Goal: Transaction & Acquisition: Purchase product/service

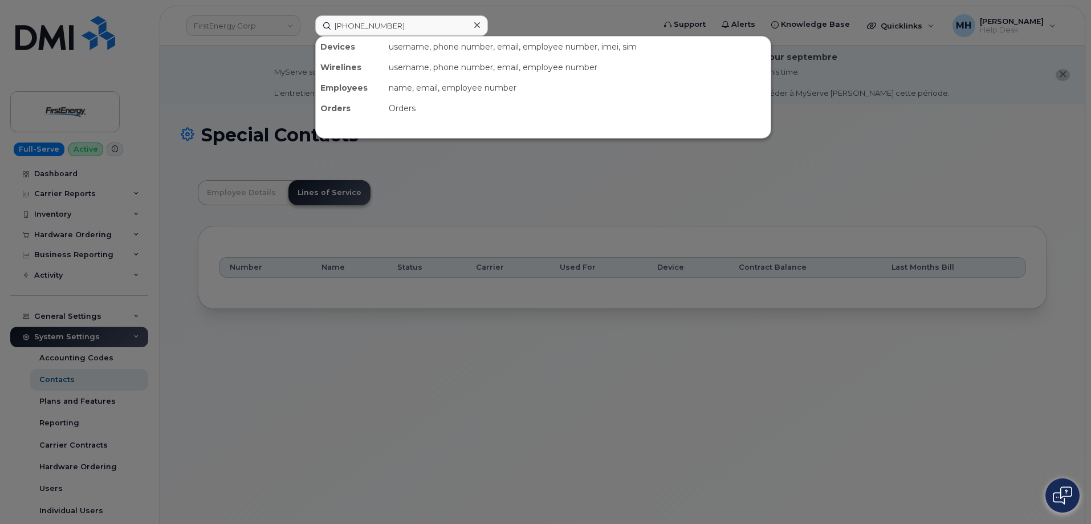
scroll to position [34, 0]
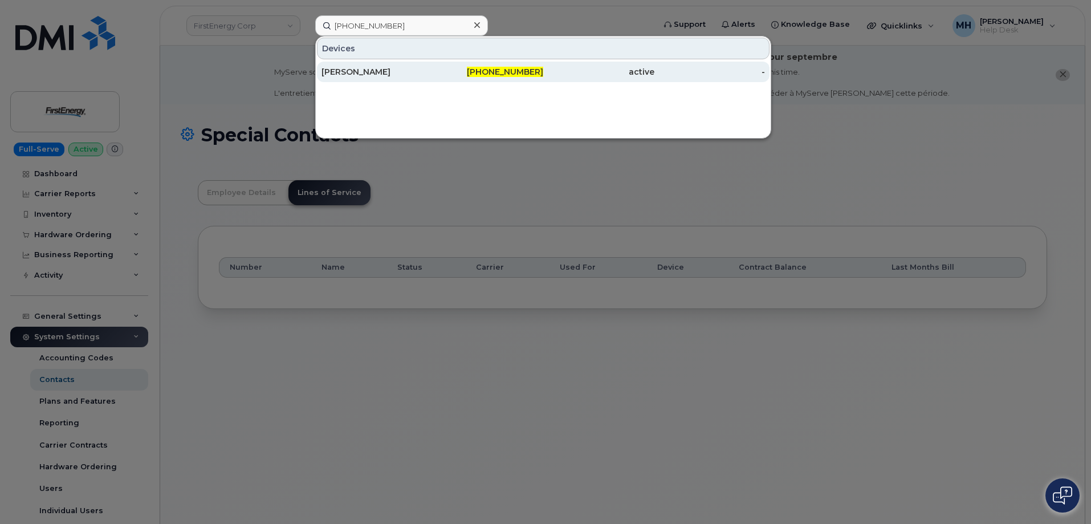
type input "[PHONE_NUMBER]"
click at [467, 79] on div "[PHONE_NUMBER]" at bounding box center [487, 72] width 111 height 21
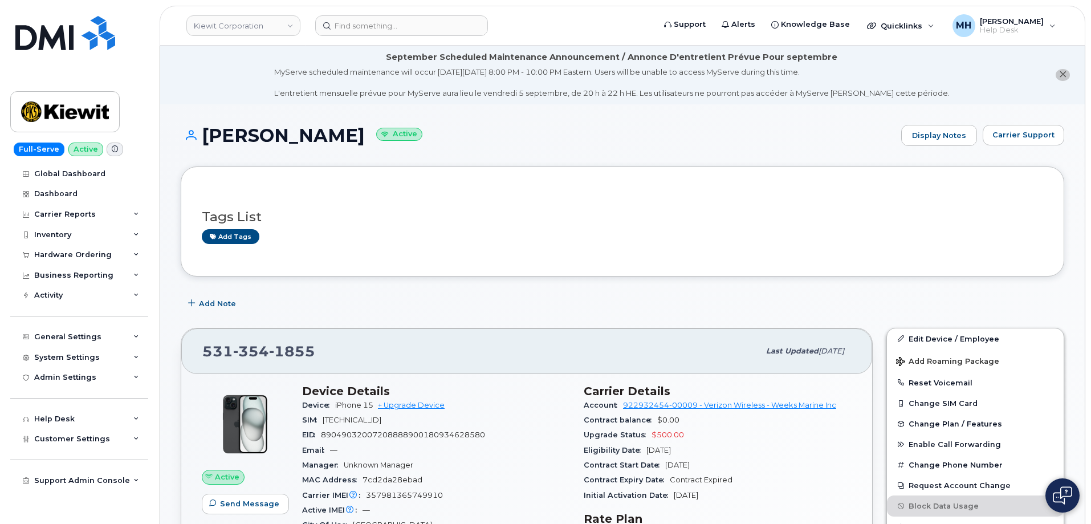
drag, startPoint x: 379, startPoint y: 133, endPoint x: 206, endPoint y: 133, distance: 173.2
click at [206, 133] on h1 "ELYSE HOSTETLER Active" at bounding box center [538, 135] width 715 height 20
copy h1 "[PERSON_NAME]"
drag, startPoint x: 79, startPoint y: 250, endPoint x: 81, endPoint y: 256, distance: 6.9
click at [79, 250] on div "Hardware Ordering" at bounding box center [72, 254] width 77 height 9
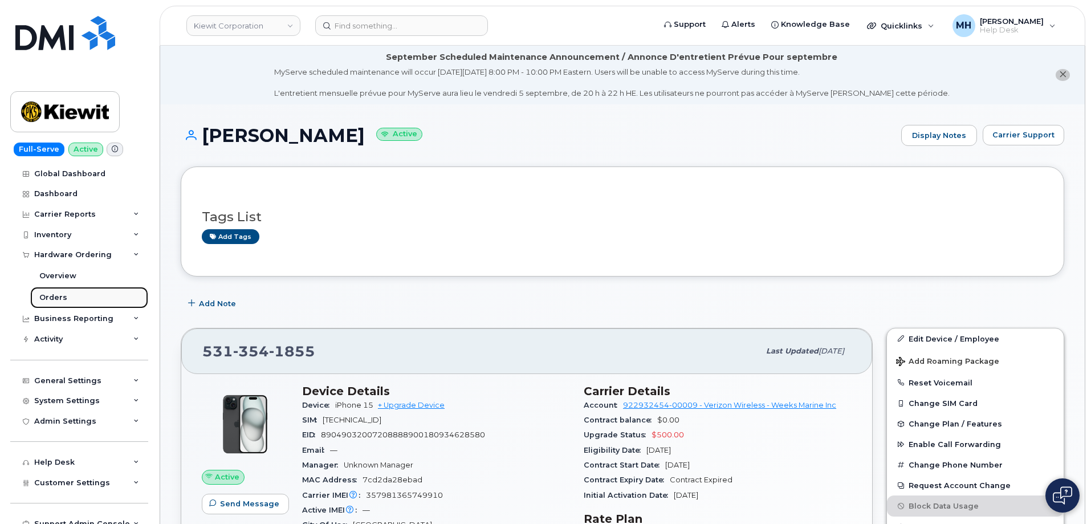
click at [68, 290] on link "Orders" at bounding box center [89, 298] width 118 height 22
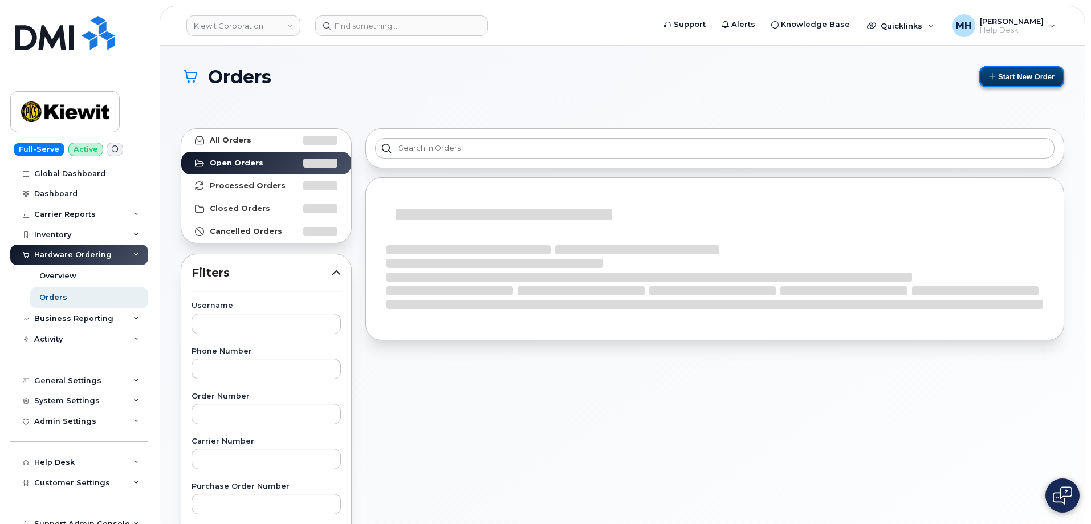
click at [1019, 83] on button "Start New Order" at bounding box center [1021, 76] width 85 height 21
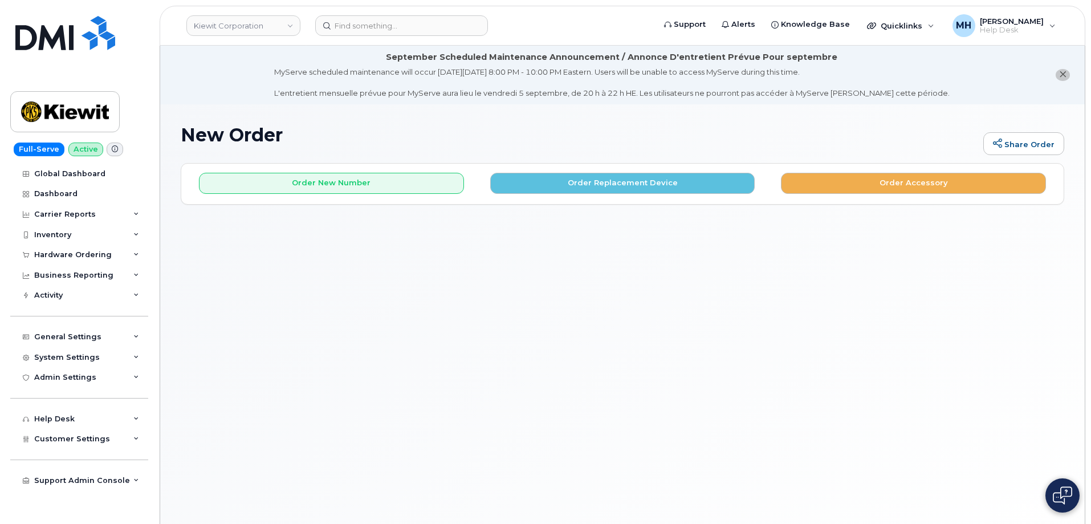
click at [211, 170] on div "Order New Number Order Replacement Device Order Accessory" at bounding box center [622, 179] width 882 height 30
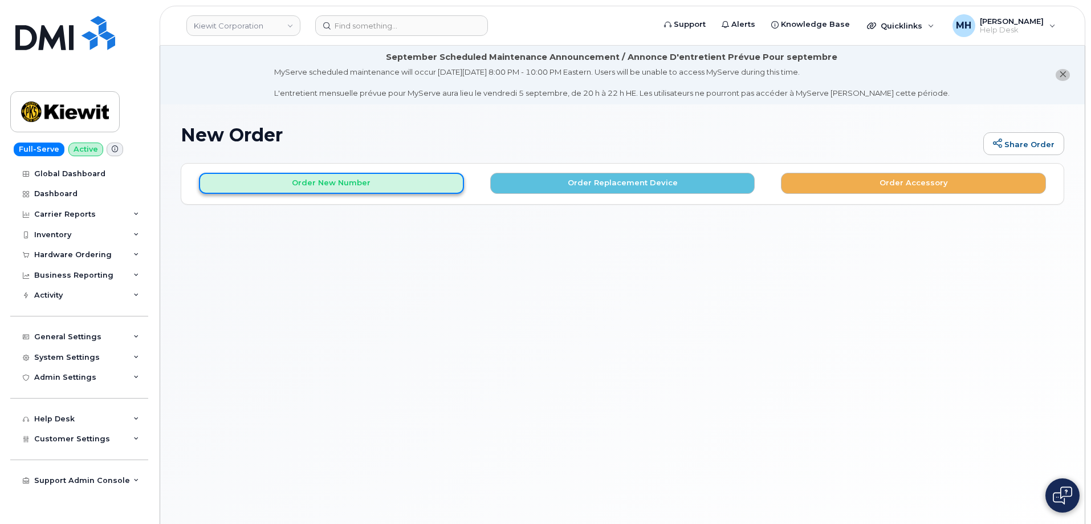
click at [222, 178] on button "Order New Number" at bounding box center [331, 183] width 265 height 21
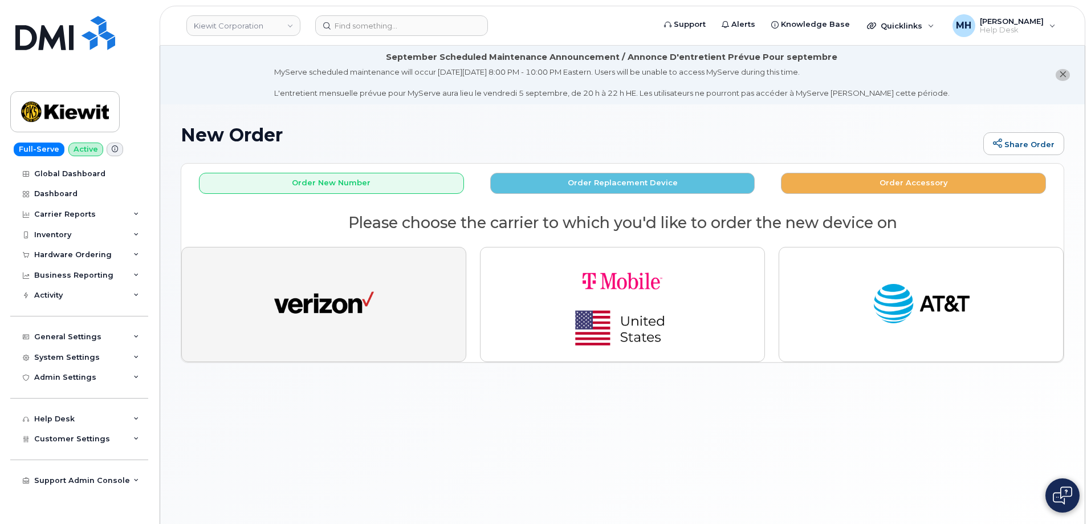
click at [382, 333] on button "button" at bounding box center [323, 304] width 285 height 115
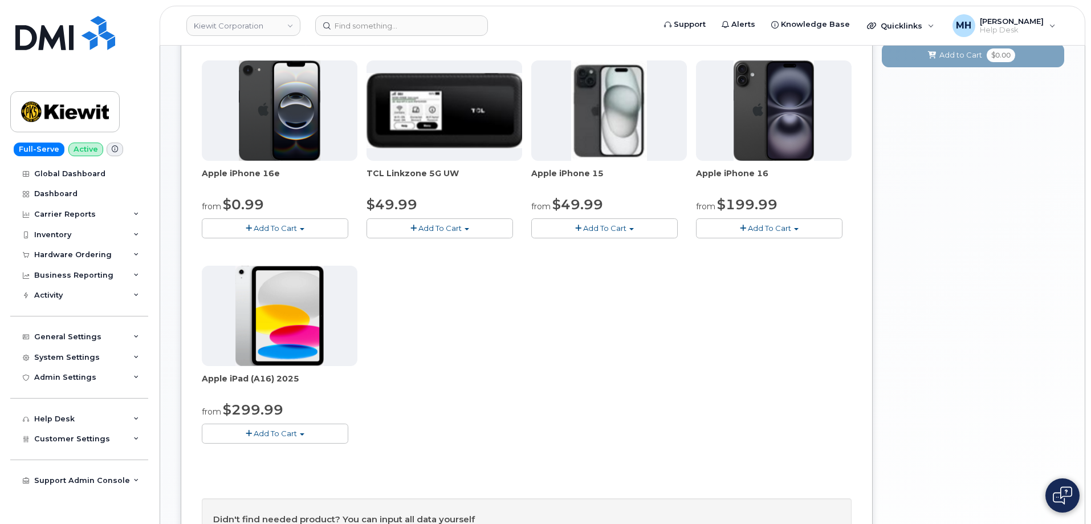
scroll to position [228, 0]
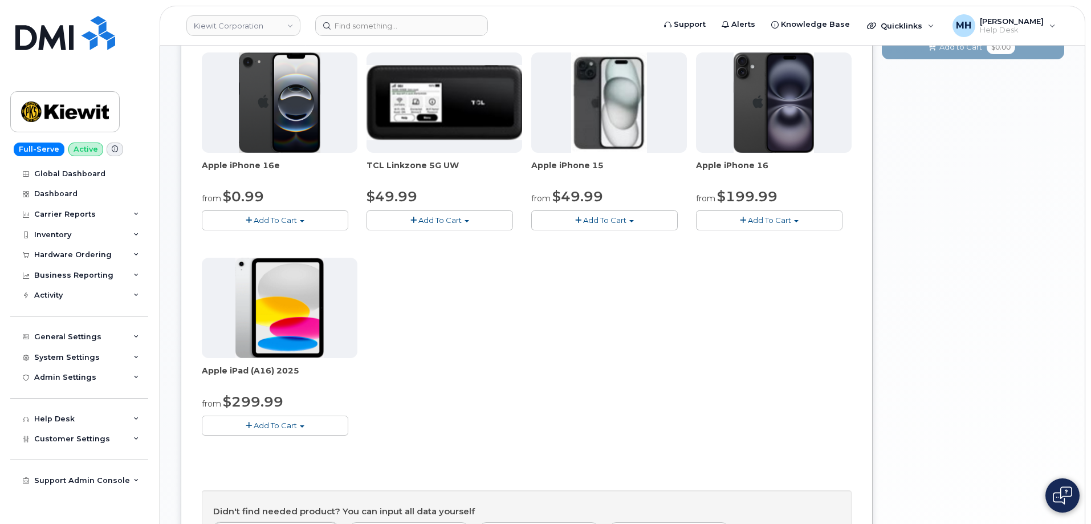
click at [336, 422] on button "Add To Cart" at bounding box center [275, 425] width 146 height 20
click at [320, 444] on link "$299.99 - 2 Year Activation (128GB)" at bounding box center [283, 446] width 157 height 14
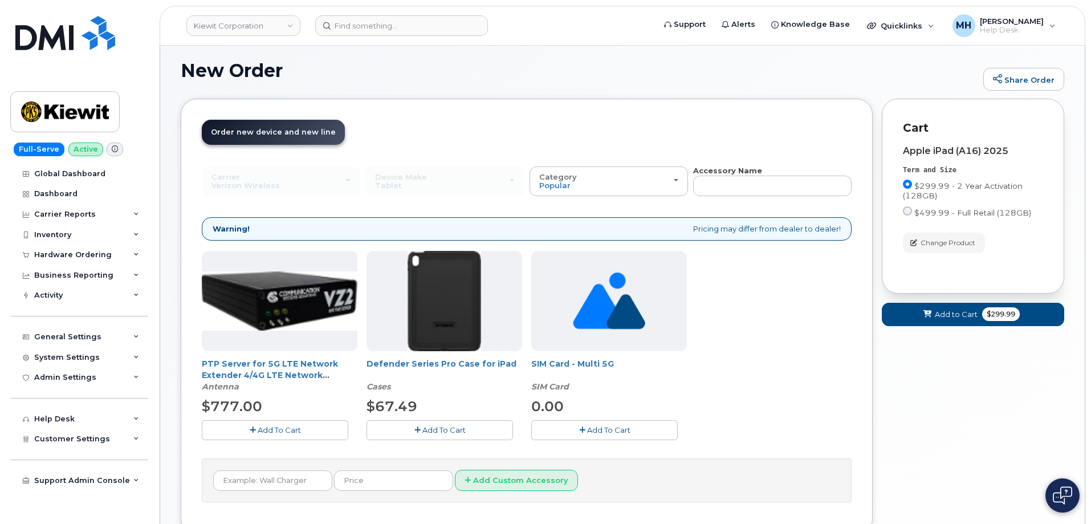
scroll to position [149, 0]
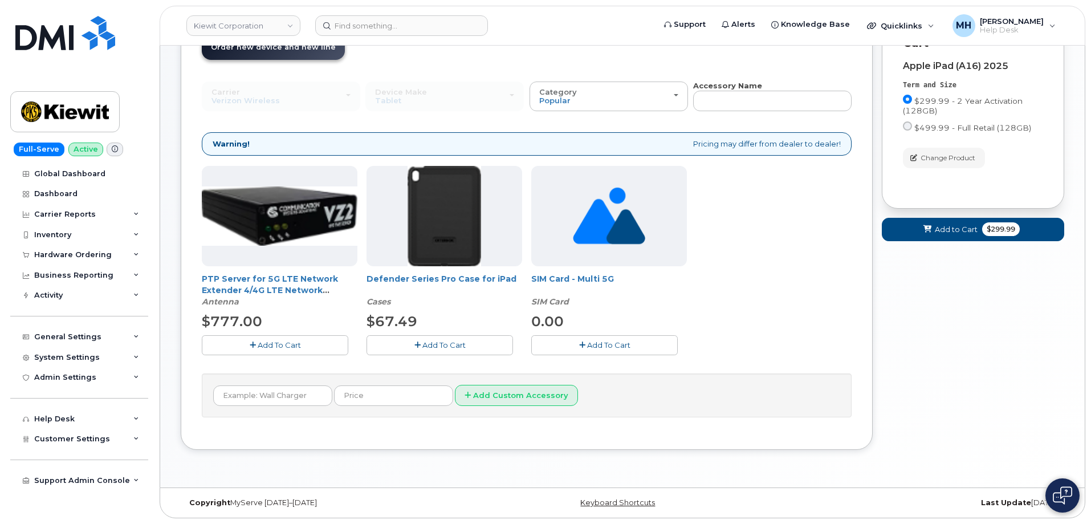
click at [439, 346] on span "Add To Cart" at bounding box center [443, 344] width 43 height 9
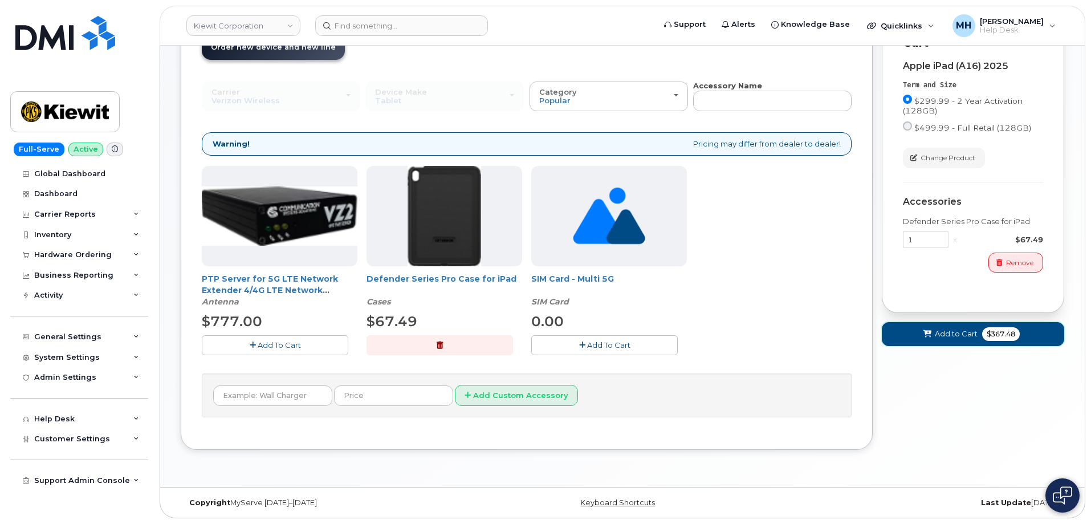
click at [916, 330] on button "Add to Cart $367.48" at bounding box center [973, 333] width 182 height 23
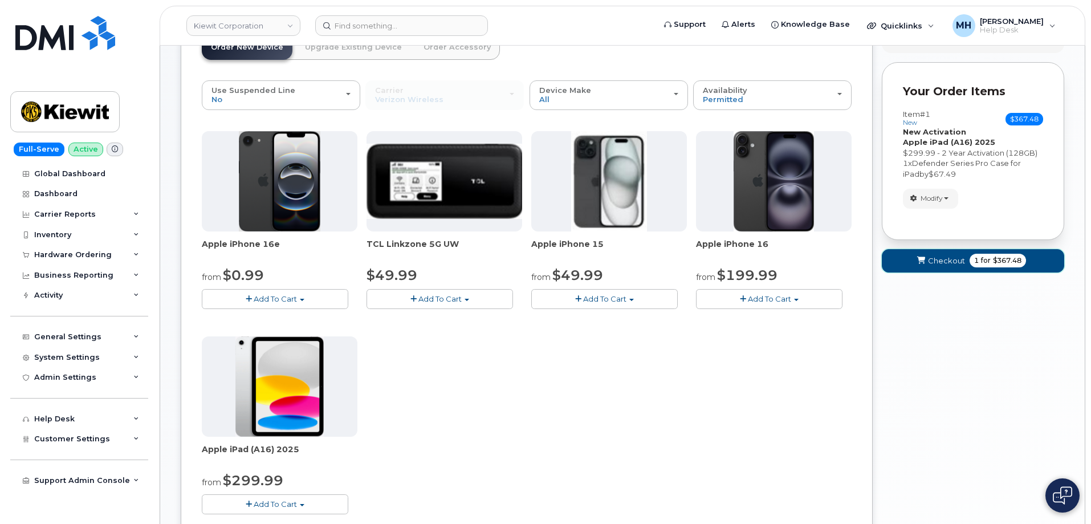
click at [951, 267] on button "Checkout 1 for $367.48" at bounding box center [973, 260] width 182 height 23
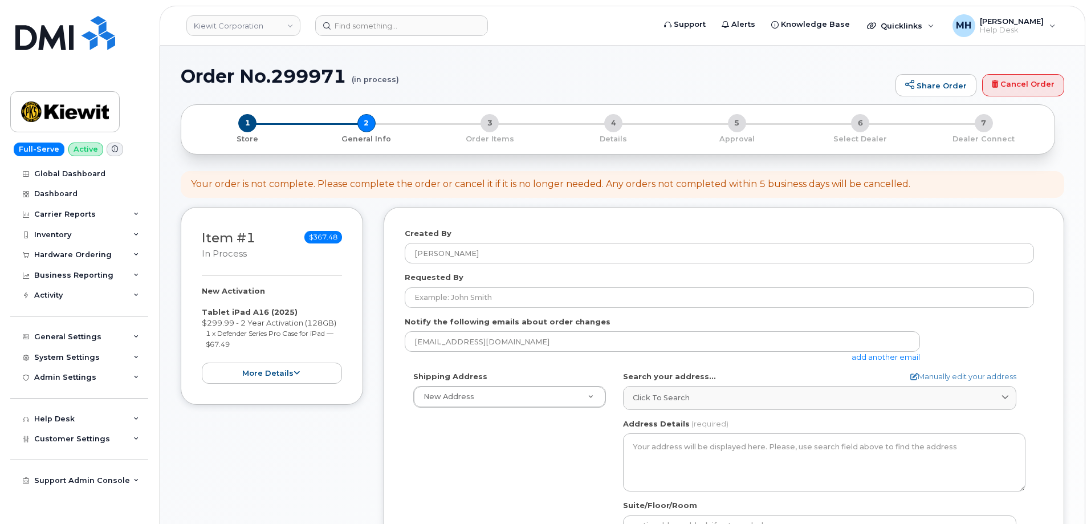
select select
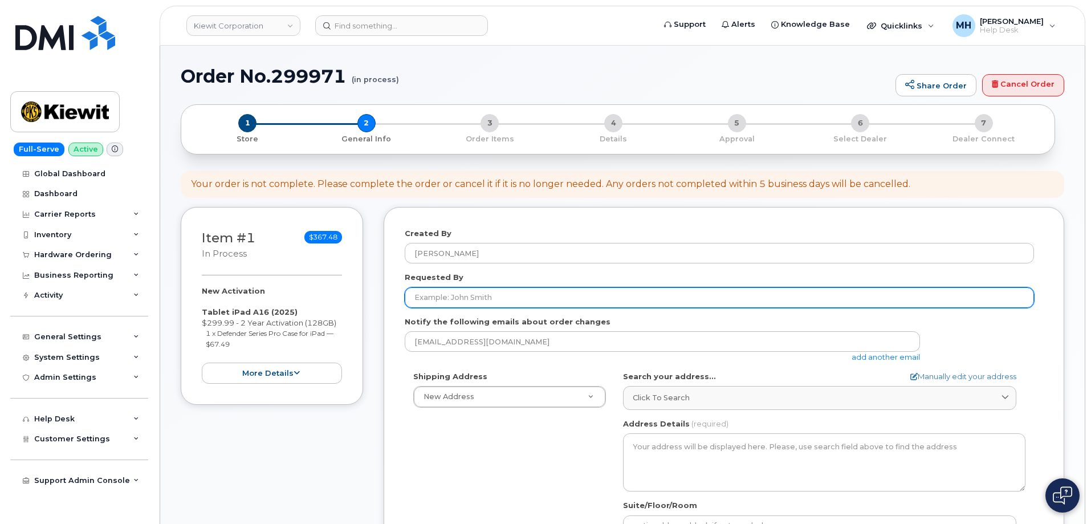
click at [491, 299] on input "Requested By" at bounding box center [719, 297] width 629 height 21
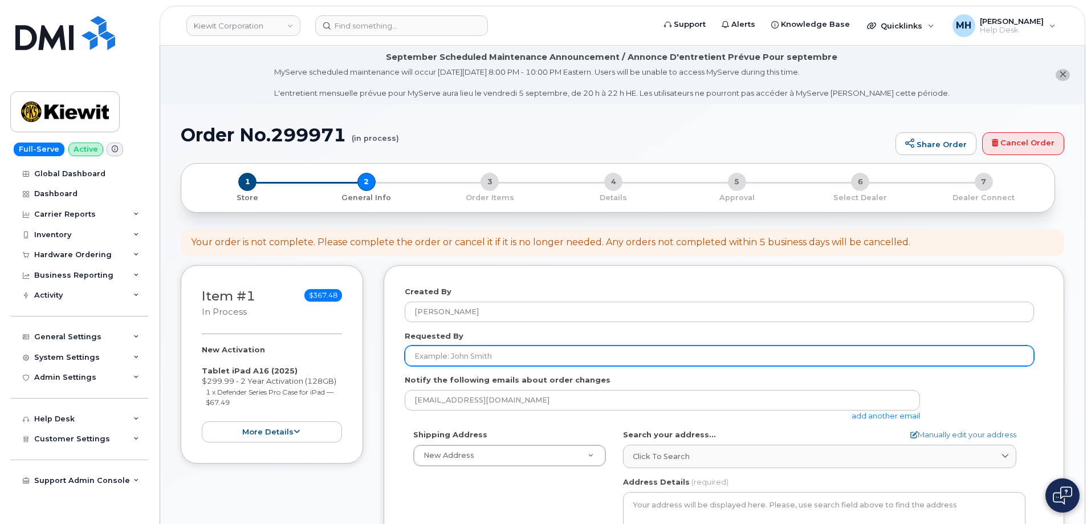
paste input "[PERSON_NAME]"
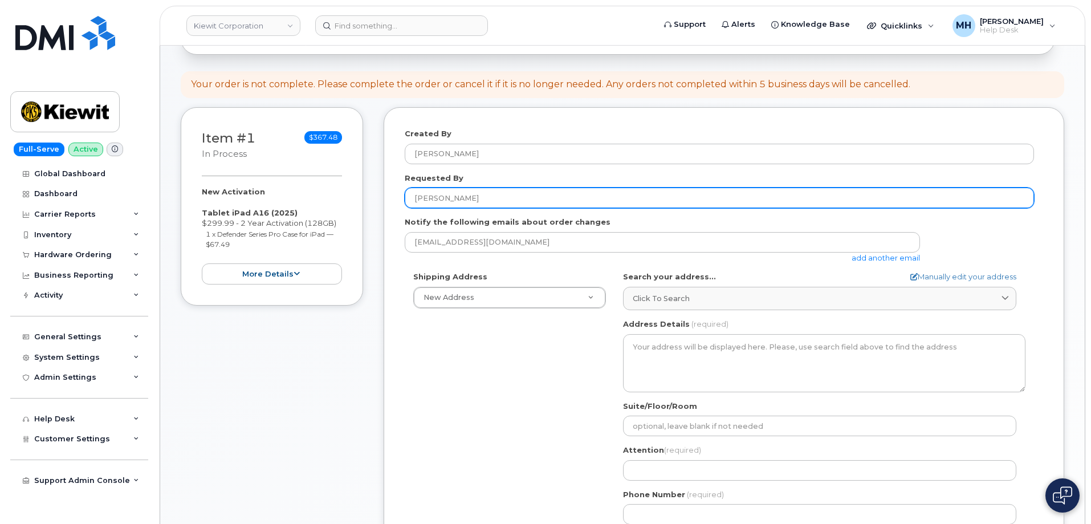
scroll to position [228, 0]
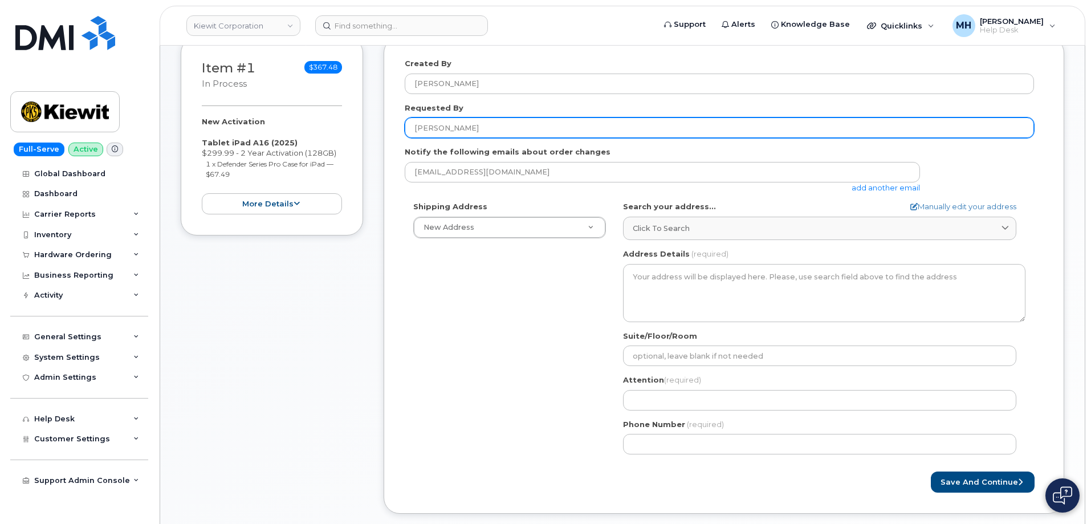
type input "[PERSON_NAME]"
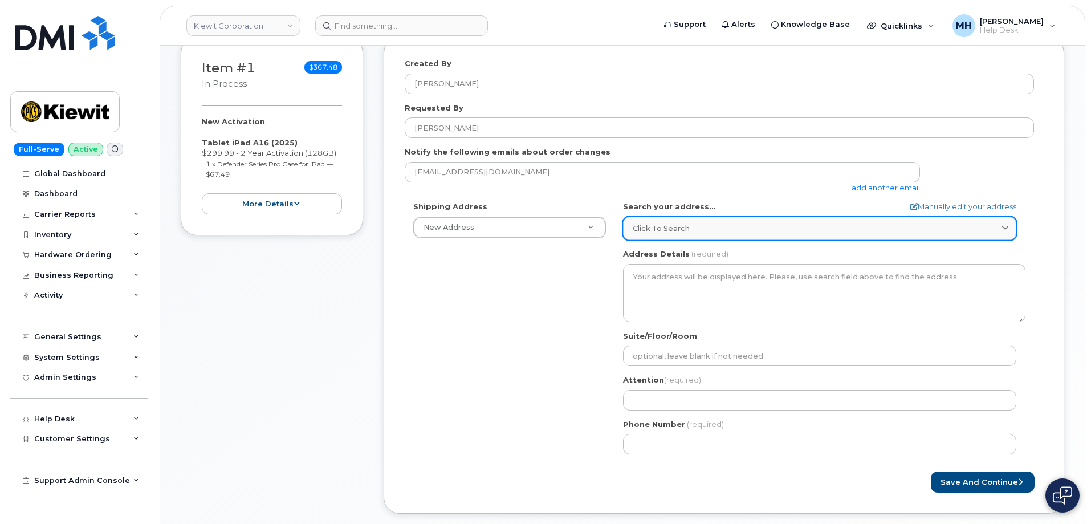
click at [690, 226] on div "Click to search" at bounding box center [820, 228] width 374 height 11
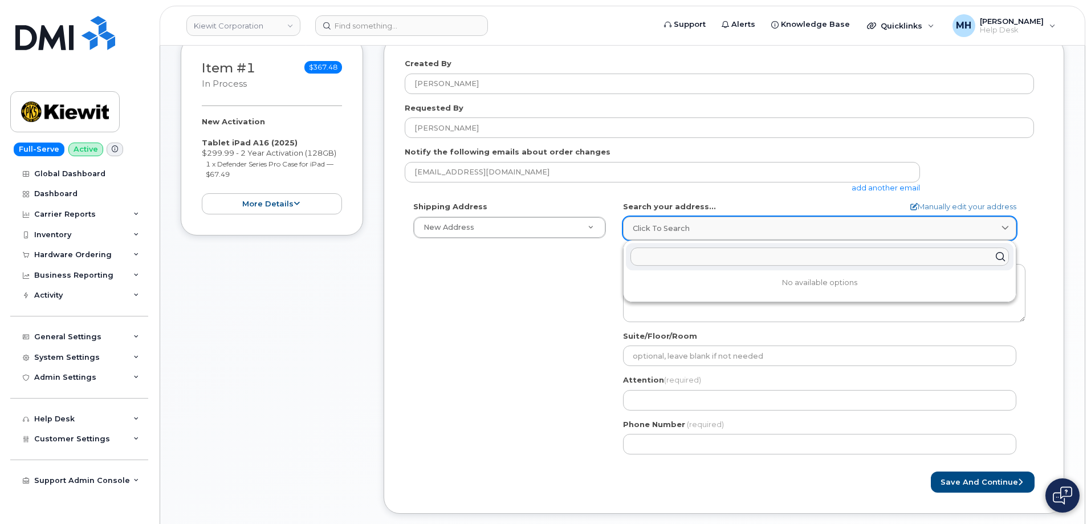
paste input "304 S 42nd St. Omaha, NE 68131"
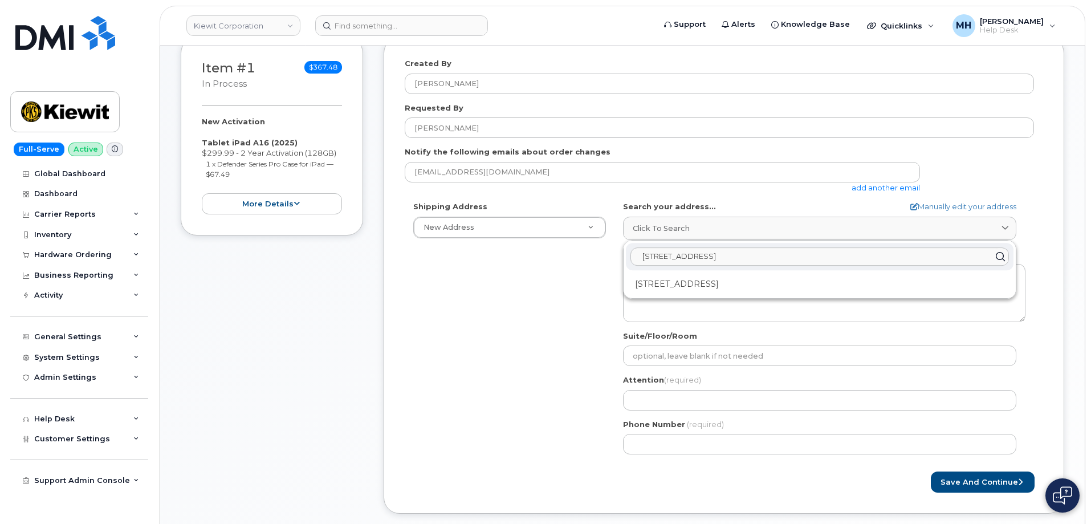
type input "304 S 42nd St. Omaha, NE 68131"
click at [691, 280] on div "304 S 42nd St Omaha NE 68131-3716" at bounding box center [819, 284] width 387 height 19
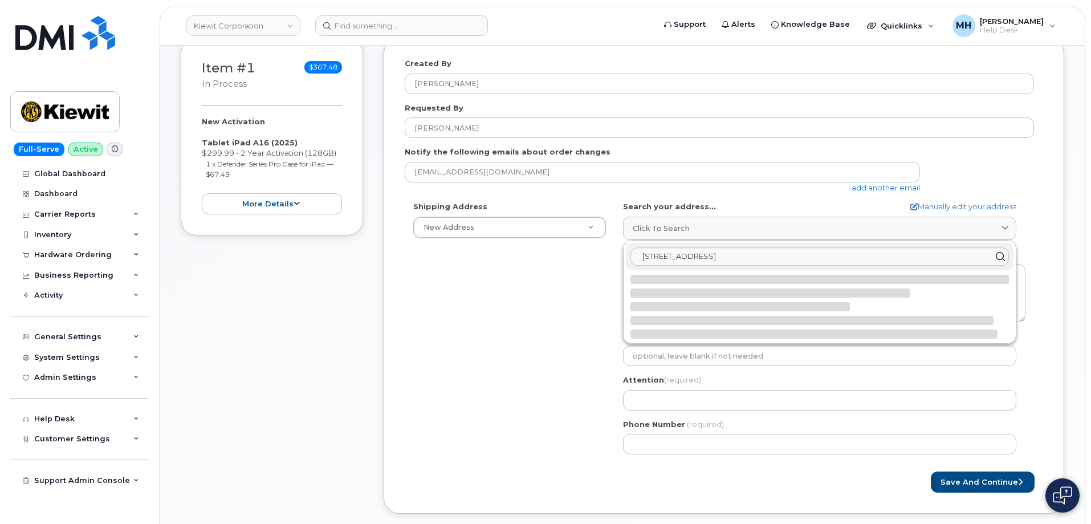
select select
type textarea "304 S 42nd St OMAHA NE 68131-3716 UNITED STATES"
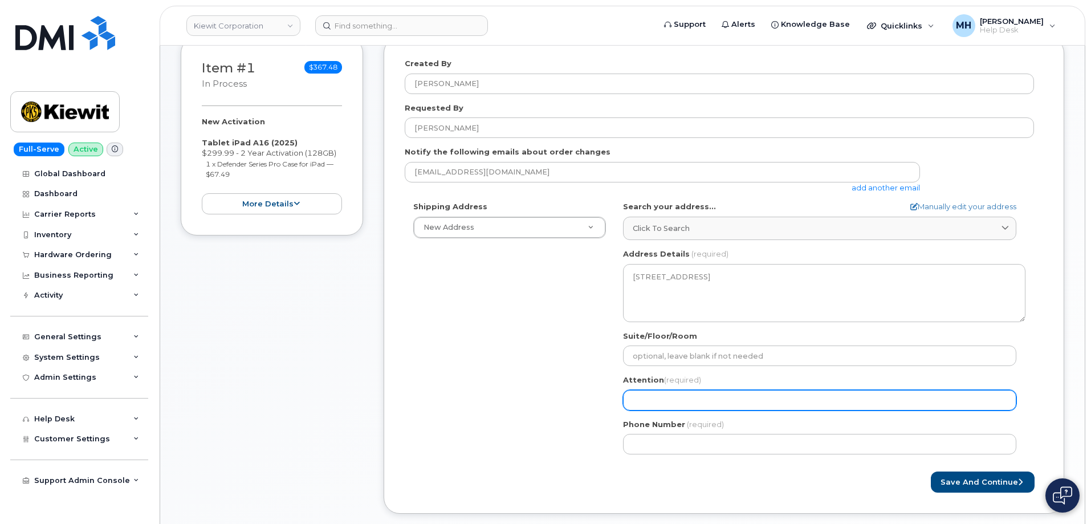
click at [675, 393] on input "Attention (required)" at bounding box center [819, 400] width 393 height 21
paste input "[PERSON_NAME]"
type input "[PERSON_NAME]"
select select
type input "[PERSON_NAME]"
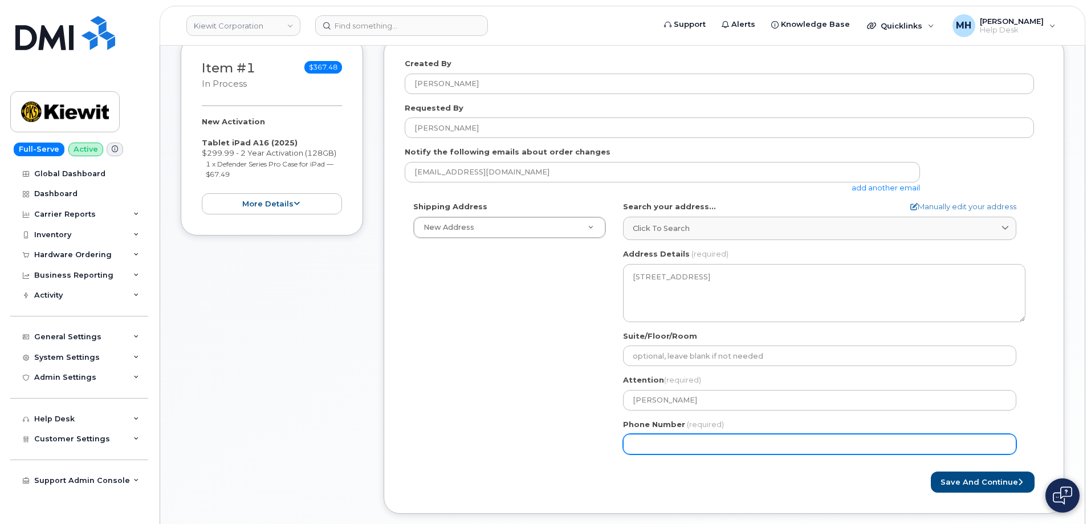
click at [664, 440] on input "Phone Number" at bounding box center [819, 444] width 393 height 21
paste input "5313541855"
click at [670, 445] on input "Phone Number" at bounding box center [819, 444] width 393 height 21
select select
type input "5313541855"
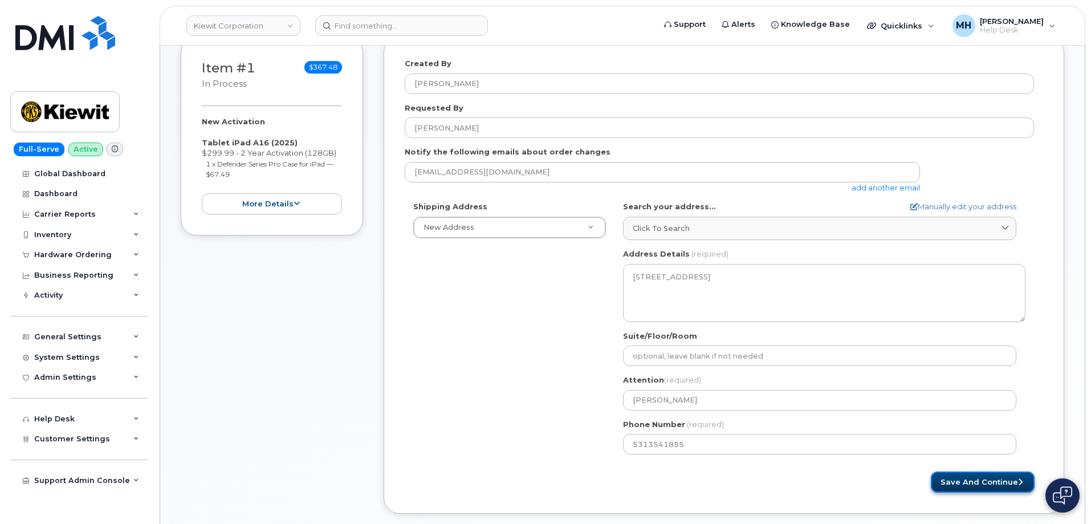
click at [975, 485] on button "Save and Continue" at bounding box center [983, 481] width 104 height 21
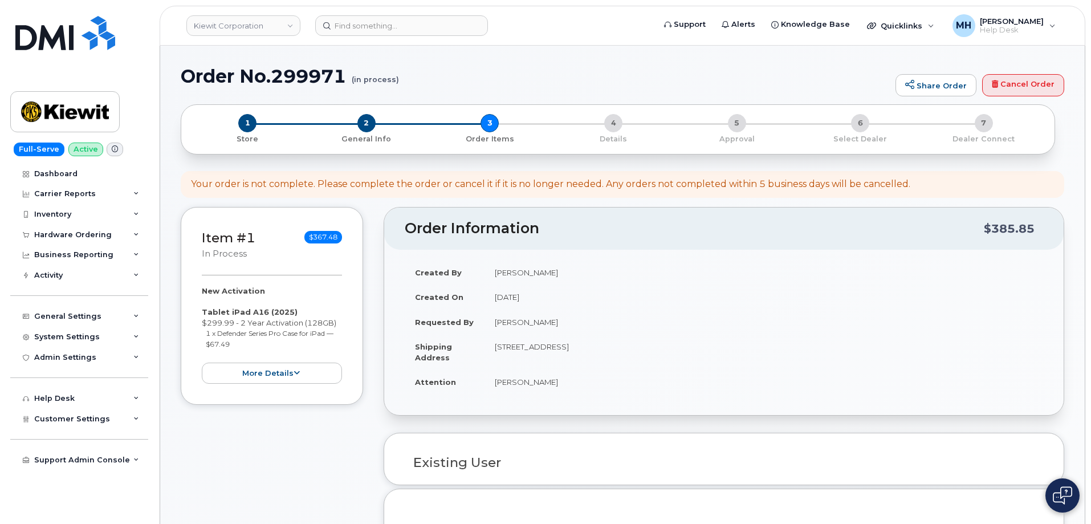
select select
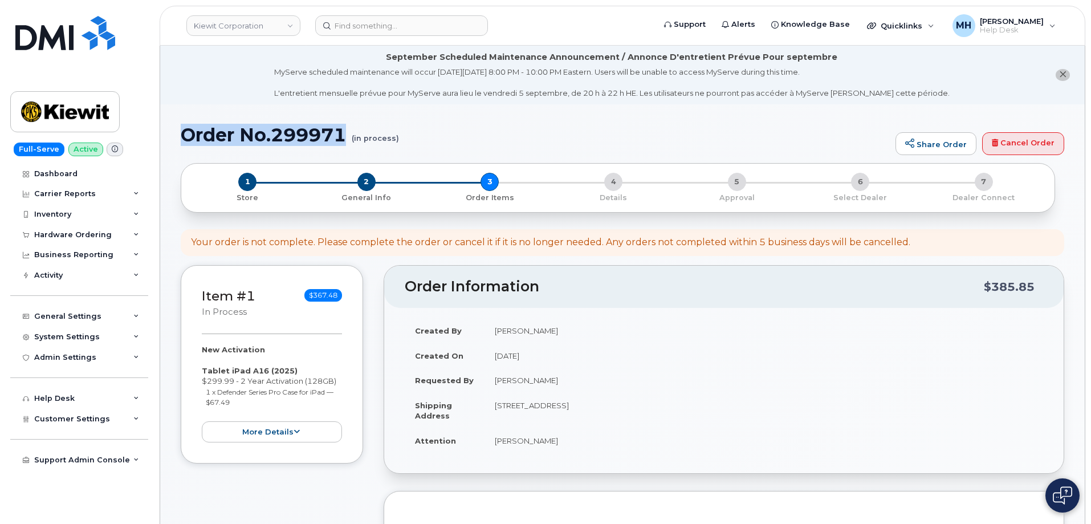
drag, startPoint x: 343, startPoint y: 134, endPoint x: 182, endPoint y: 139, distance: 161.3
click at [182, 139] on h1 "Order No.299971 (in process)" at bounding box center [535, 135] width 709 height 20
copy h1 "Order No.299971"
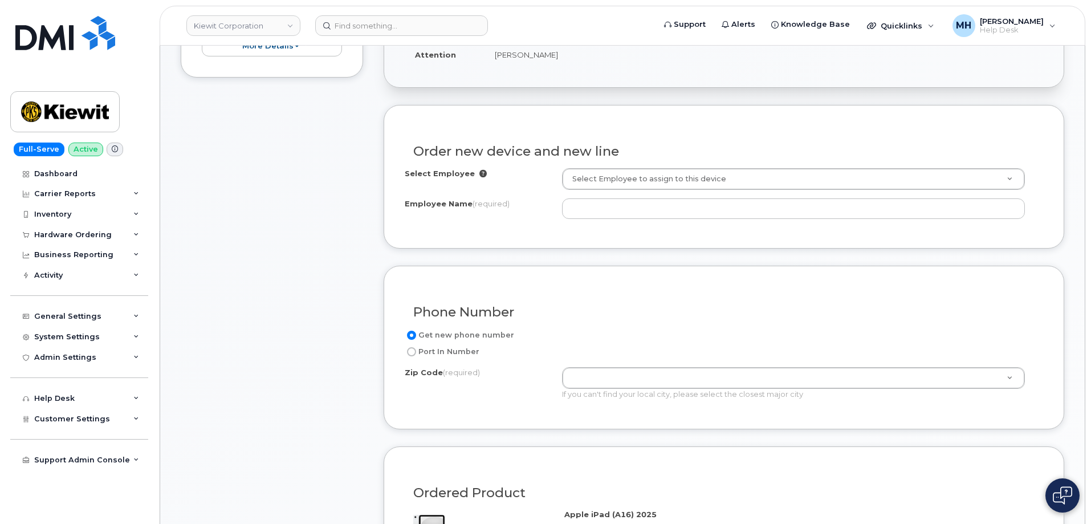
scroll to position [399, 0]
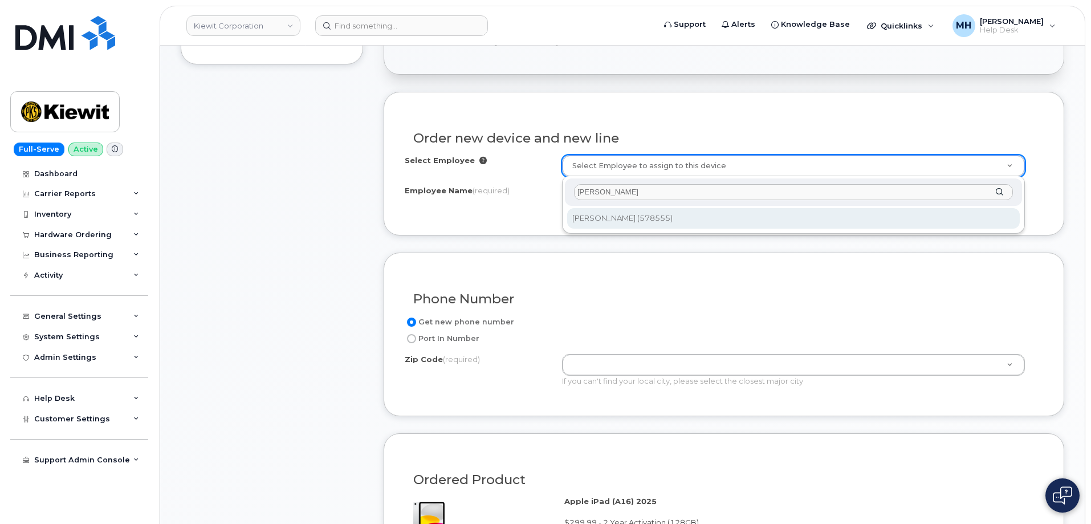
type input "[PERSON_NAME]"
type input "2971035"
type input "[PERSON_NAME]"
type input "4226 Farnam Street"
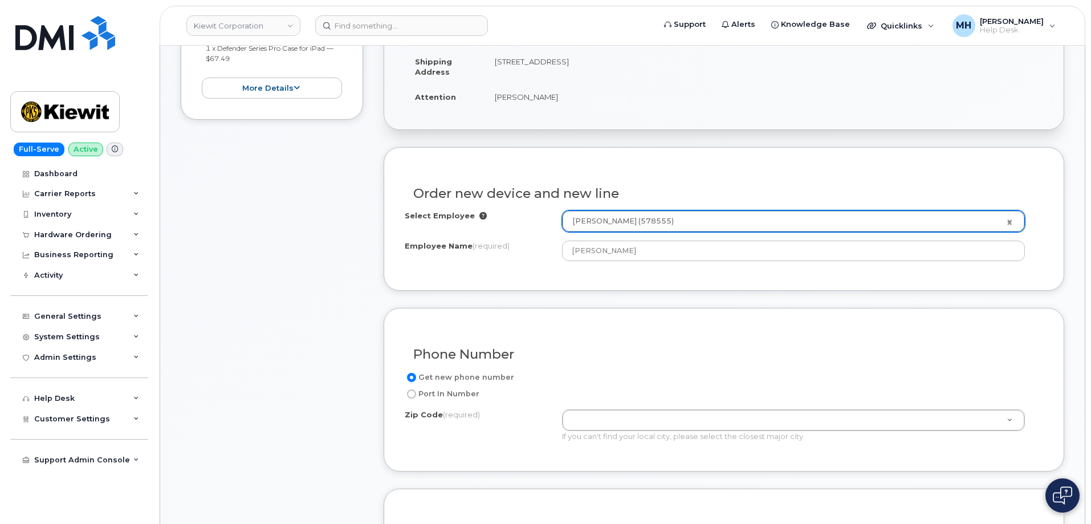
scroll to position [228, 0]
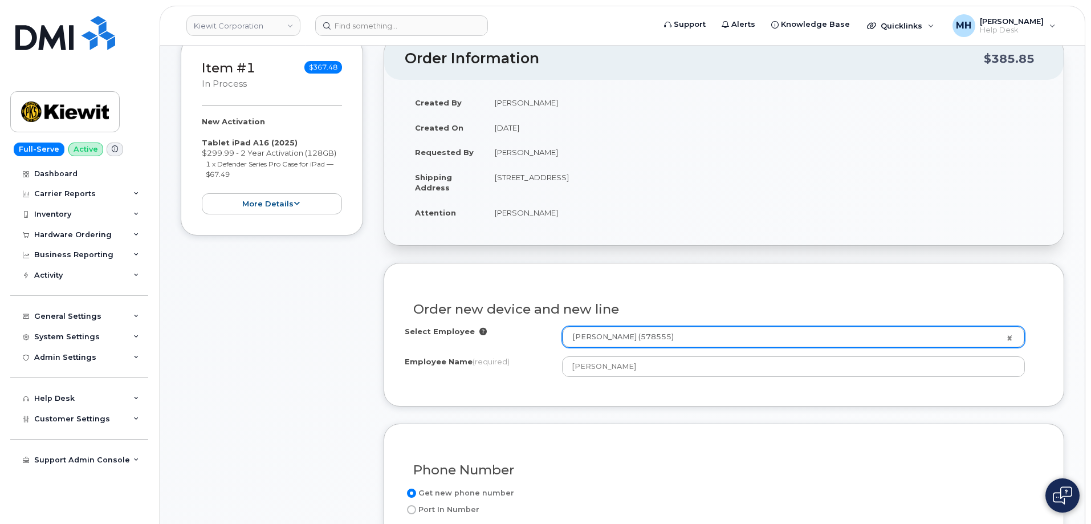
click at [631, 177] on td "[STREET_ADDRESS]" at bounding box center [763, 182] width 558 height 35
click at [613, 177] on td "[STREET_ADDRESS]" at bounding box center [763, 182] width 558 height 35
copy td "68131"
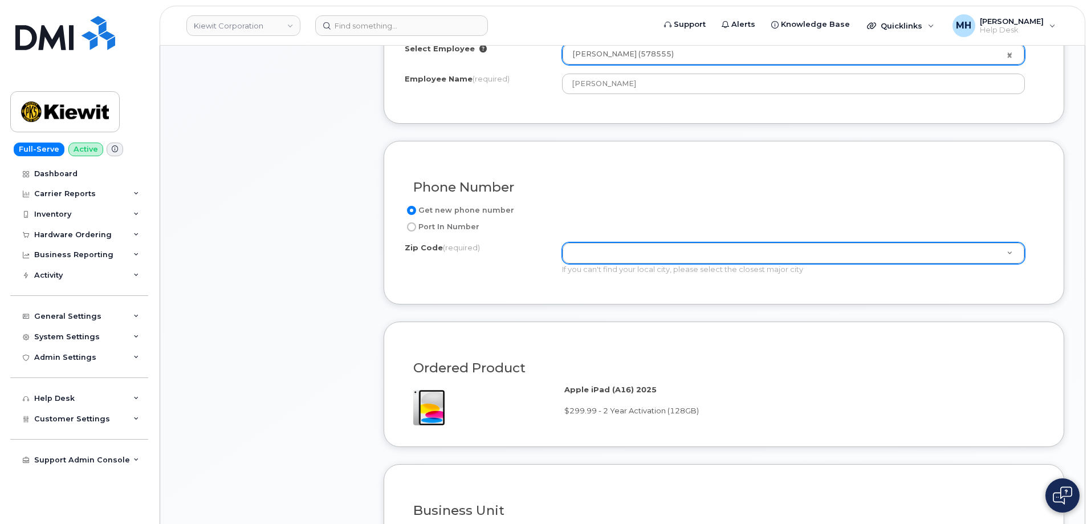
scroll to position [513, 0]
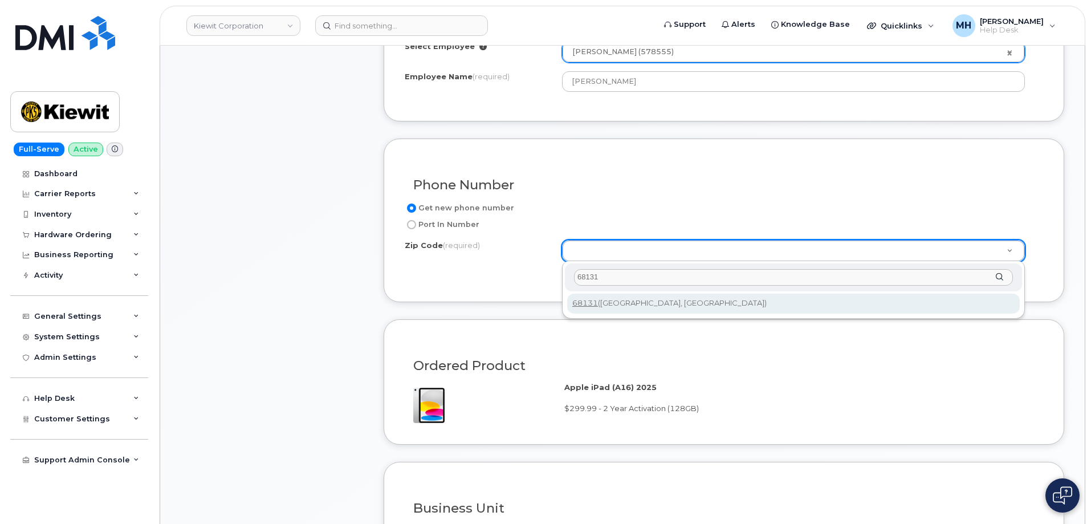
type input "68131"
type input "68131 (Omaha, NE)"
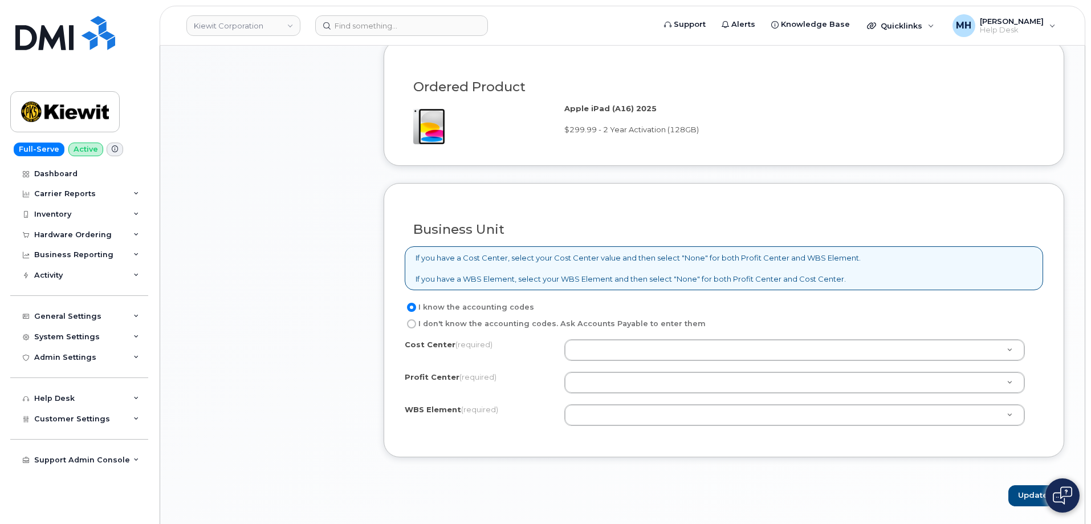
scroll to position [855, 0]
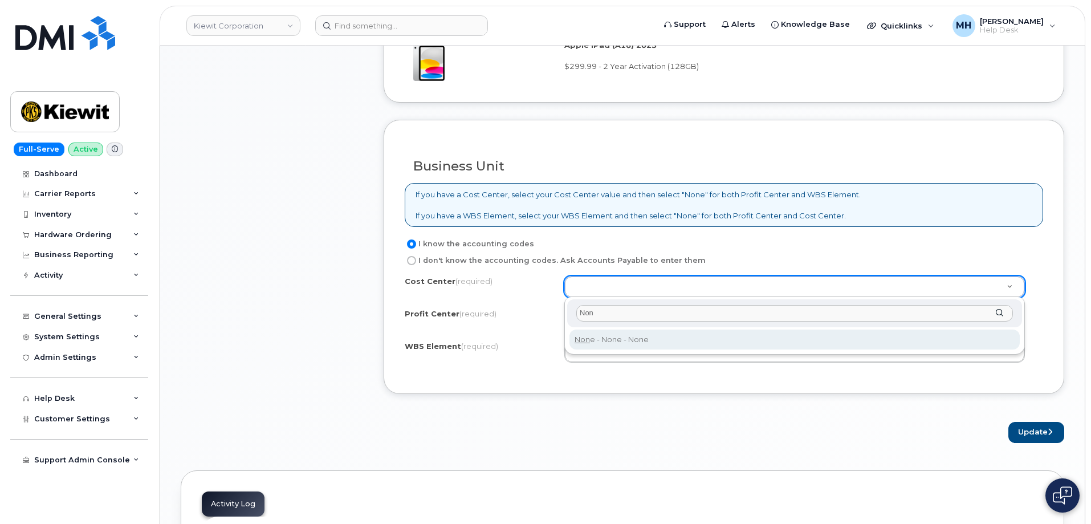
type input "Non"
type input "None"
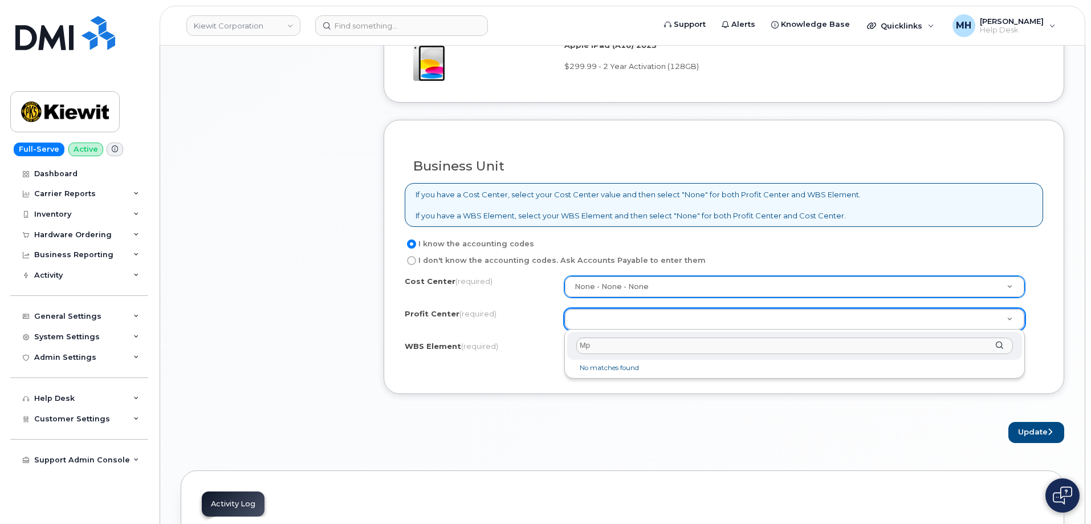
drag, startPoint x: 599, startPoint y: 340, endPoint x: 564, endPoint y: 340, distance: 35.3
click at [564, 340] on div "Mp No matches found" at bounding box center [794, 353] width 460 height 49
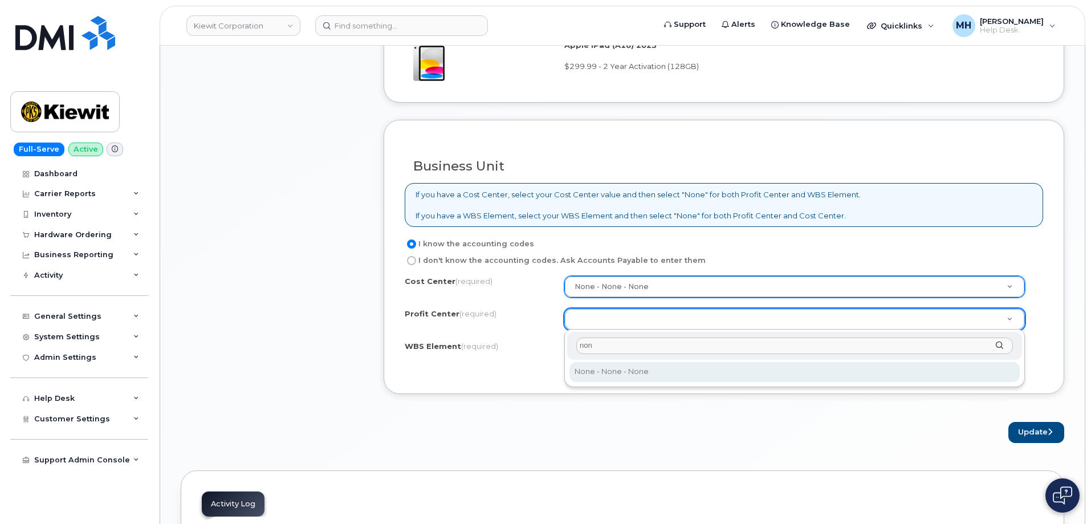
type input "non"
select select "None"
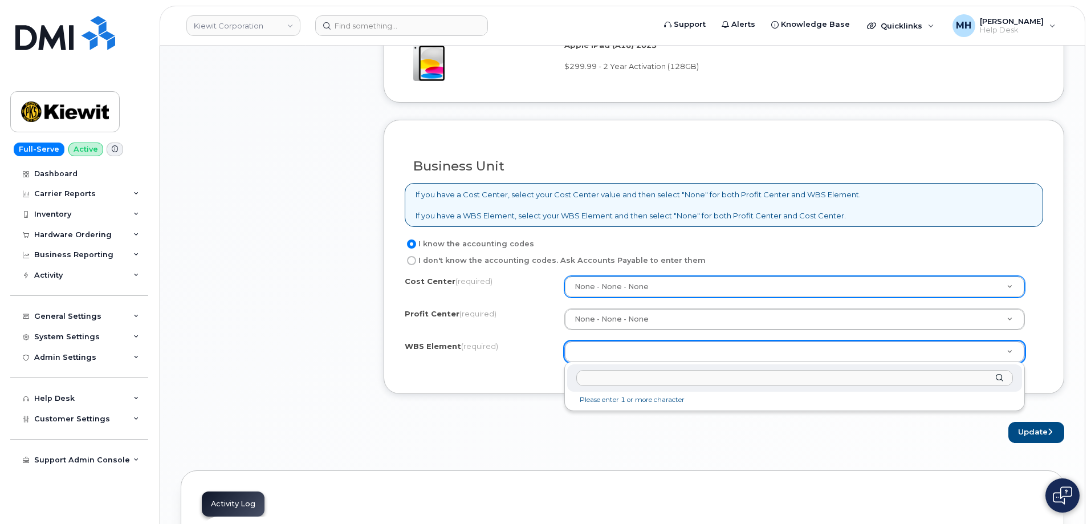
type input "5836.1310"
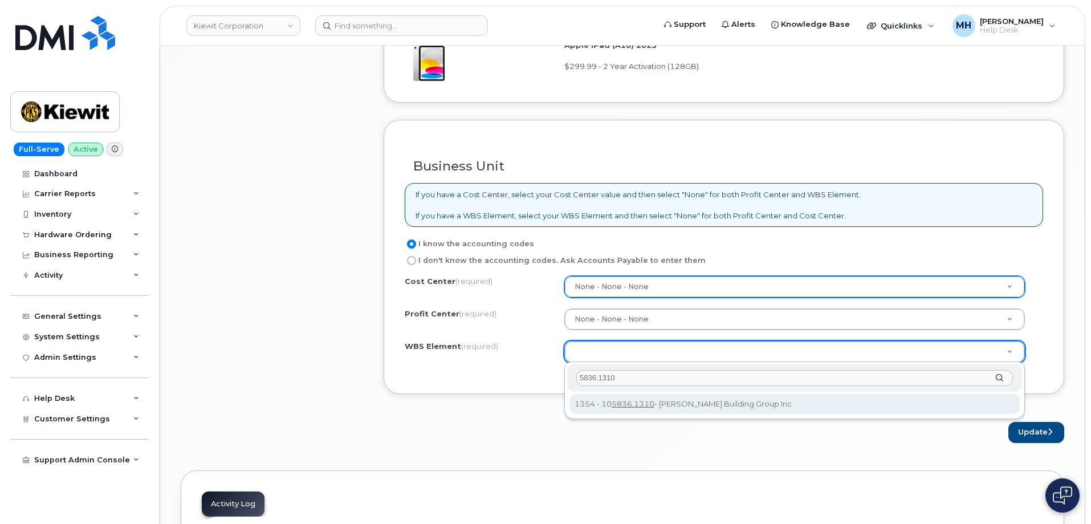
drag, startPoint x: 549, startPoint y: 378, endPoint x: 537, endPoint y: 378, distance: 12.5
click at [537, 378] on body "Kiewit Corporation Support Alerts Knowledge Base Quicklinks Suspend / Cancel De…" at bounding box center [545, 78] width 1091 height 1866
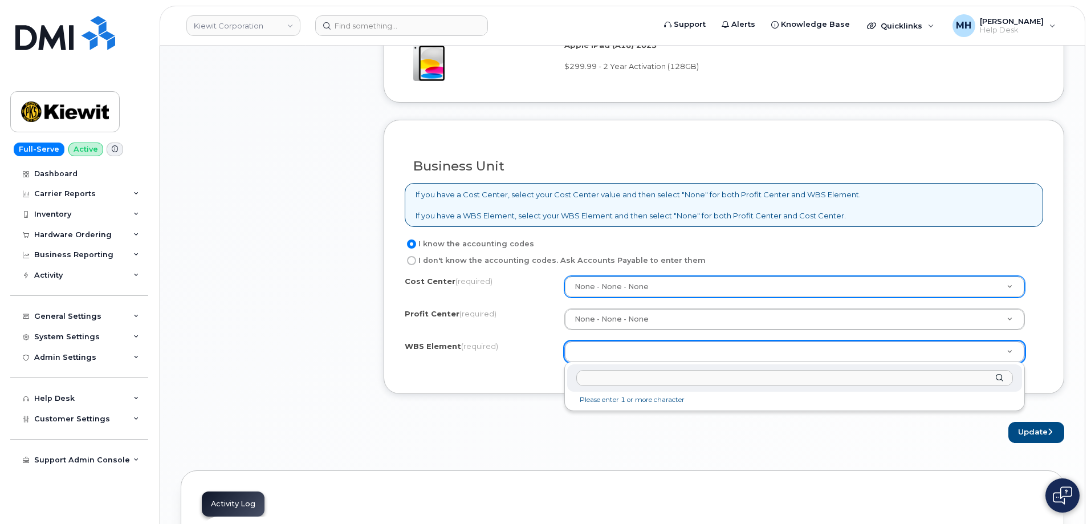
click at [633, 380] on input "text" at bounding box center [794, 378] width 436 height 17
paste input "105836.1310"
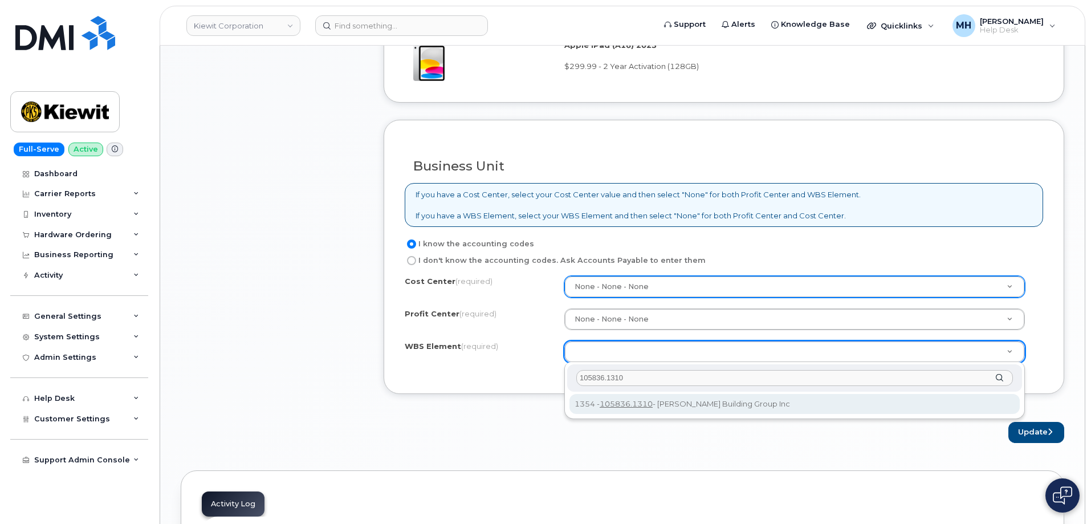
type input "105836.1310"
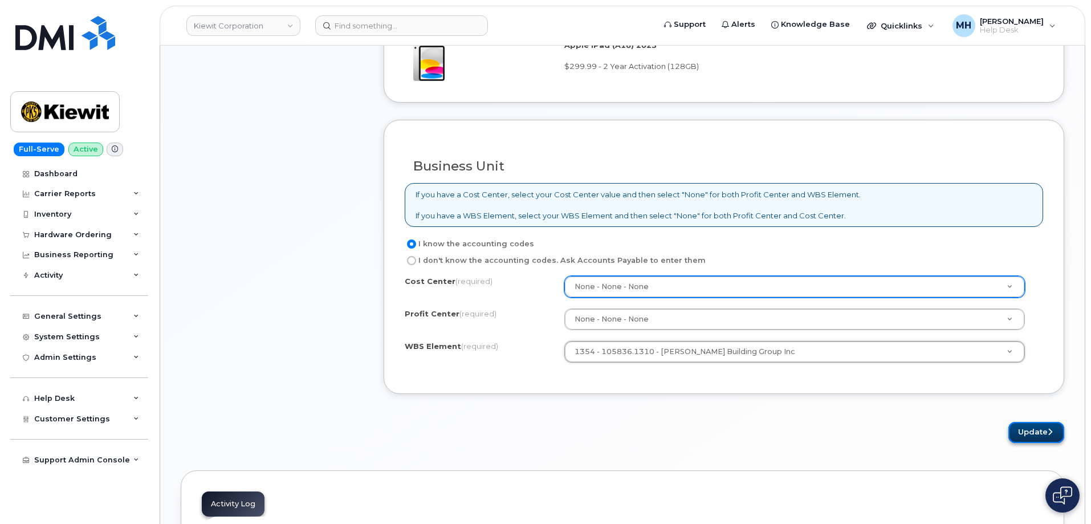
click at [1022, 431] on button "Update" at bounding box center [1036, 432] width 56 height 21
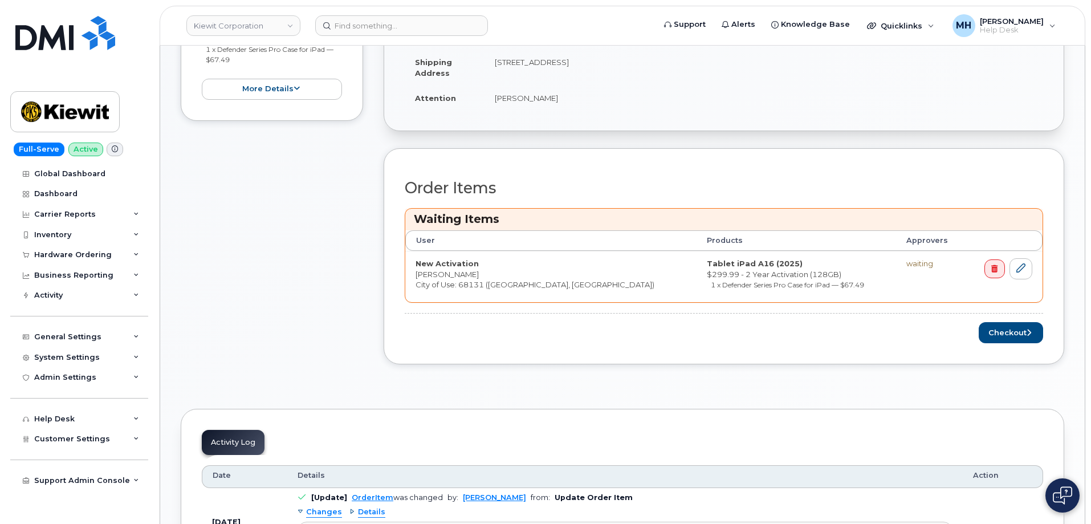
scroll to position [399, 0]
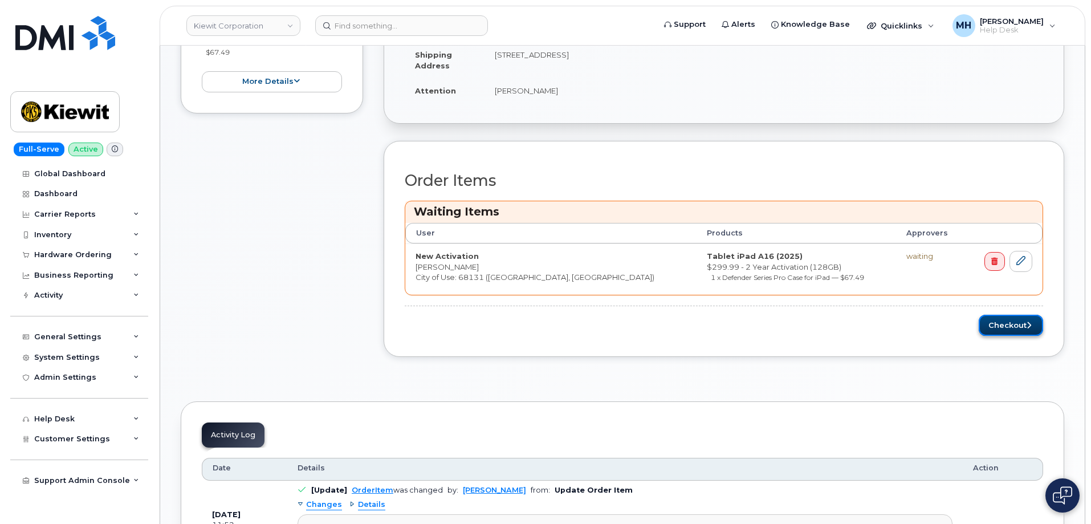
click at [996, 332] on button "Checkout" at bounding box center [1010, 325] width 64 height 21
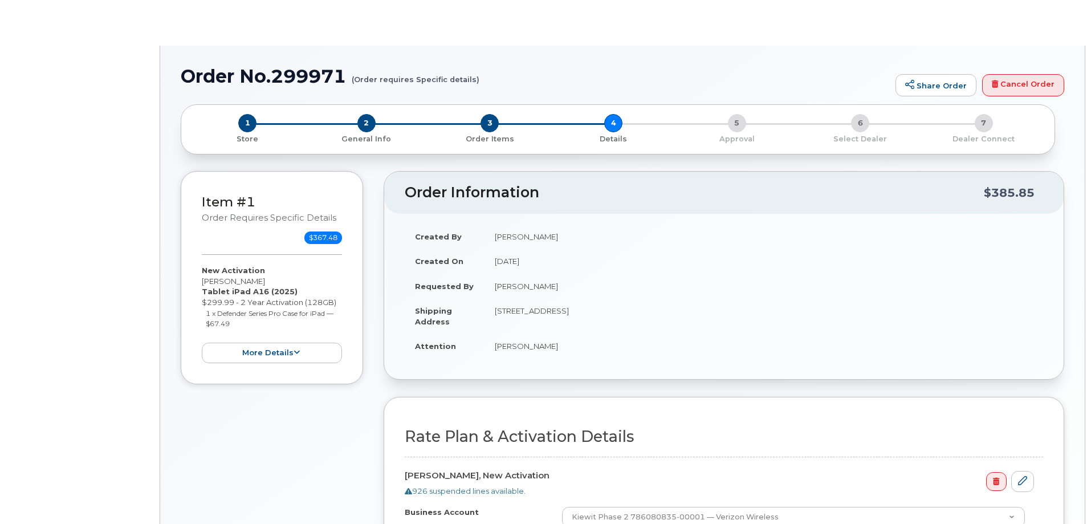
select select "Mobile Broadband Tablet Unl"
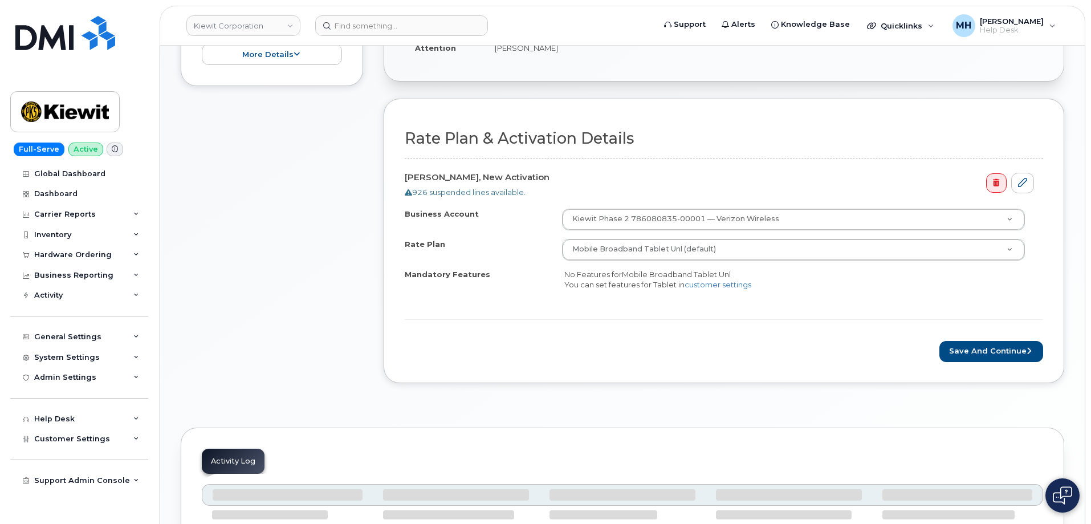
scroll to position [515, 0]
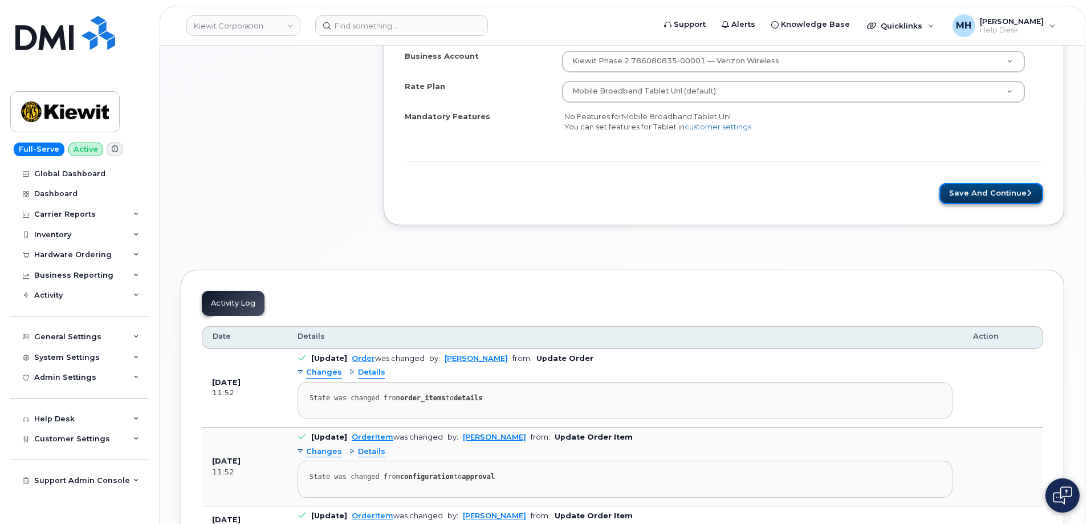
click at [980, 199] on button "Save and Continue" at bounding box center [991, 193] width 104 height 21
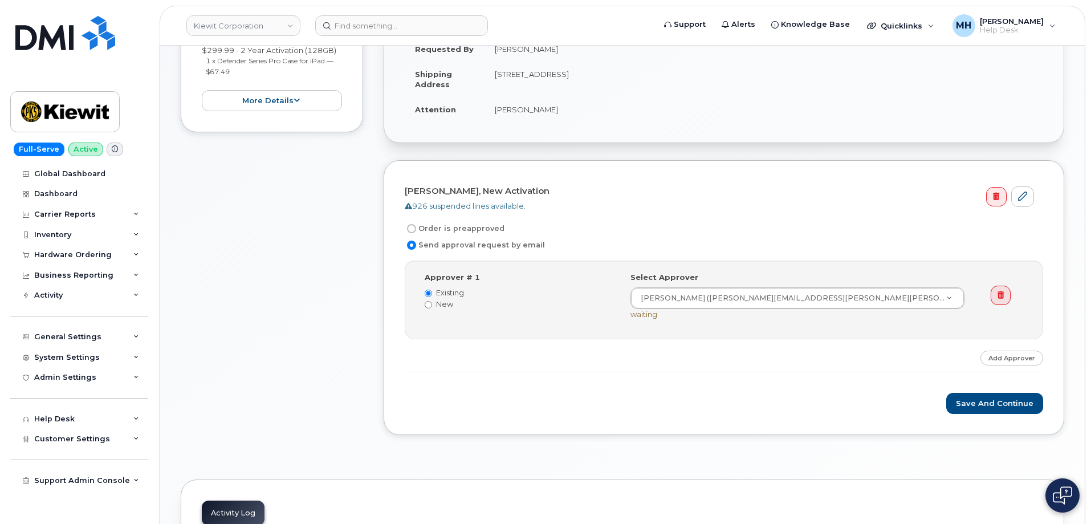
scroll to position [457, 0]
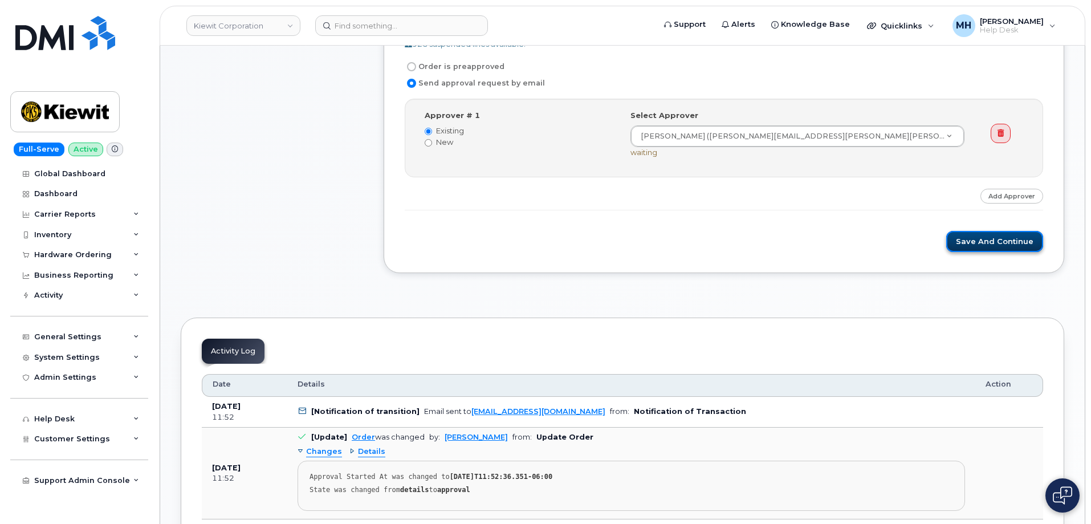
click at [966, 243] on button "Save and Continue" at bounding box center [994, 241] width 97 height 21
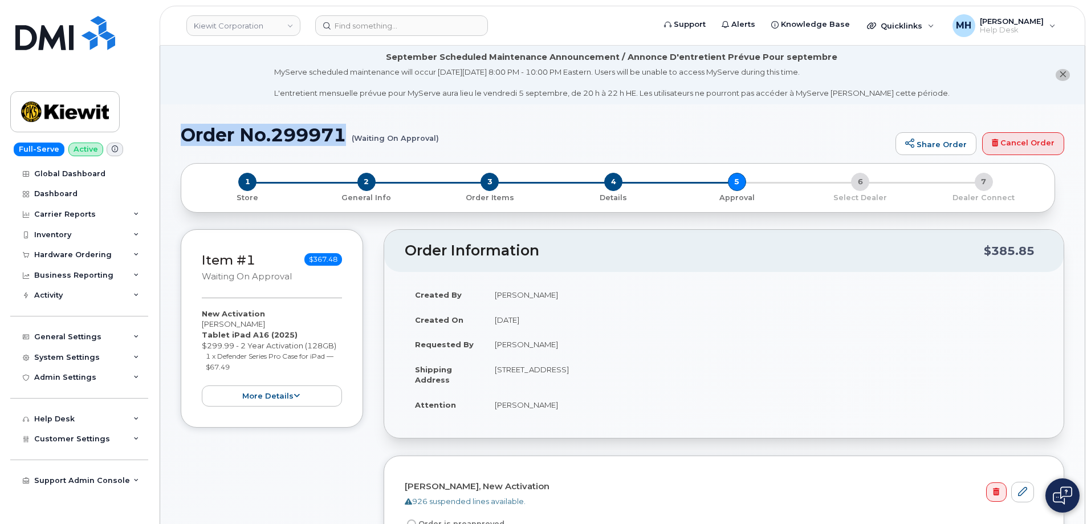
drag, startPoint x: 185, startPoint y: 133, endPoint x: 351, endPoint y: 132, distance: 165.8
click at [351, 132] on h1 "Order No.299971 (Waiting On Approval)" at bounding box center [535, 135] width 709 height 20
click at [499, 138] on h1 "Order No.299971 (Waiting On Approval)" at bounding box center [535, 135] width 709 height 20
click at [454, 131] on h1 "Order No.299971 (Waiting On Approval)" at bounding box center [535, 135] width 709 height 20
drag, startPoint x: 328, startPoint y: 140, endPoint x: 178, endPoint y: 138, distance: 150.4
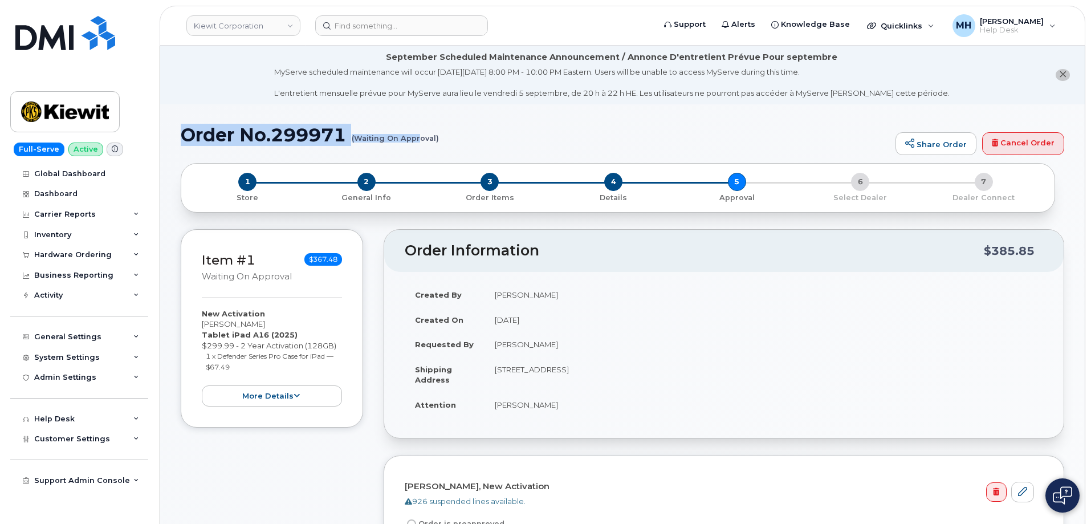
drag, startPoint x: 181, startPoint y: 136, endPoint x: 425, endPoint y: 135, distance: 244.5
click at [425, 135] on h1 "Order No.299971 (Waiting On Approval)" at bounding box center [535, 135] width 709 height 20
click at [79, 248] on div "Hardware Ordering" at bounding box center [79, 254] width 138 height 21
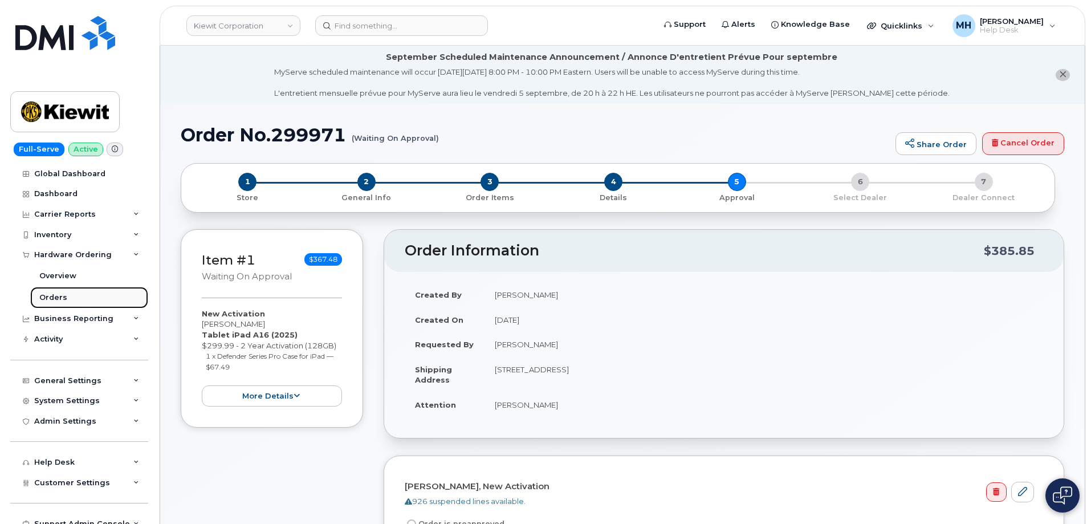
click at [74, 291] on link "Orders" at bounding box center [89, 298] width 118 height 22
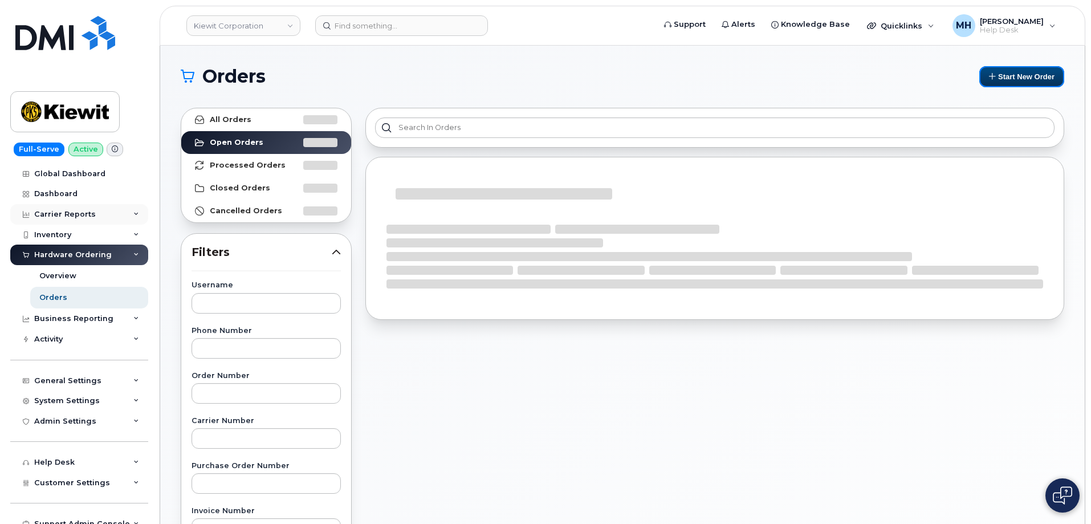
drag, startPoint x: 1002, startPoint y: 75, endPoint x: 50, endPoint y: 210, distance: 961.1
click at [1001, 76] on button "Start New Order" at bounding box center [1021, 76] width 85 height 21
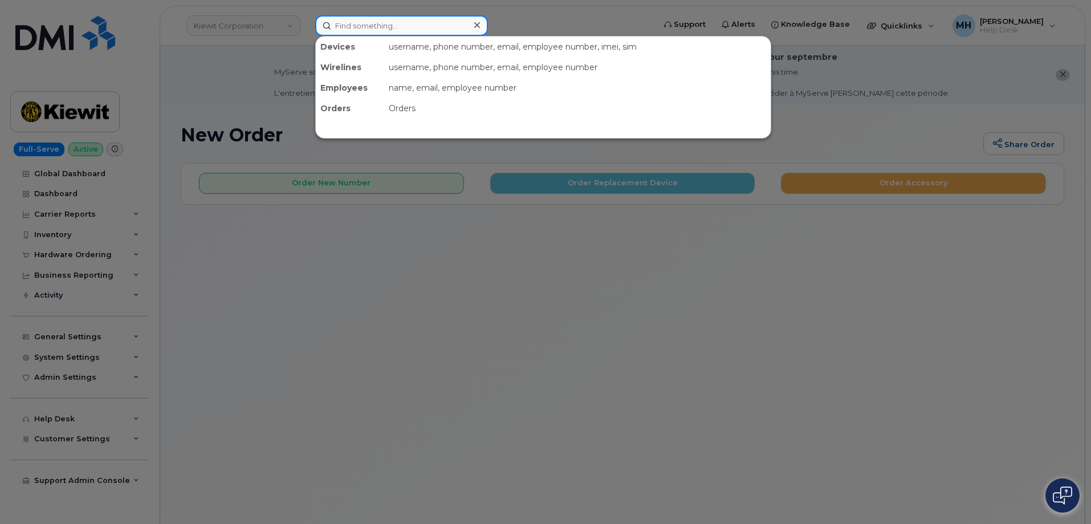
click at [328, 25] on input at bounding box center [401, 25] width 173 height 21
paste input "[PERSON_NAME]"
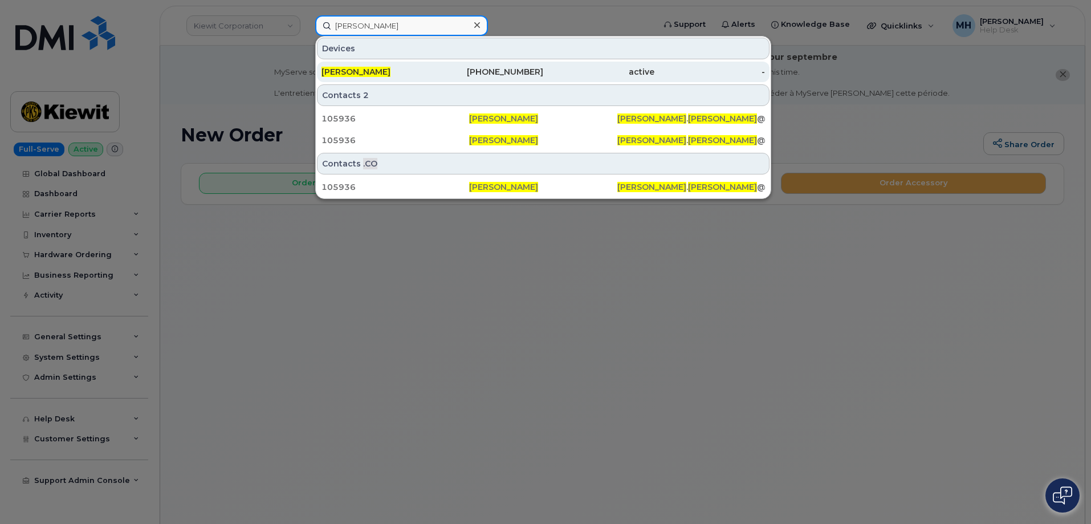
type input "[PERSON_NAME]"
click at [403, 79] on div "JEREMY MCKERN" at bounding box center [376, 72] width 111 height 21
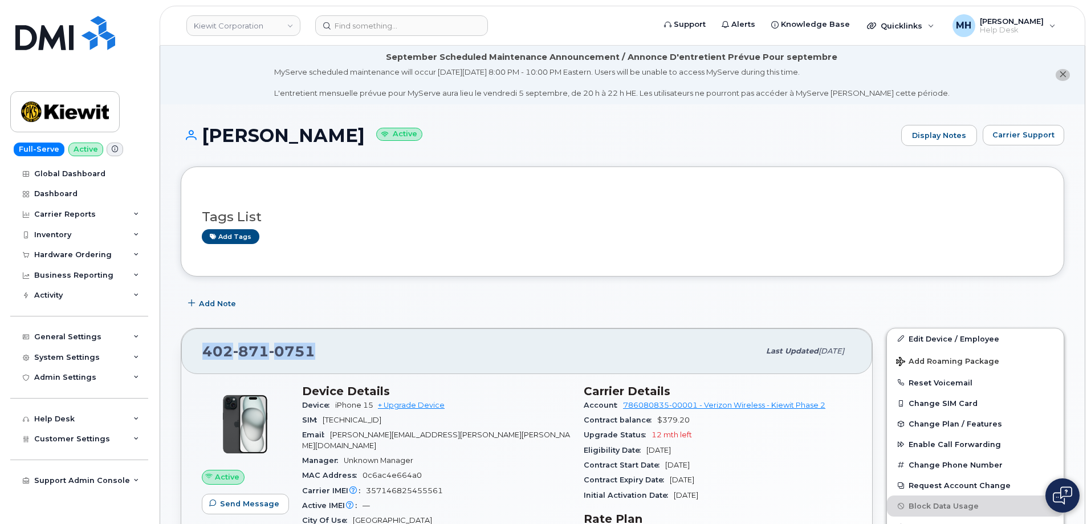
drag, startPoint x: 318, startPoint y: 348, endPoint x: 215, endPoint y: 352, distance: 103.2
click at [202, 349] on div "402 871 0751 Last updated Jul 31, 2025" at bounding box center [526, 351] width 691 height 46
copy span "402 871 0751"
click at [100, 254] on div "Hardware Ordering" at bounding box center [72, 254] width 77 height 9
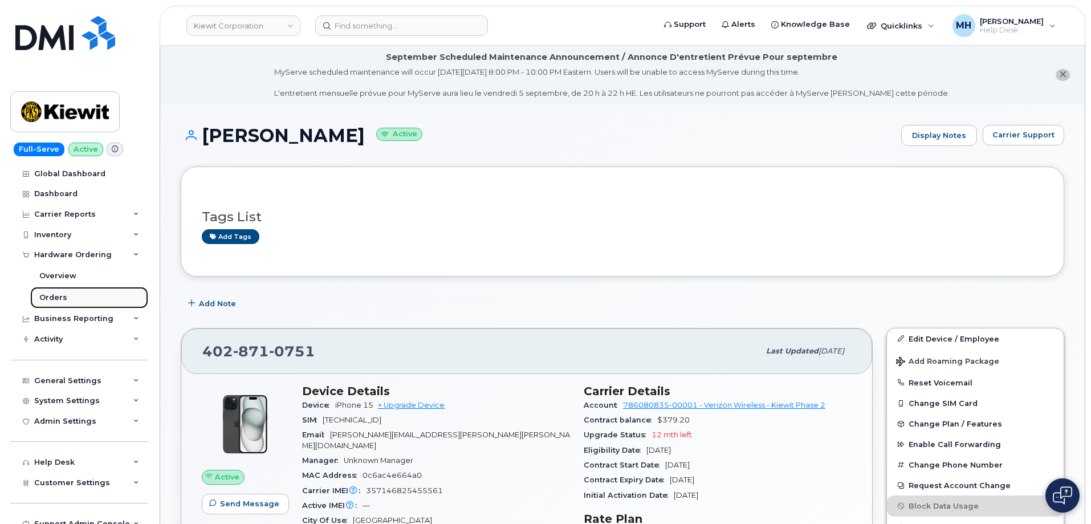
click at [83, 293] on link "Orders" at bounding box center [89, 298] width 118 height 22
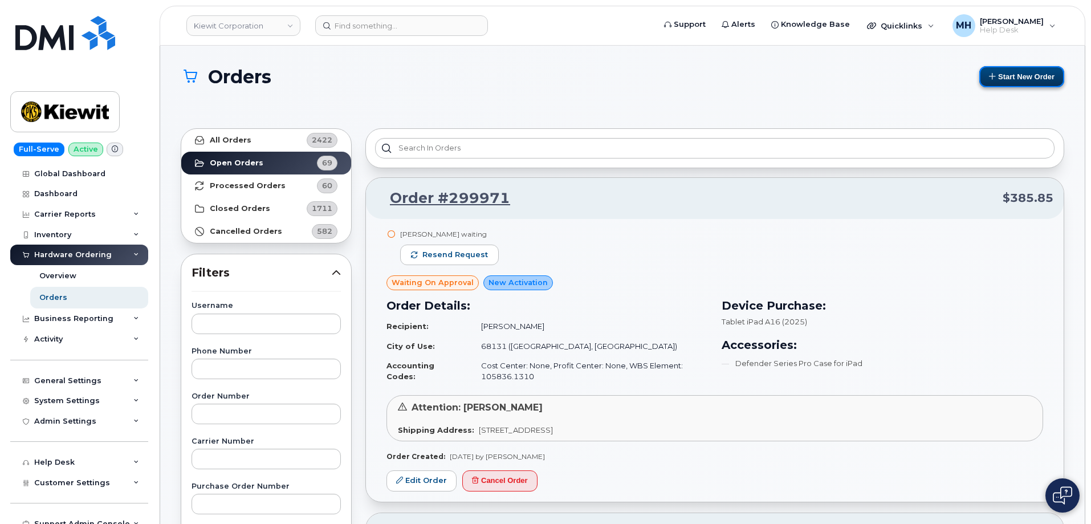
click at [1055, 79] on button "Start New Order" at bounding box center [1021, 76] width 85 height 21
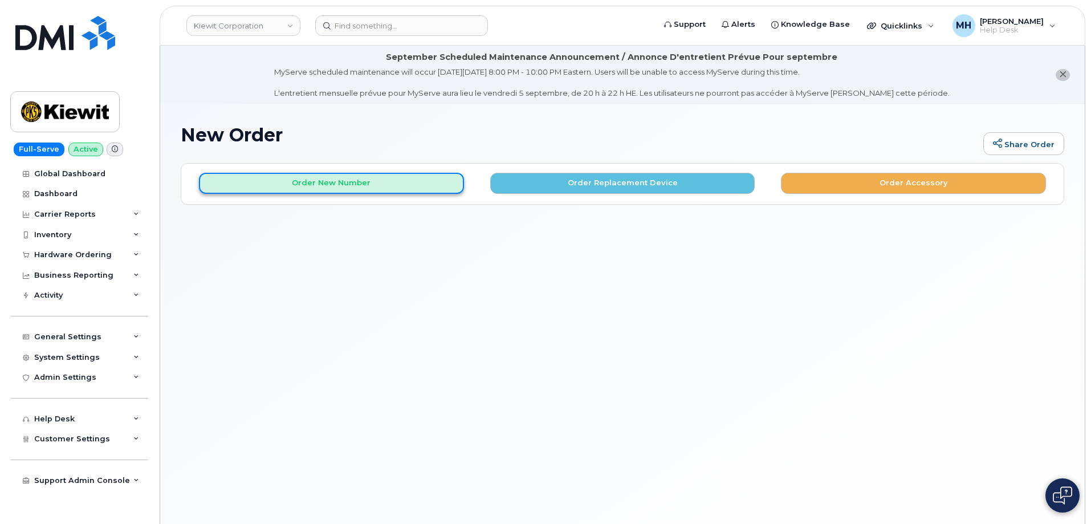
click at [413, 190] on button "Order New Number" at bounding box center [331, 183] width 265 height 21
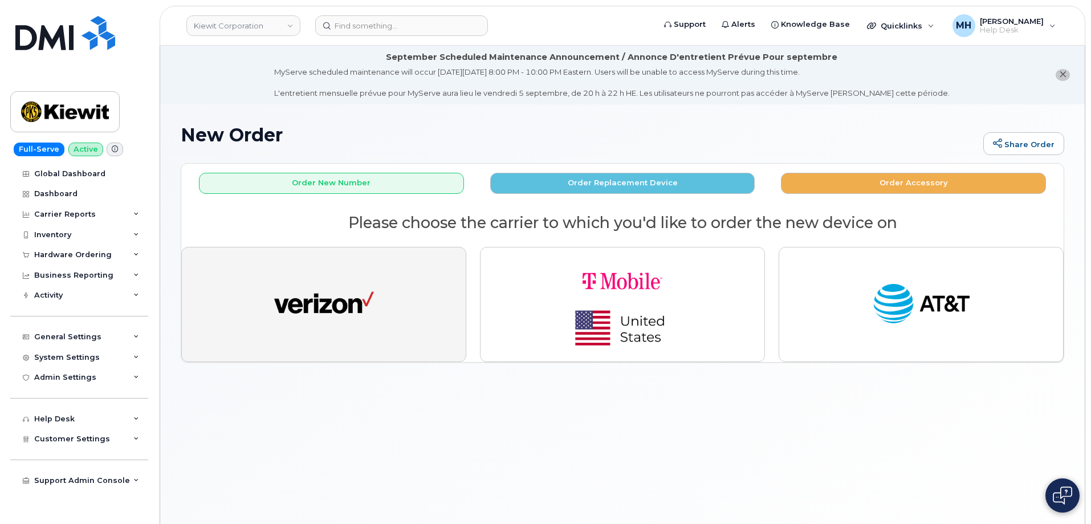
click at [369, 289] on img "button" at bounding box center [324, 304] width 100 height 51
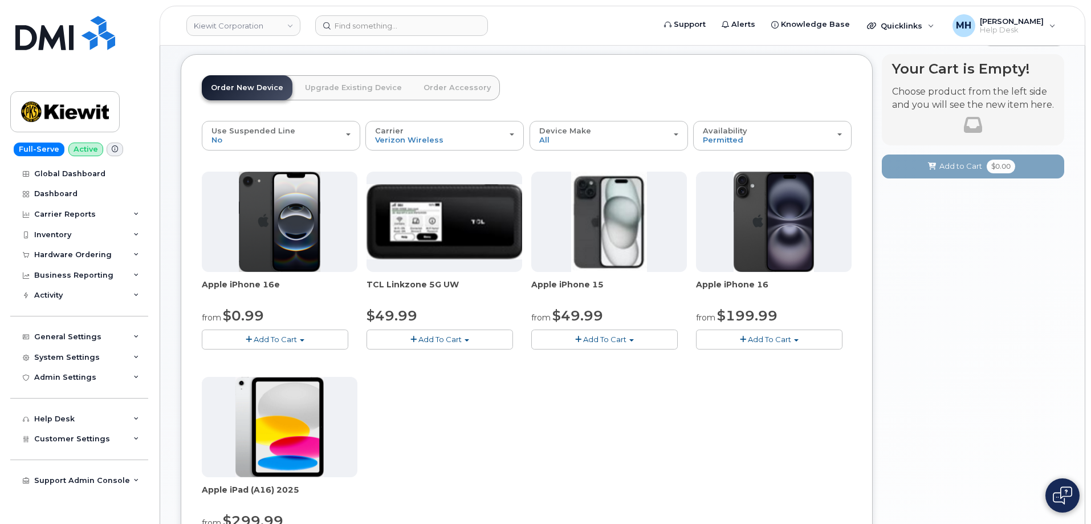
scroll to position [171, 0]
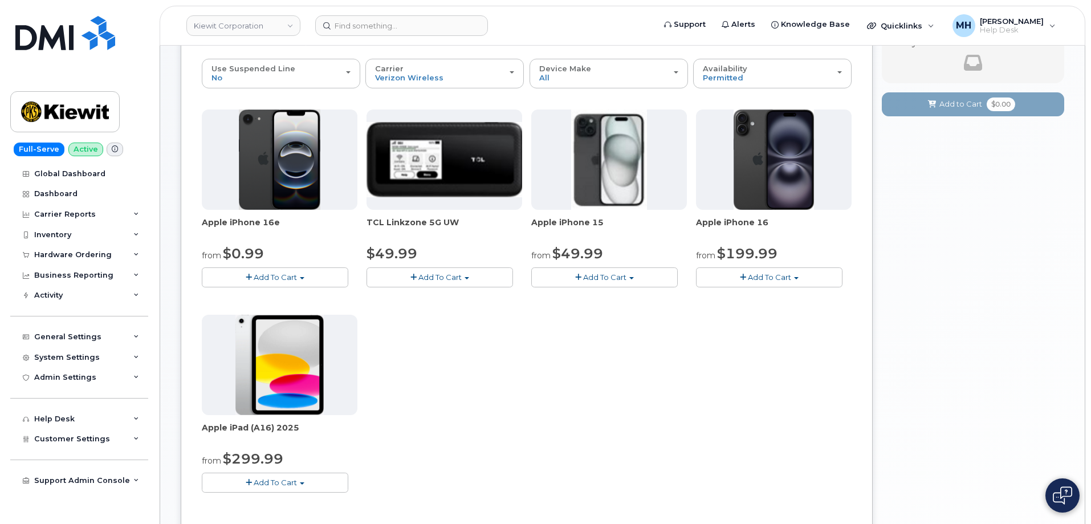
click at [325, 485] on button "Add To Cart" at bounding box center [275, 482] width 146 height 20
click at [313, 499] on link "$299.99 - 2 Year Activation (128GB)" at bounding box center [283, 503] width 157 height 14
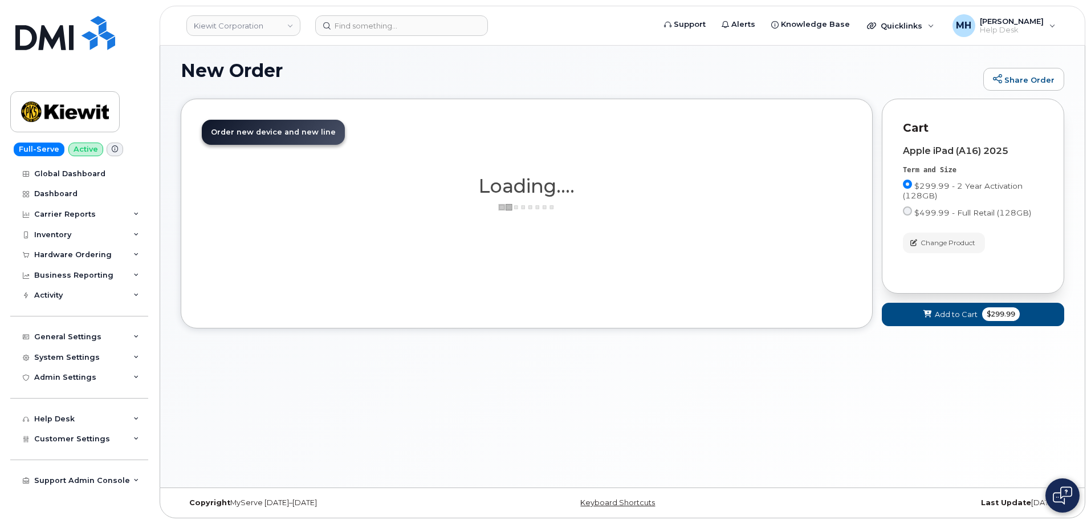
scroll to position [149, 0]
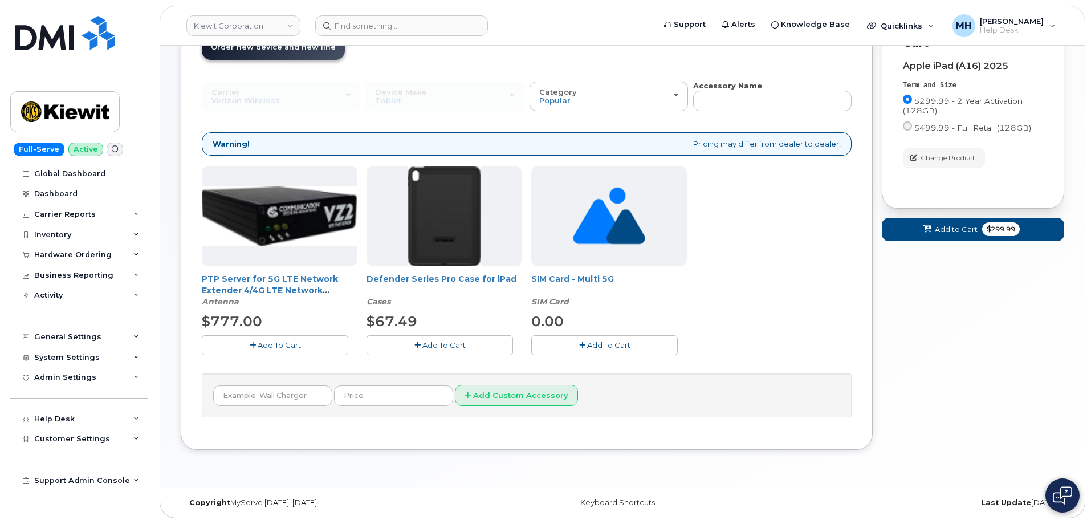
click at [483, 352] on button "Add To Cart" at bounding box center [439, 345] width 146 height 20
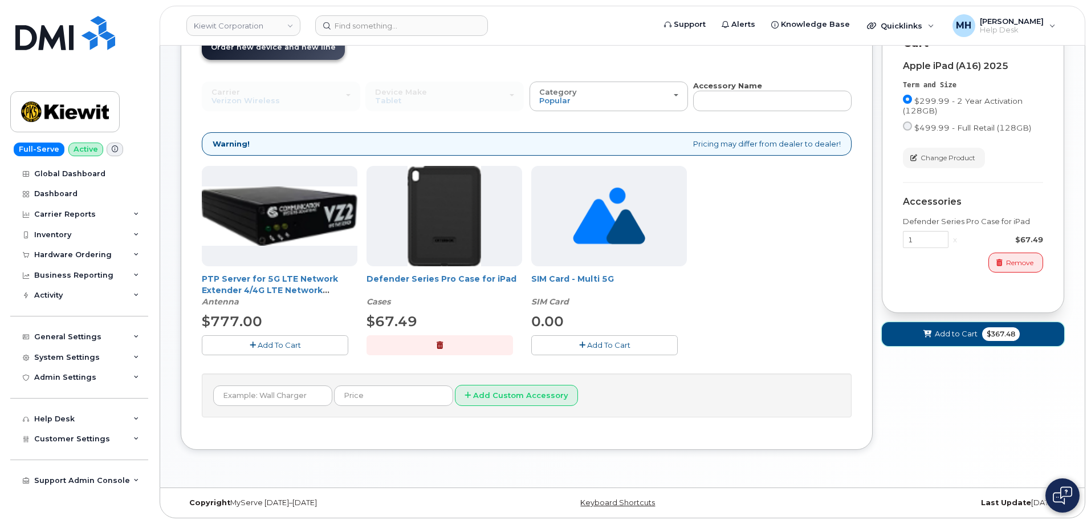
click at [921, 338] on button "Add to Cart $367.48" at bounding box center [973, 333] width 182 height 23
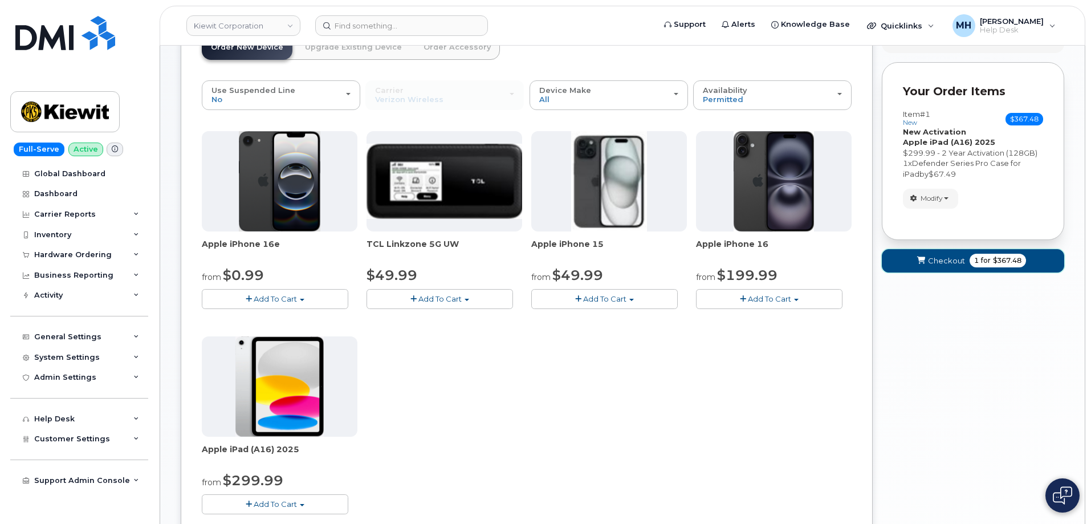
click at [929, 260] on span "Checkout" at bounding box center [946, 260] width 37 height 11
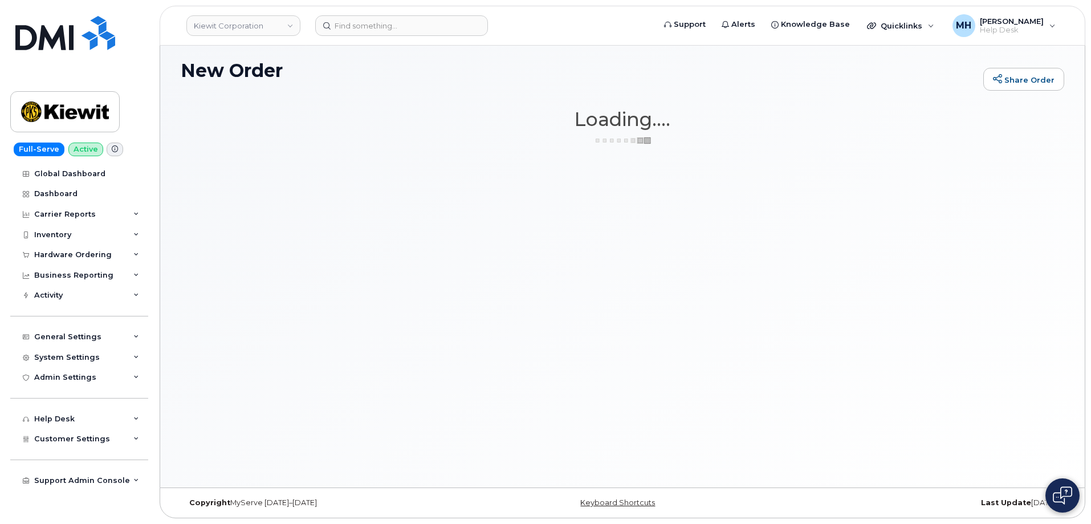
scroll to position [64, 0]
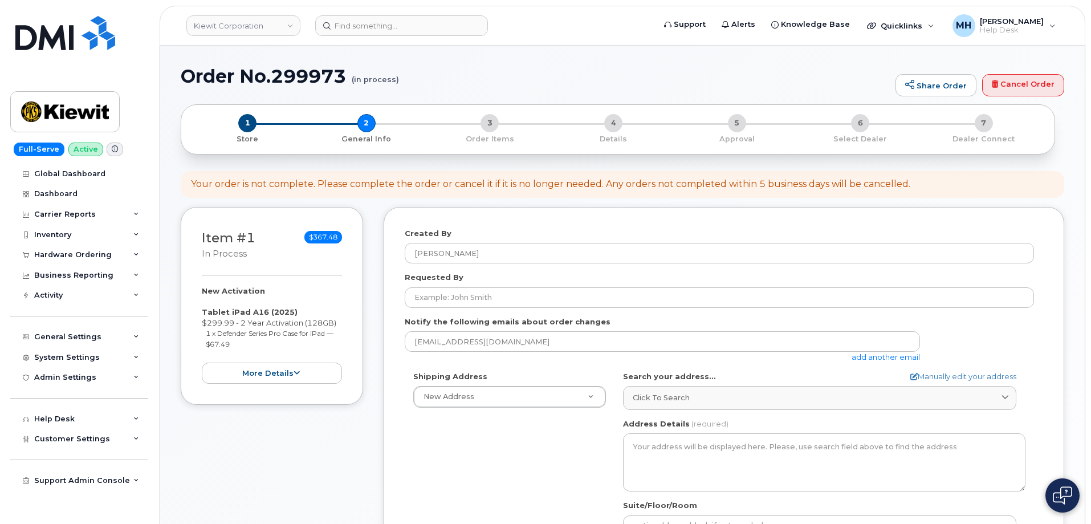
select select
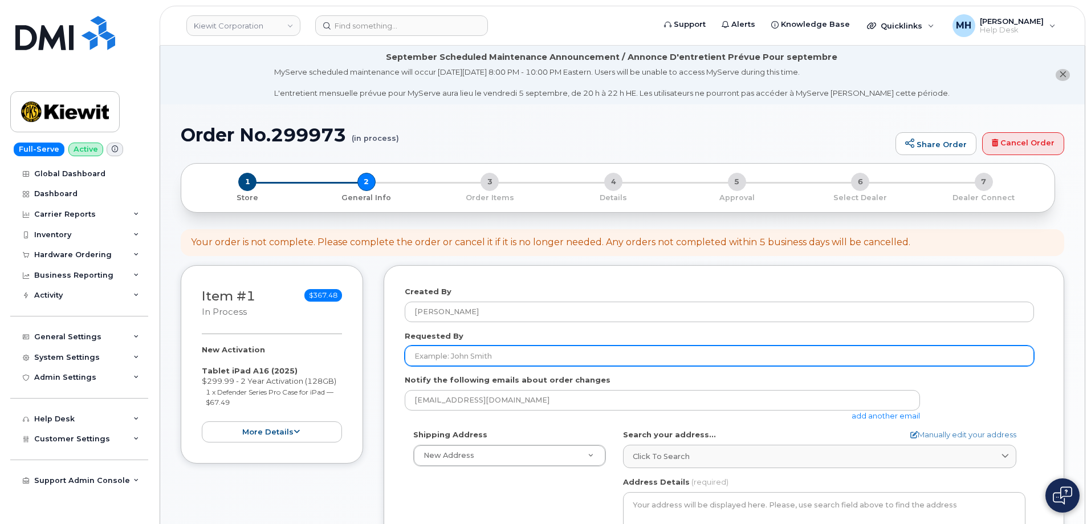
click at [440, 360] on input "Requested By" at bounding box center [719, 355] width 629 height 21
paste input "4028710751"
drag, startPoint x: 474, startPoint y: 362, endPoint x: 389, endPoint y: 362, distance: 84.3
click at [386, 362] on div "Created By Melissa Hoye Requested By 4028710751 Notify the following emails abo…" at bounding box center [723, 503] width 680 height 476
paste input "[PERSON_NAME]"
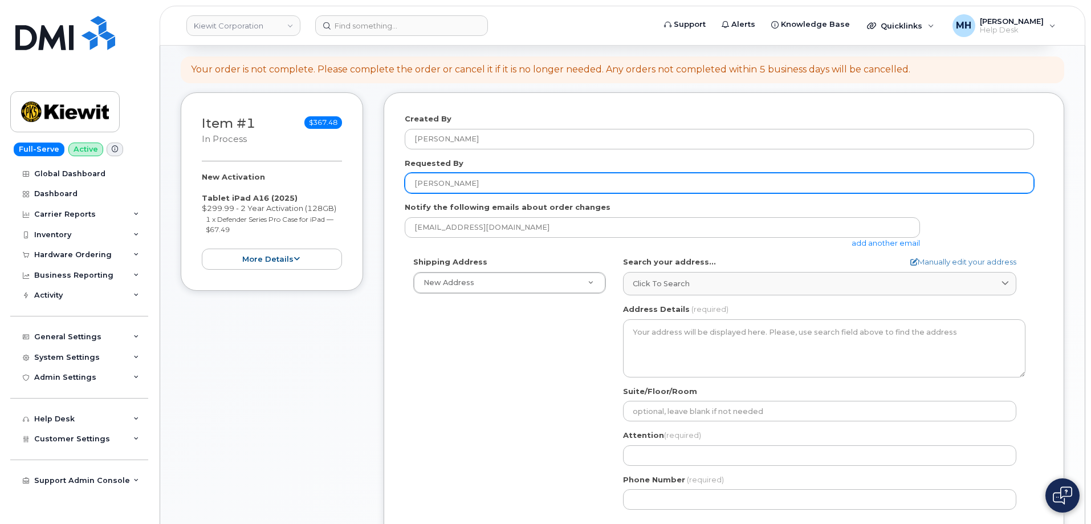
scroll to position [285, 0]
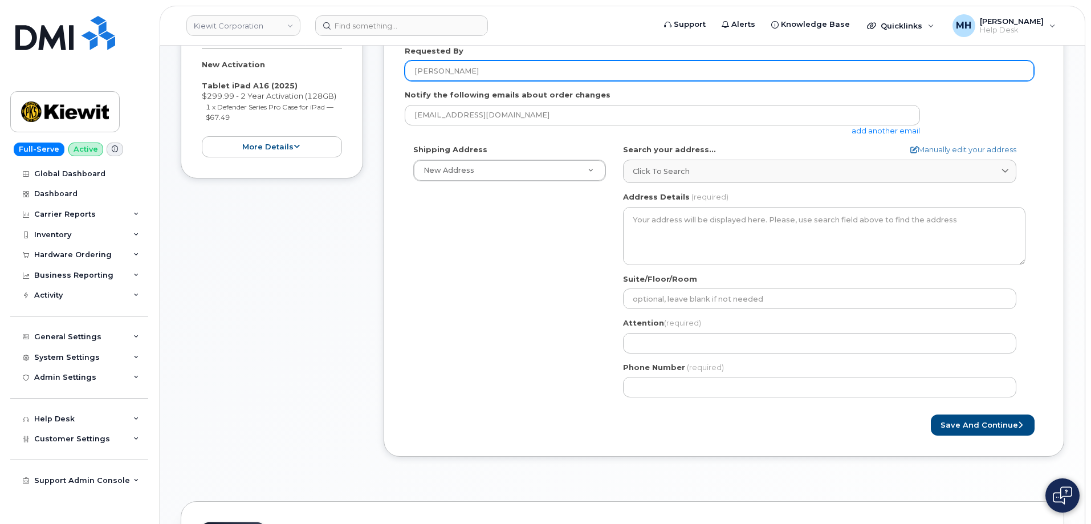
type input "[PERSON_NAME]"
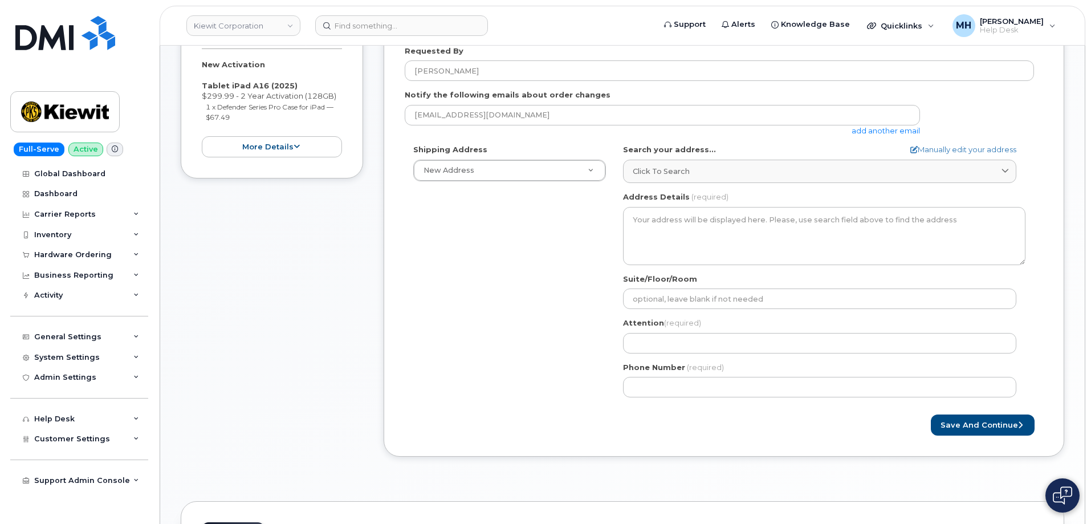
click at [673, 184] on div "AB Search your address... Manually edit your address Click to search No availab…" at bounding box center [823, 275] width 419 height 262
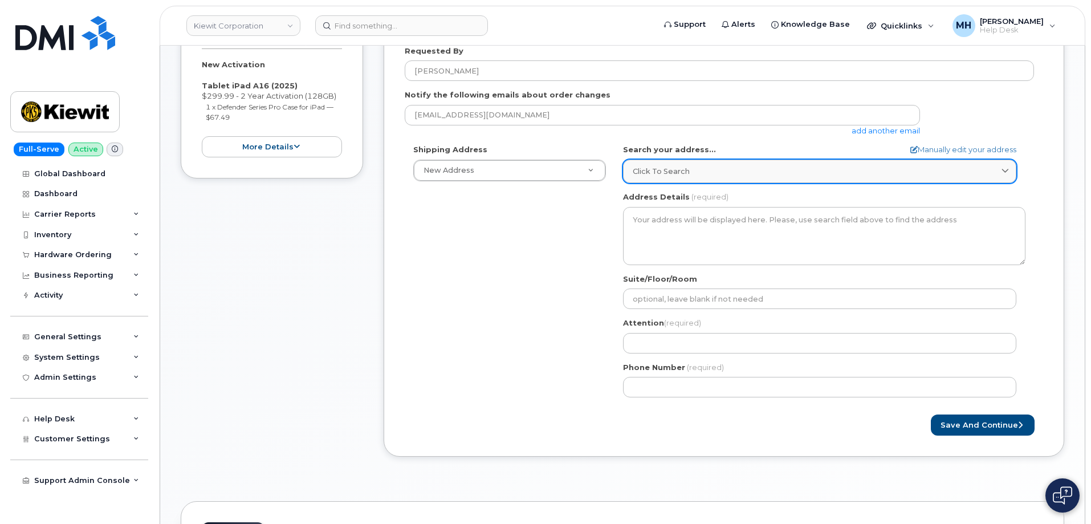
click at [677, 173] on span "Click to search" at bounding box center [661, 171] width 57 height 11
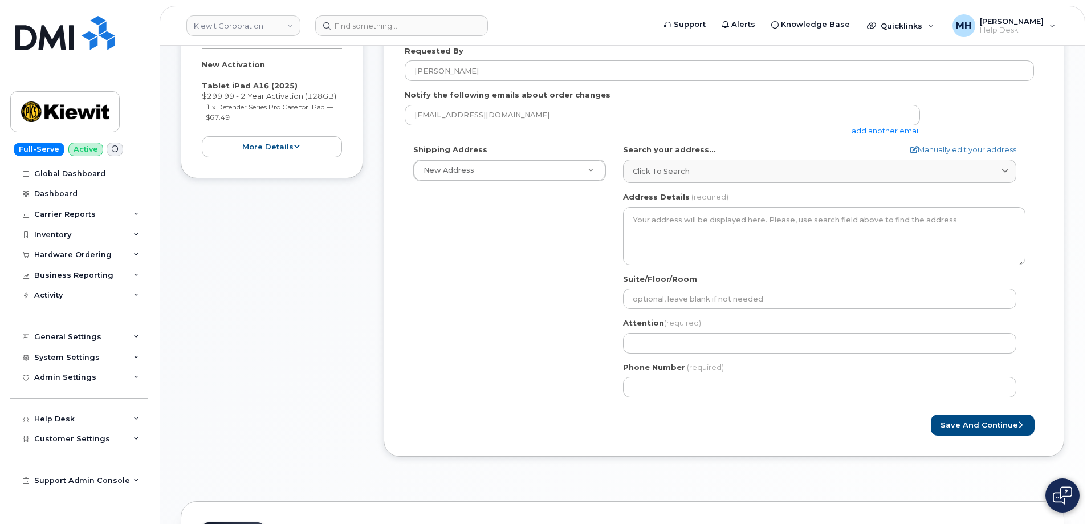
paste input "304 S 42nd St. Omaha, NE 68131"
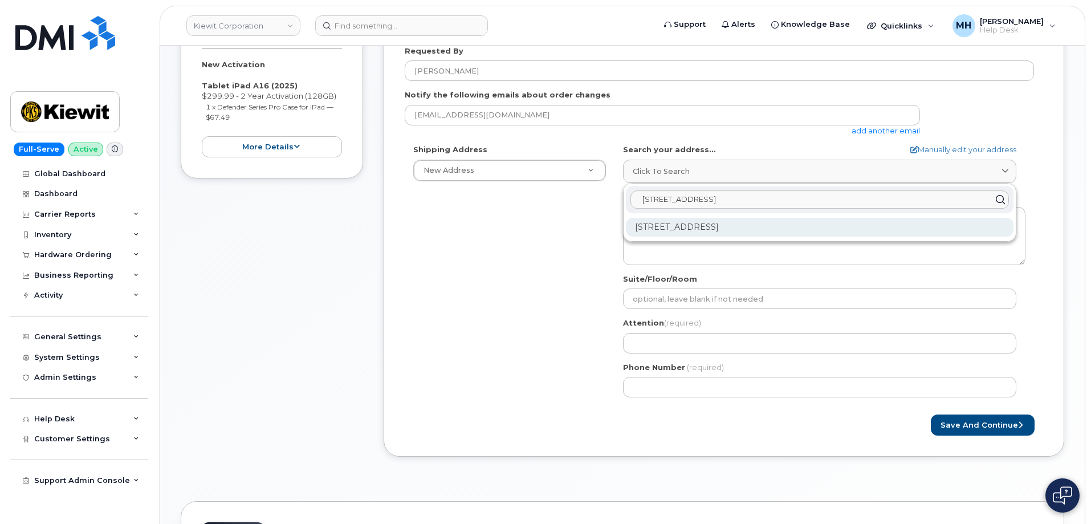
type input "304 S 42nd St. Omaha, NE 68131"
click at [680, 218] on div "304 S 42nd St Omaha NE 68131-3716" at bounding box center [819, 227] width 387 height 19
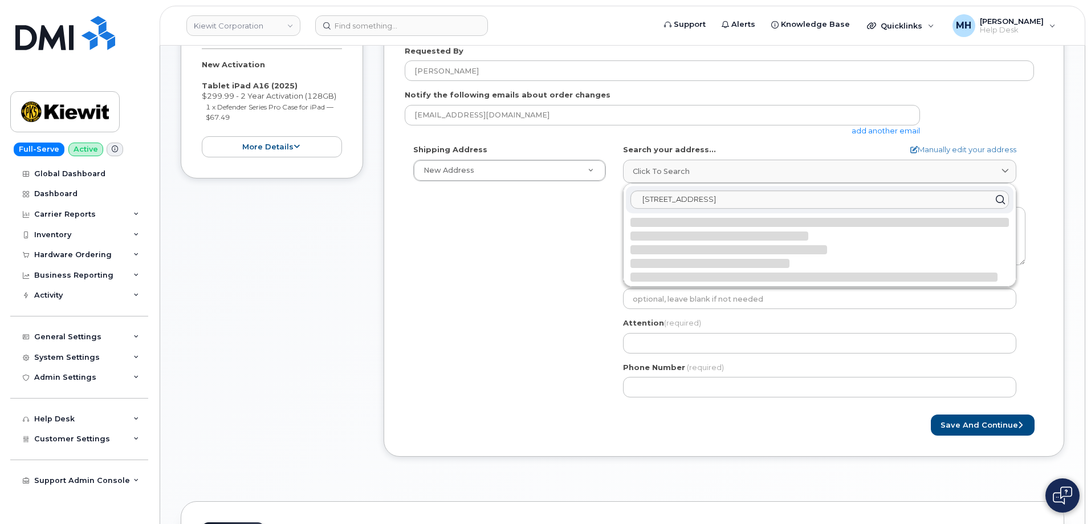
select select
type textarea "304 S 42nd St OMAHA NE 68131-3716 UNITED STATES"
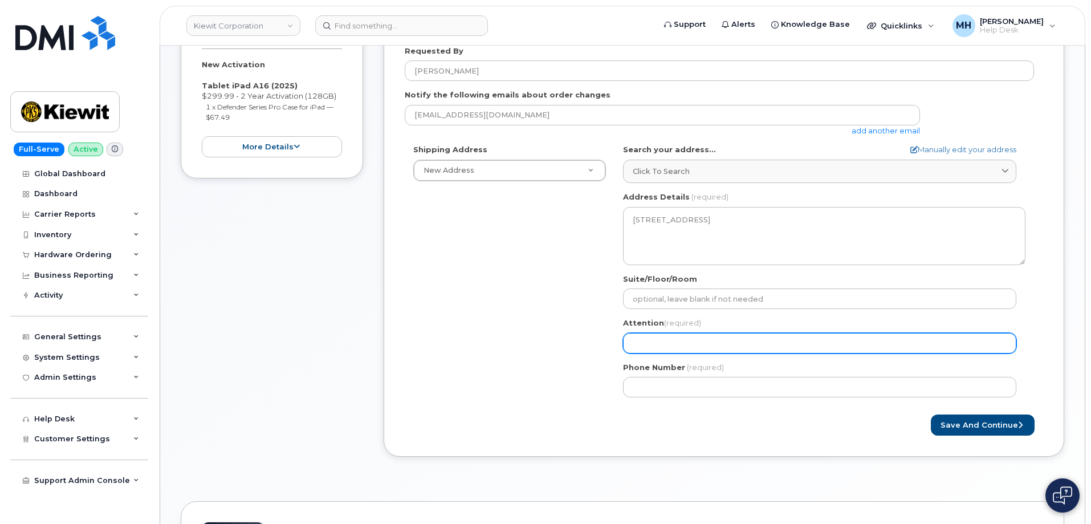
click at [665, 338] on input "Attention (required)" at bounding box center [819, 343] width 393 height 21
paste input "[PERSON_NAME]"
type input "[PERSON_NAME]"
select select
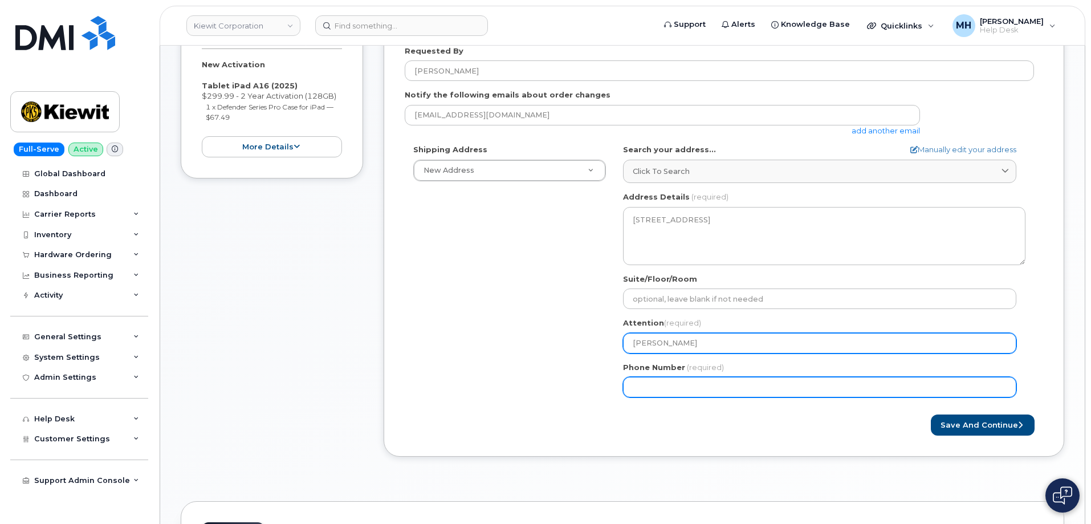
type input "[PERSON_NAME]"
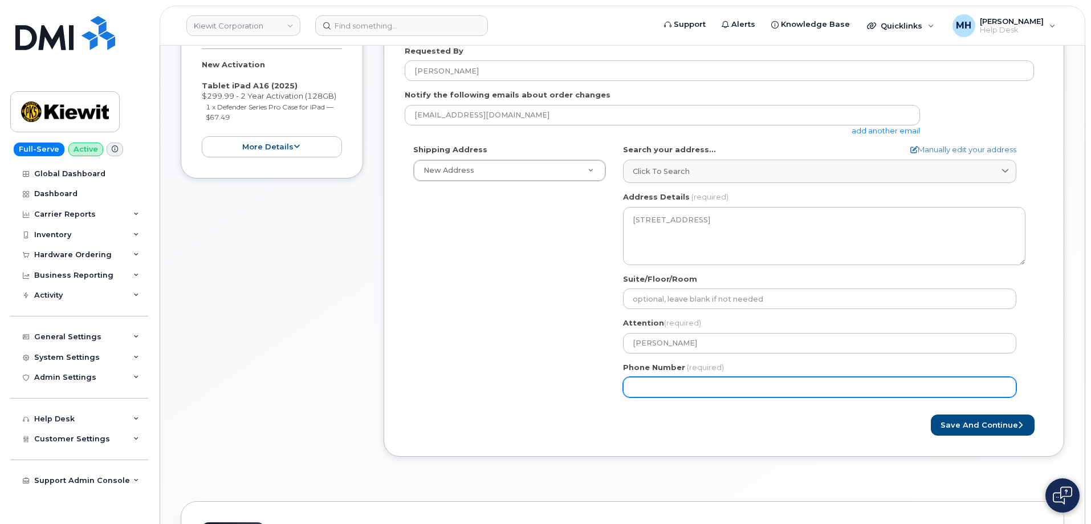
click at [660, 383] on input "Phone Number" at bounding box center [819, 387] width 393 height 21
paste input "4028710751"
type input "4028710751"
select select
type input "4028710751"
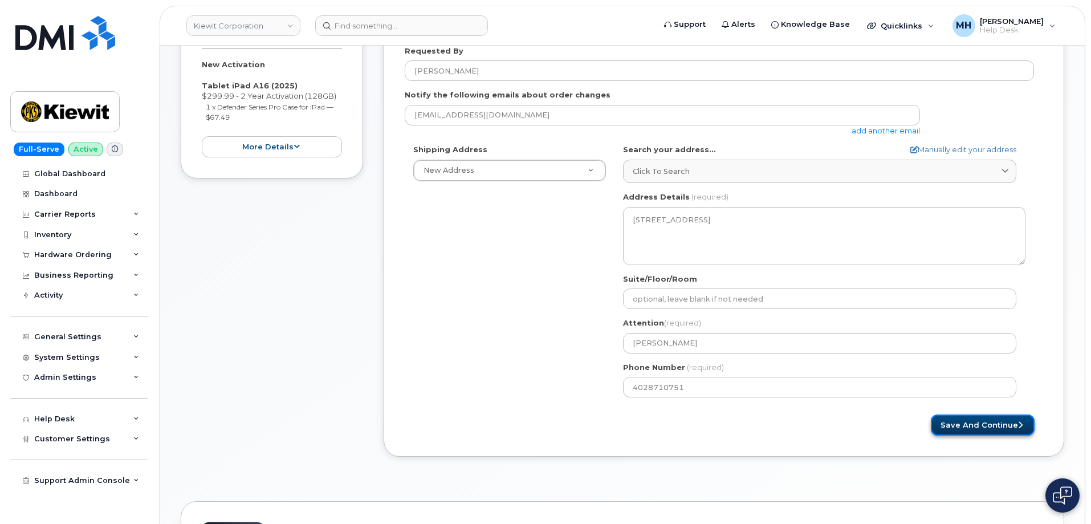
click at [951, 425] on button "Save and Continue" at bounding box center [983, 424] width 104 height 21
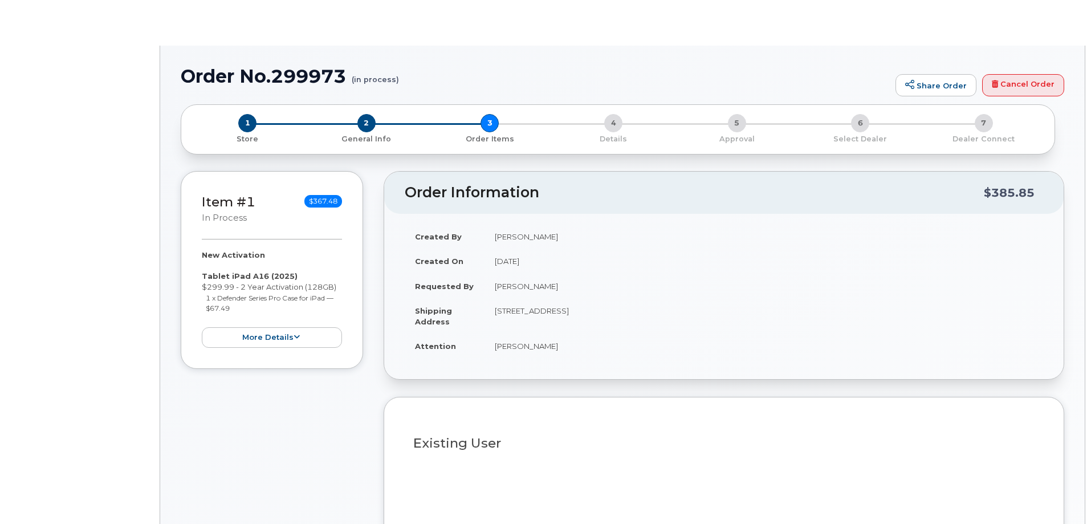
select select
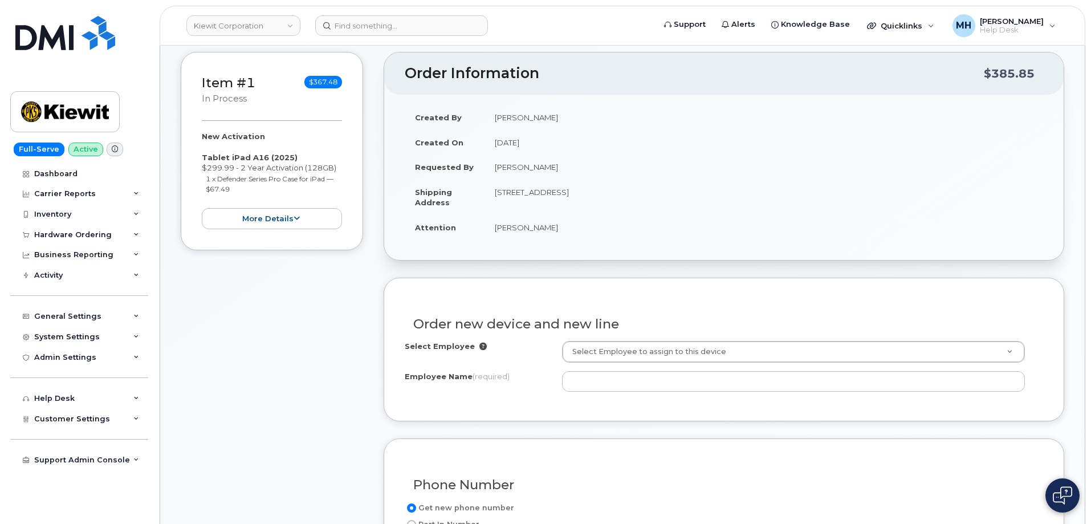
scroll to position [230, 0]
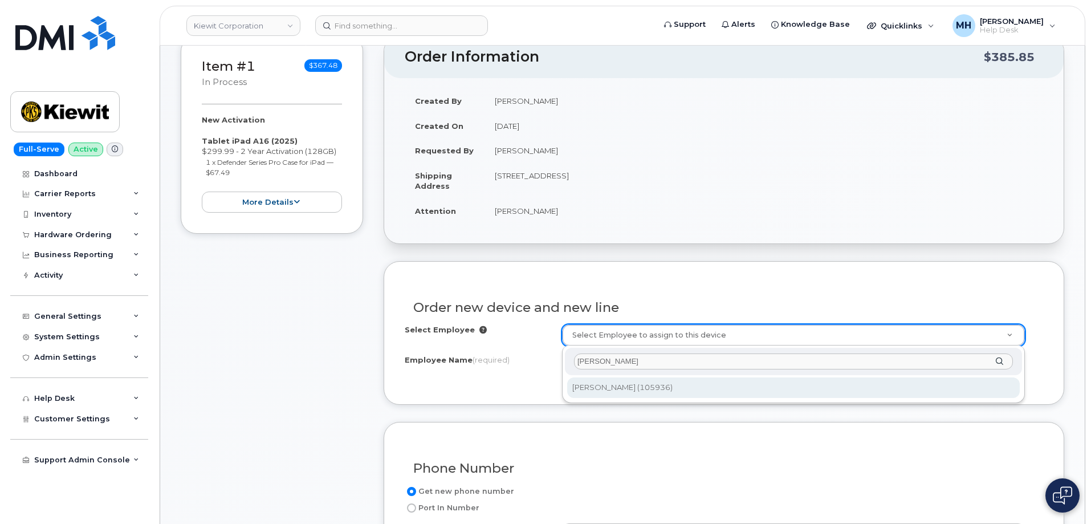
type input "[PERSON_NAME]"
type input "2145042"
type input "[PERSON_NAME]"
type input "[STREET_ADDRESS]"
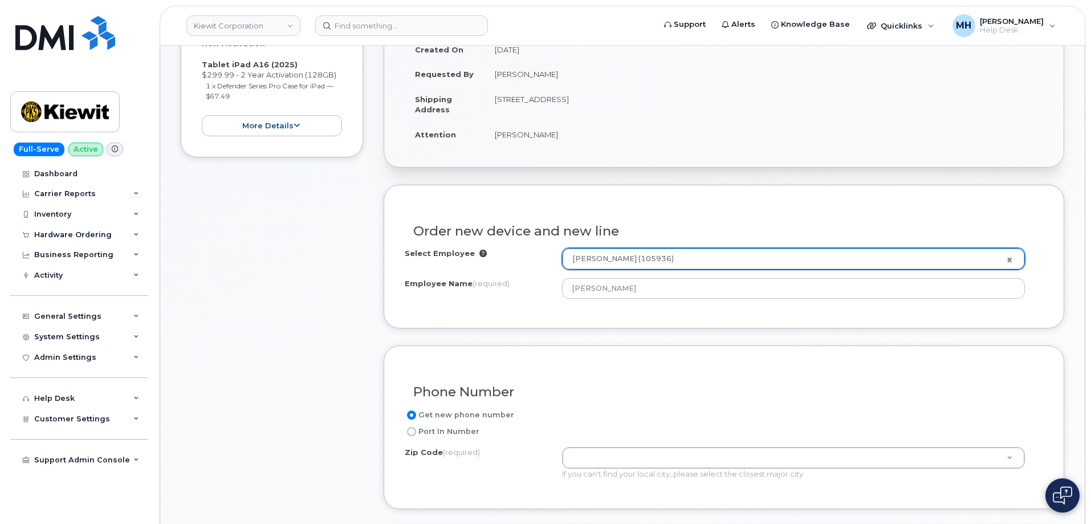
scroll to position [401, 0]
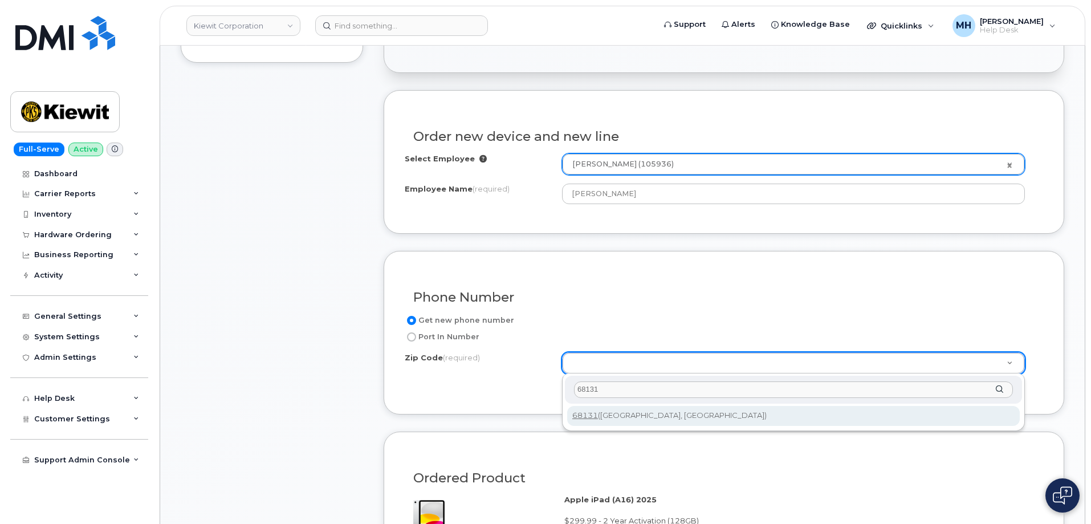
type input "68131"
type input "68131 ([GEOGRAPHIC_DATA], [GEOGRAPHIC_DATA])"
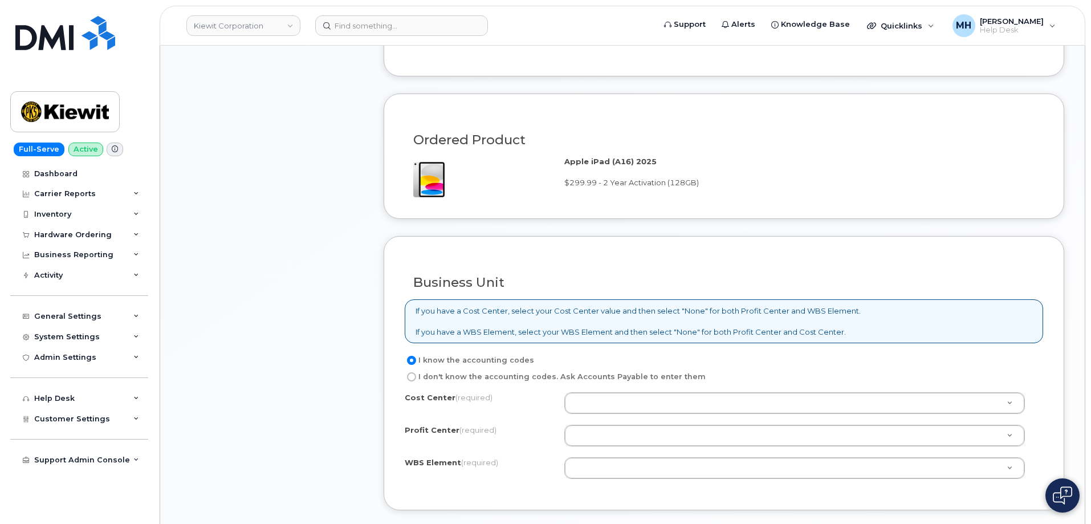
scroll to position [742, 0]
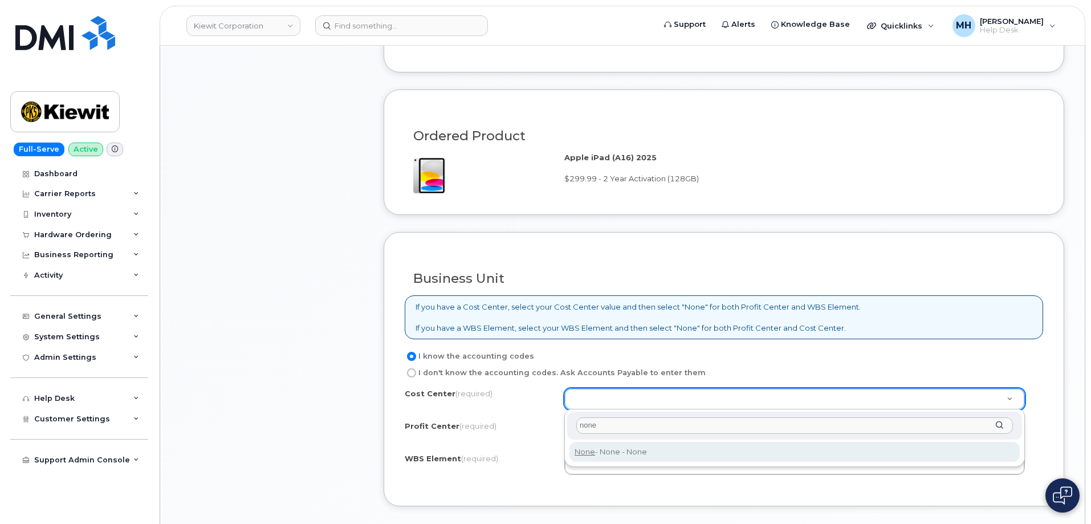
type input "none"
type input "None"
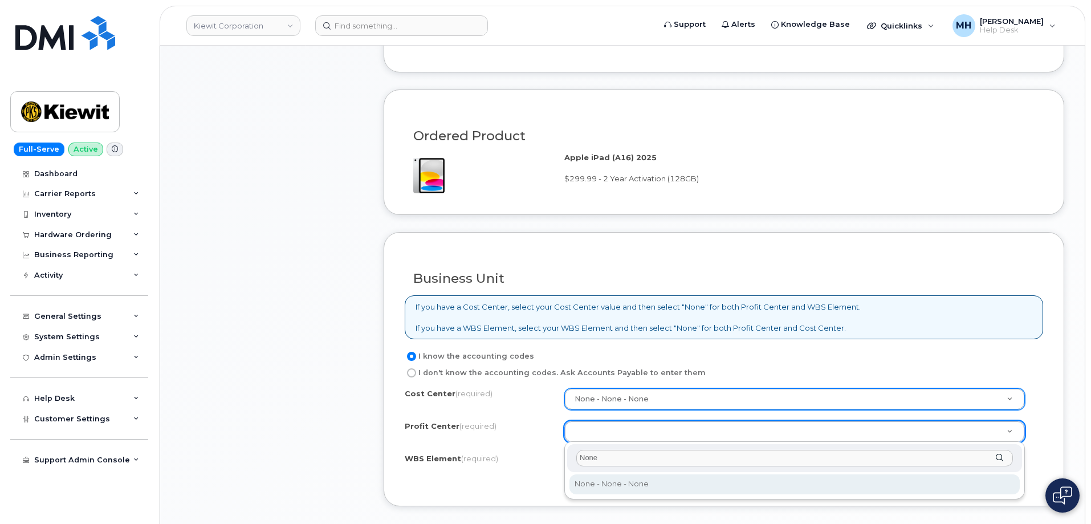
type input "None"
select select "None"
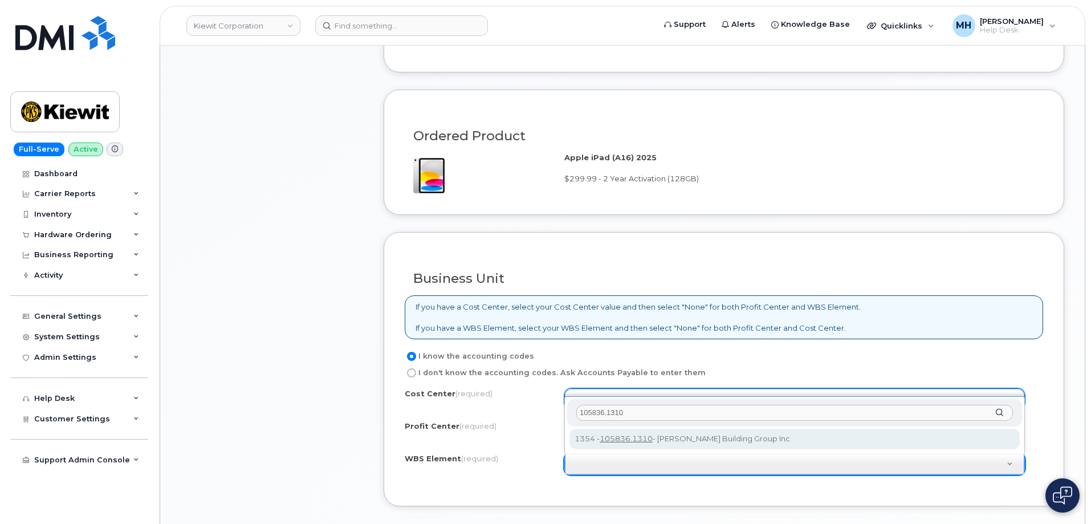
type input "105836.1310"
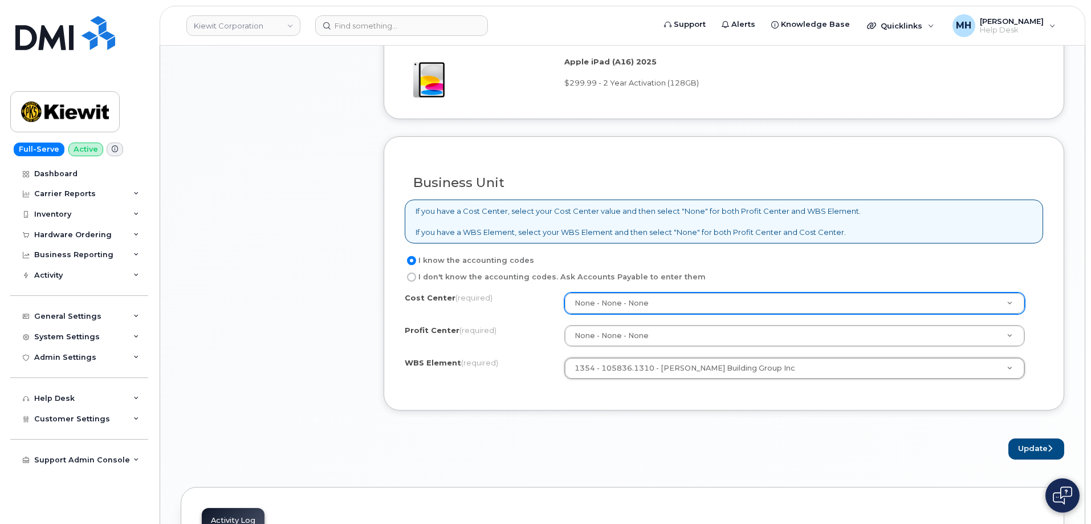
scroll to position [856, 0]
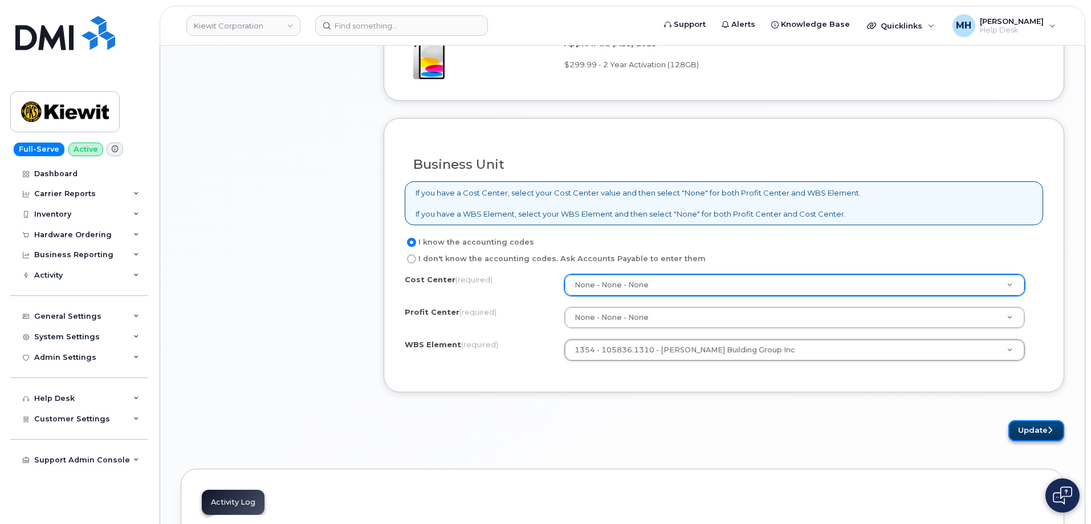
click at [1022, 435] on button "Update" at bounding box center [1036, 430] width 56 height 21
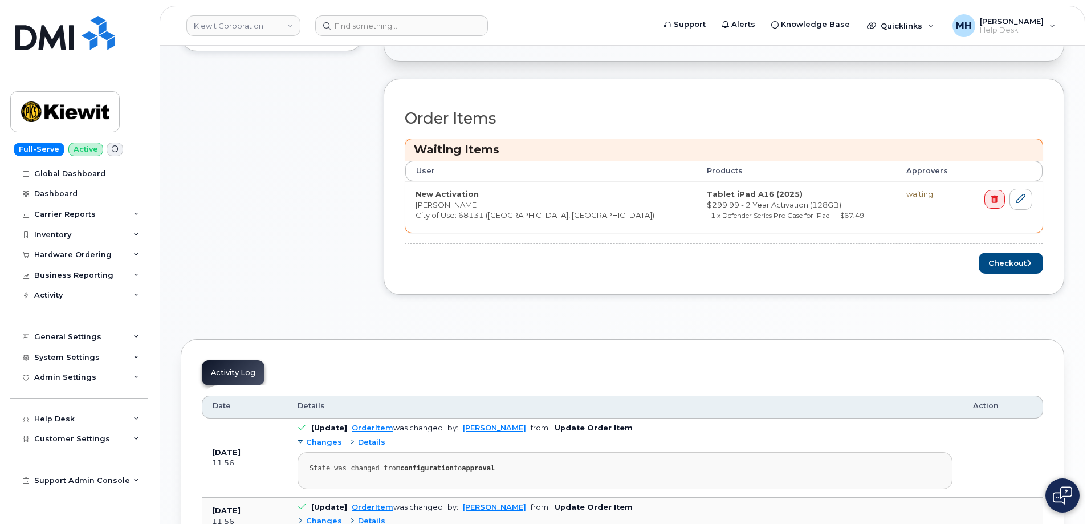
scroll to position [570, 0]
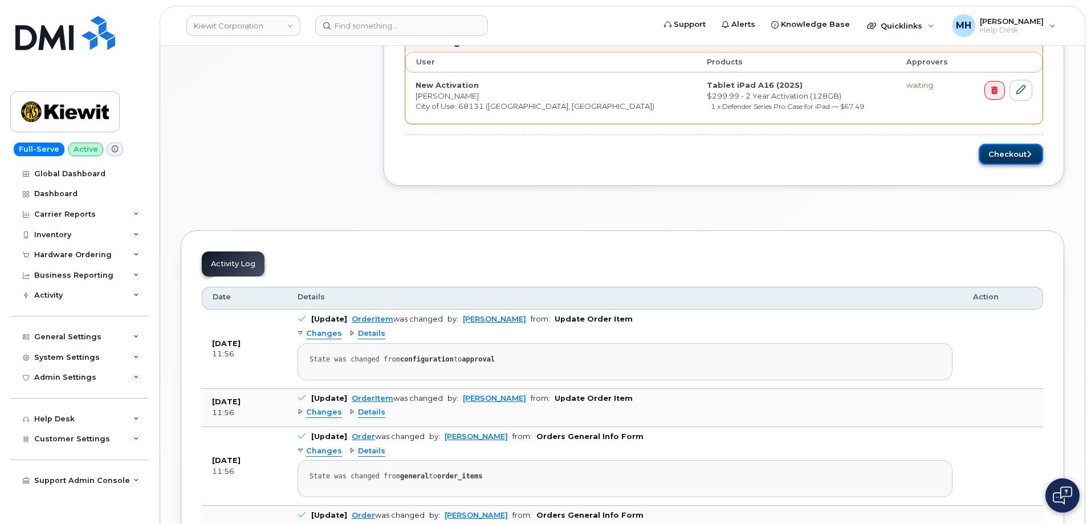
click at [1009, 161] on button "Checkout" at bounding box center [1010, 154] width 64 height 21
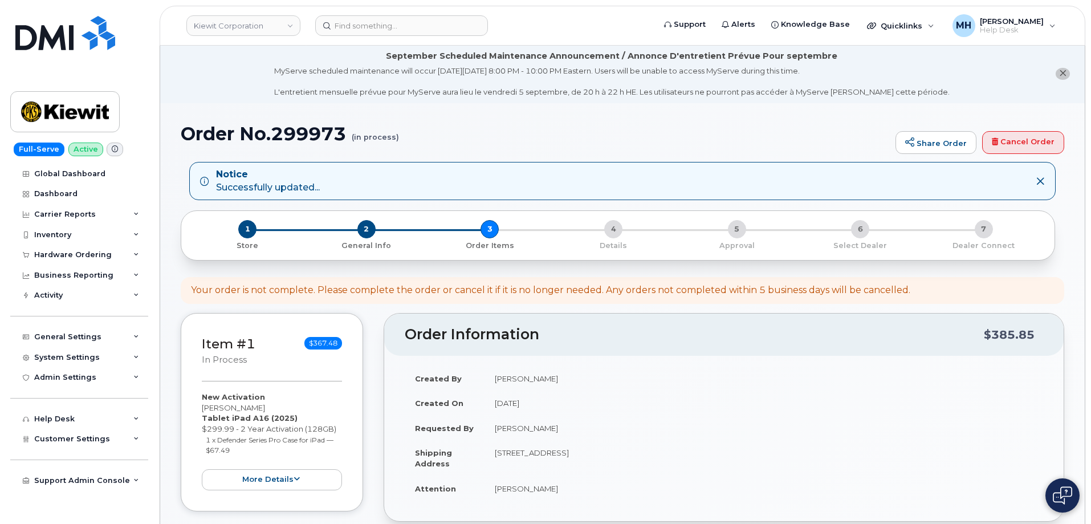
scroll to position [0, 0]
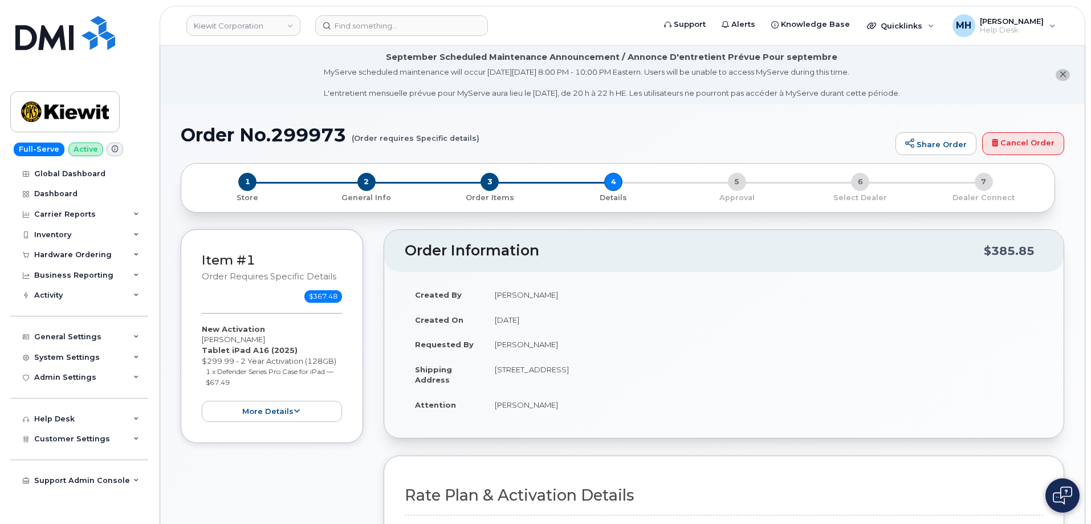
click at [184, 74] on li "September Scheduled Maintenance Announcement / Annonce D'entretient Prévue Pour…" at bounding box center [622, 75] width 924 height 59
drag, startPoint x: 187, startPoint y: 138, endPoint x: 345, endPoint y: 136, distance: 157.9
click at [345, 136] on h1 "Order No.299973 (Order requires Specific details)" at bounding box center [535, 135] width 709 height 20
copy h1 "Order No.299973"
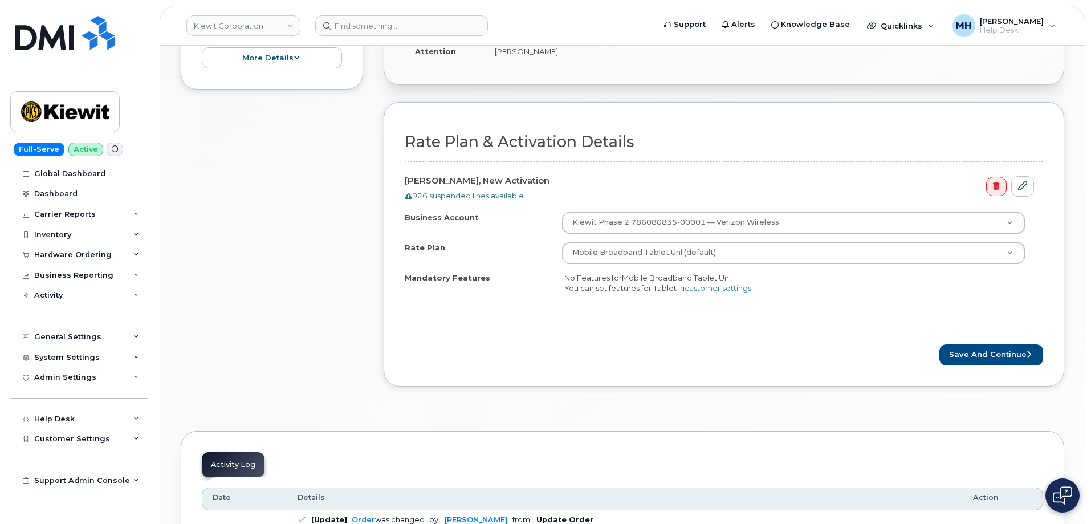
scroll to position [513, 0]
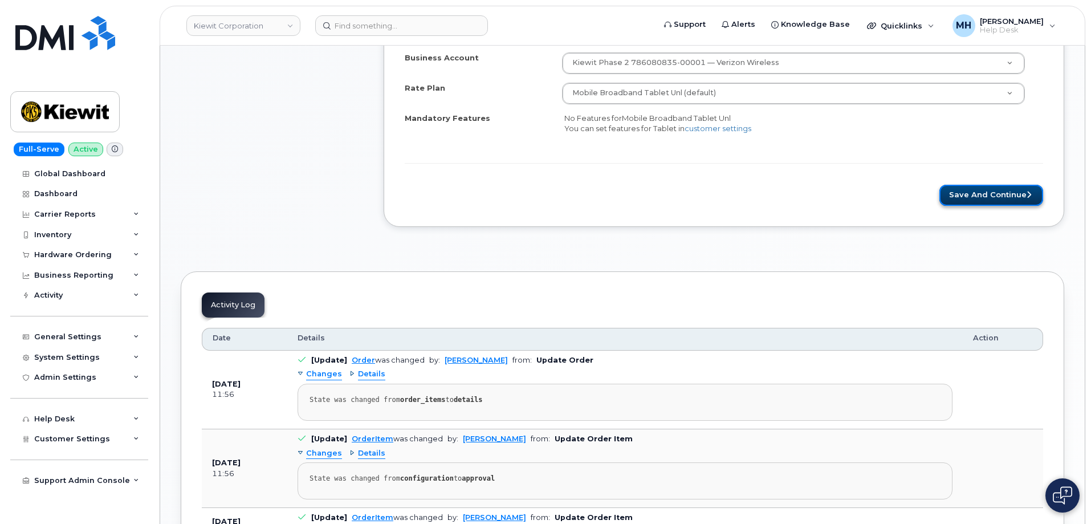
click at [990, 198] on button "Save and Continue" at bounding box center [991, 195] width 104 height 21
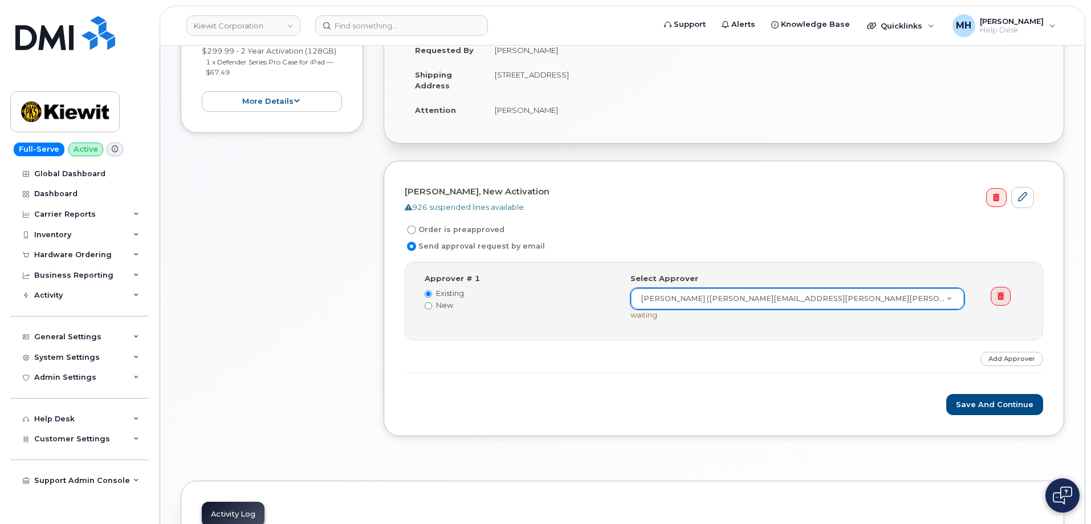
scroll to position [400, 0]
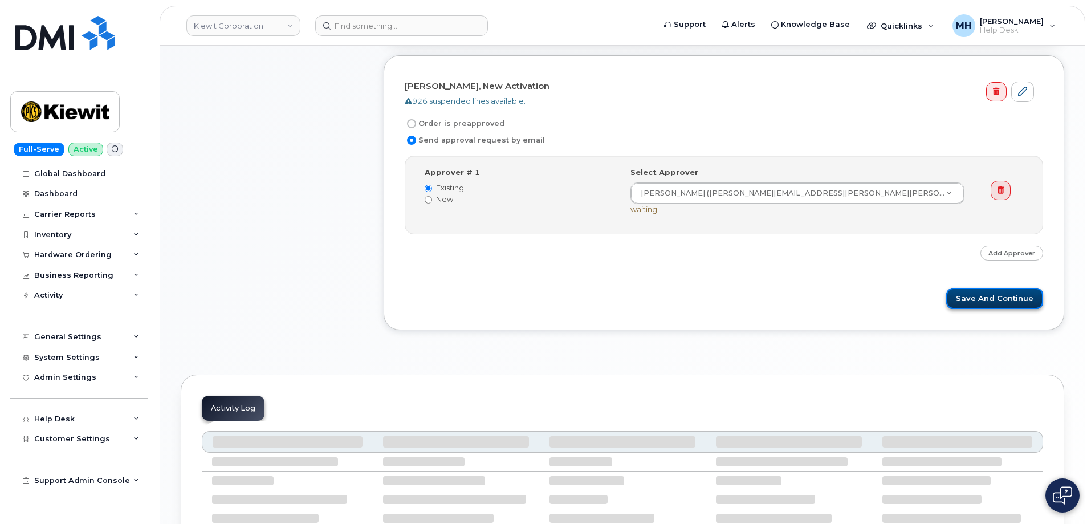
click at [977, 293] on button "Save and Continue" at bounding box center [994, 298] width 97 height 21
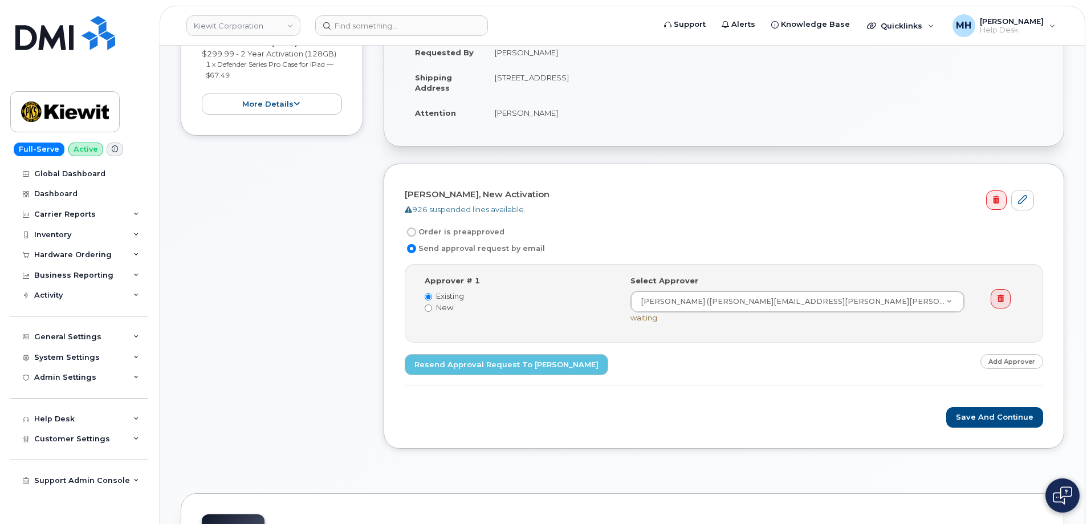
scroll to position [171, 0]
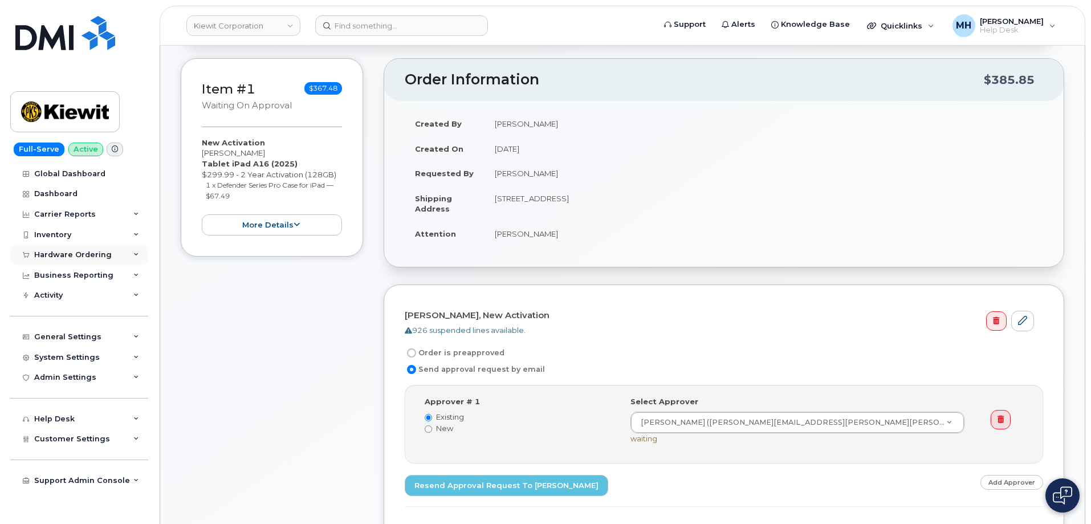
click at [92, 254] on div "Hardware Ordering" at bounding box center [72, 254] width 77 height 9
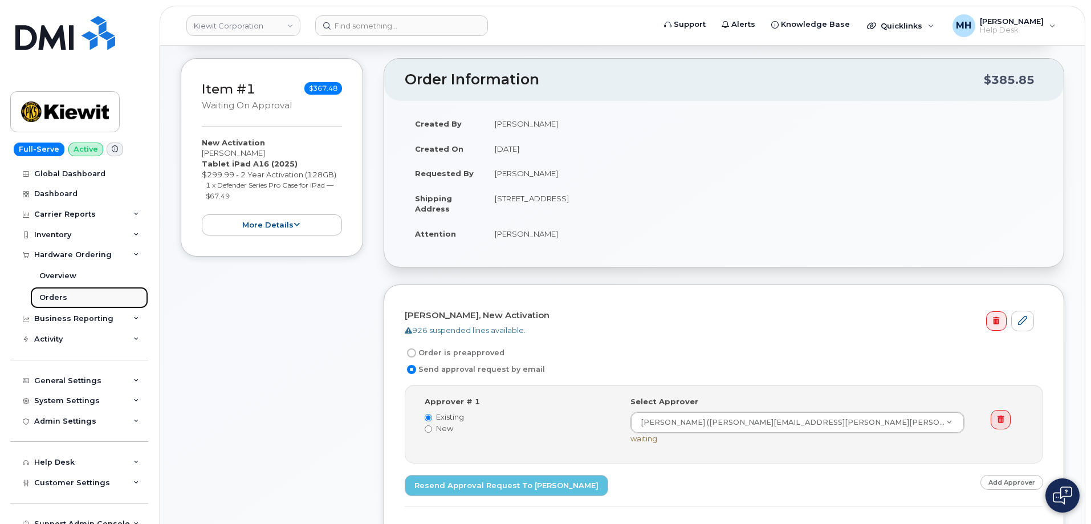
click at [70, 296] on link "Orders" at bounding box center [89, 298] width 118 height 22
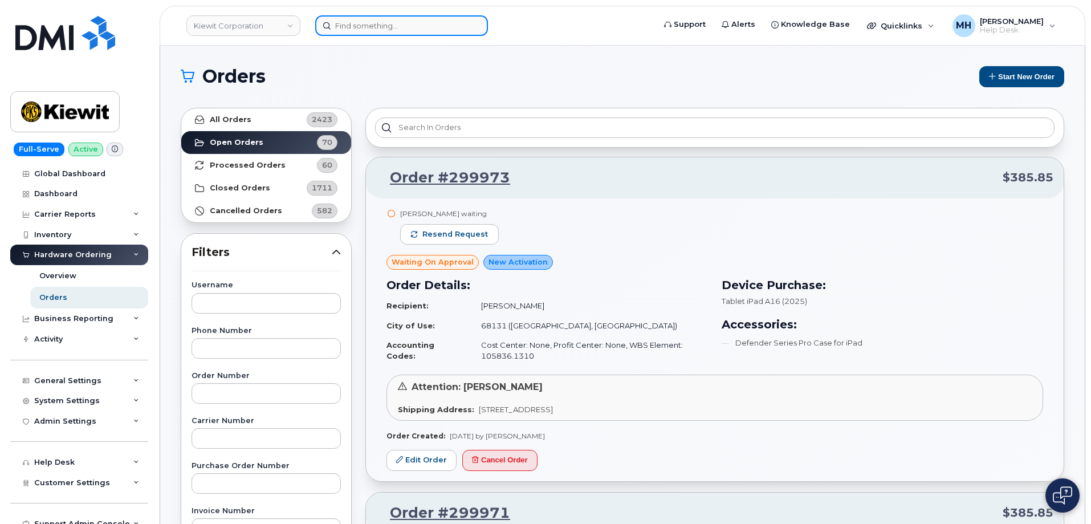
click at [396, 28] on input at bounding box center [401, 25] width 173 height 21
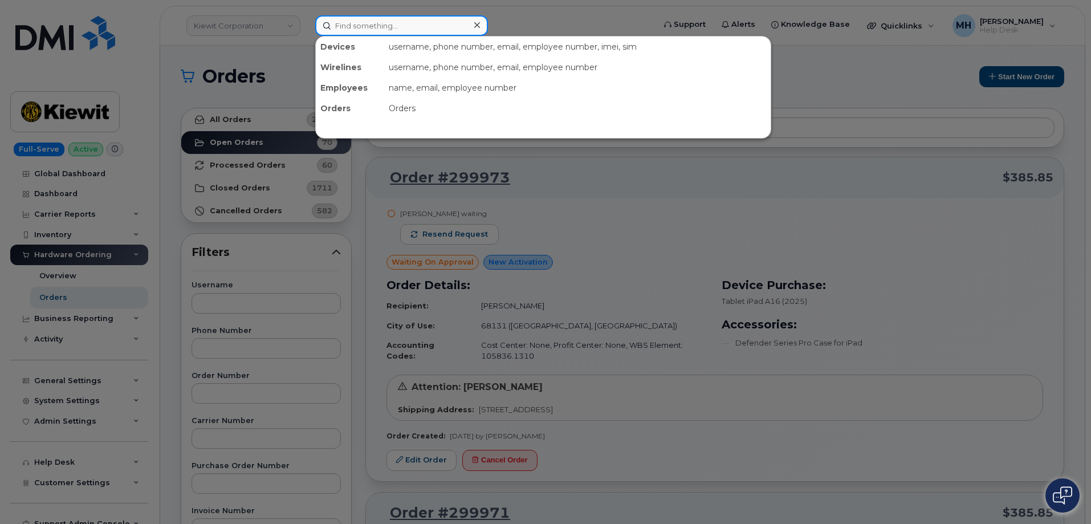
paste input "[PERSON_NAME]"
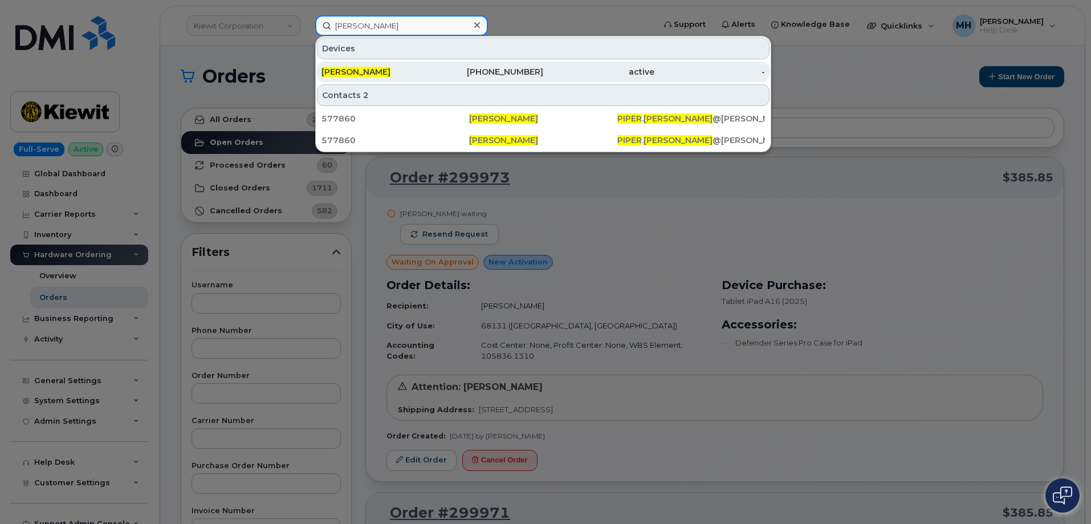
type input "[PERSON_NAME]"
click at [402, 64] on div "[PERSON_NAME]" at bounding box center [376, 72] width 111 height 21
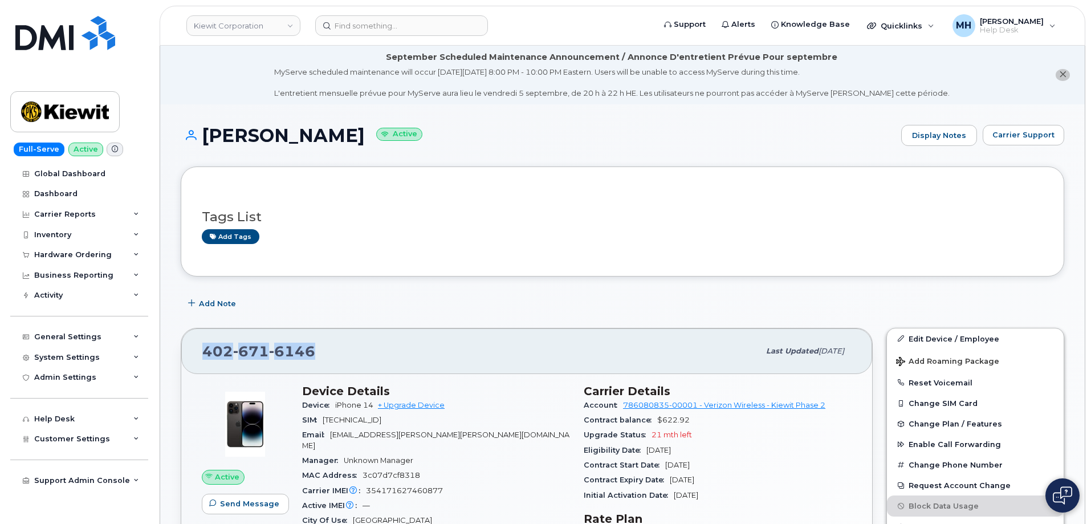
drag, startPoint x: 335, startPoint y: 353, endPoint x: 203, endPoint y: 353, distance: 132.2
click at [203, 353] on div "[PHONE_NUMBER]" at bounding box center [480, 351] width 557 height 24
copy span "402 671 6146"
click at [85, 260] on div "Hardware Ordering" at bounding box center [79, 254] width 138 height 21
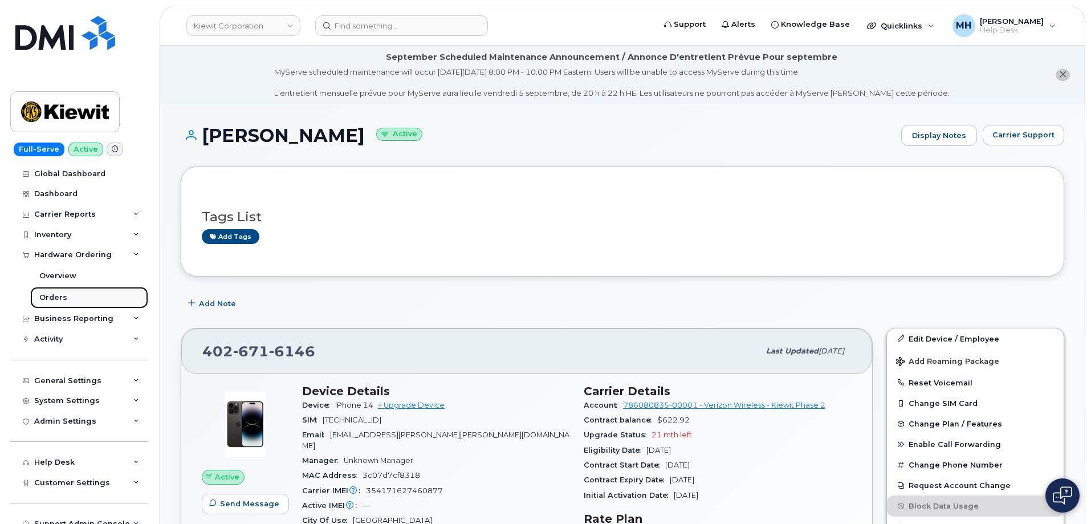
click at [77, 292] on link "Orders" at bounding box center [89, 298] width 118 height 22
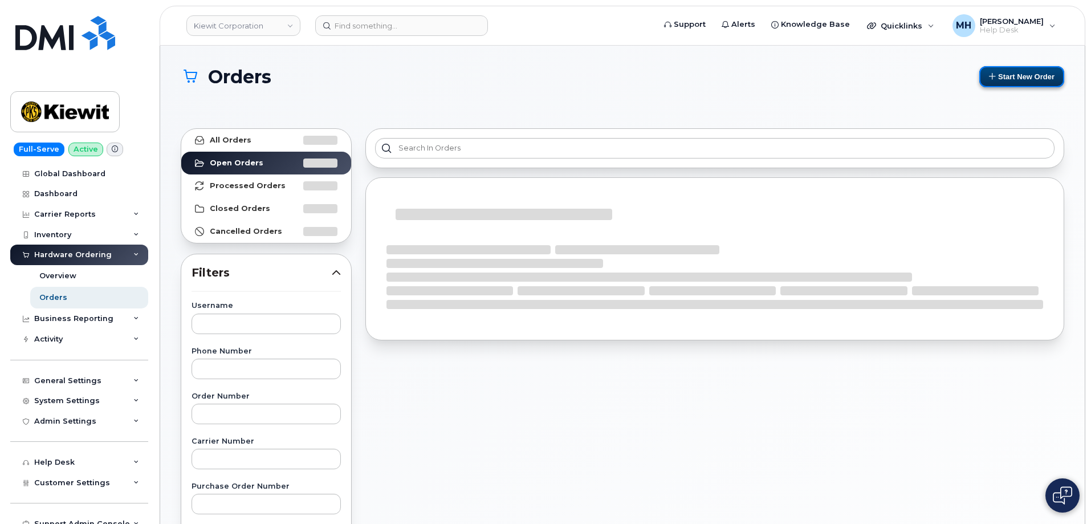
click at [1014, 76] on button "Start New Order" at bounding box center [1021, 76] width 85 height 21
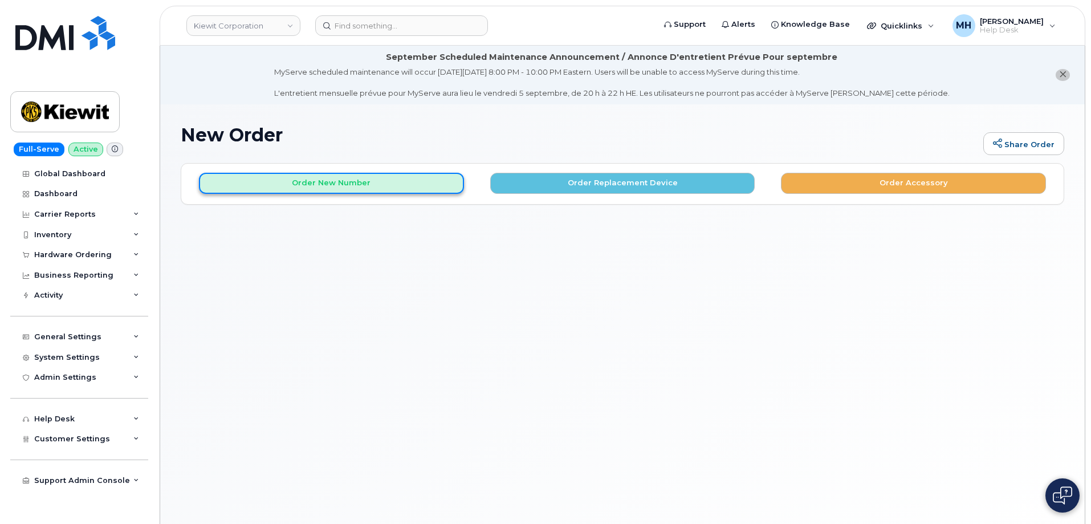
click at [383, 186] on button "Order New Number" at bounding box center [331, 183] width 265 height 21
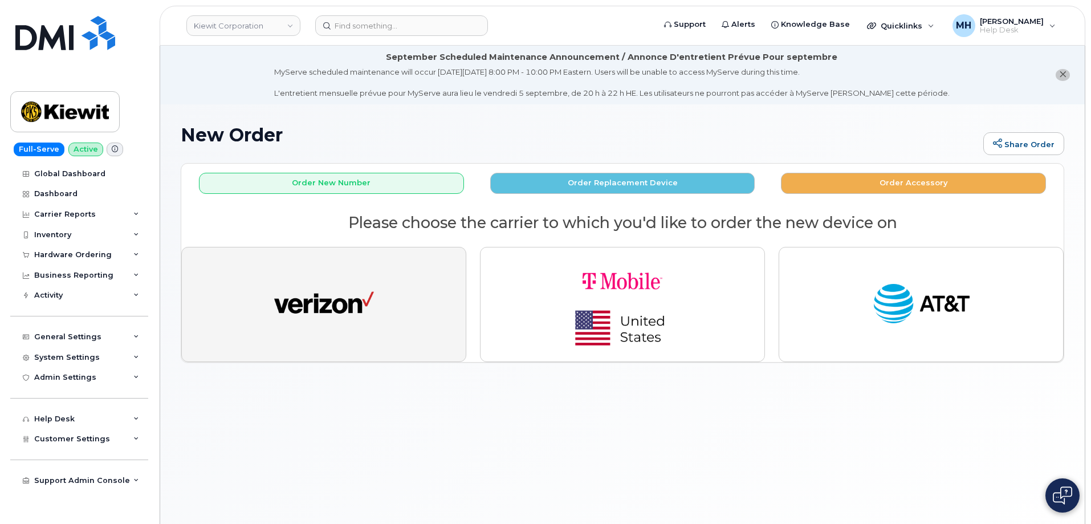
click at [360, 276] on button "button" at bounding box center [323, 304] width 285 height 115
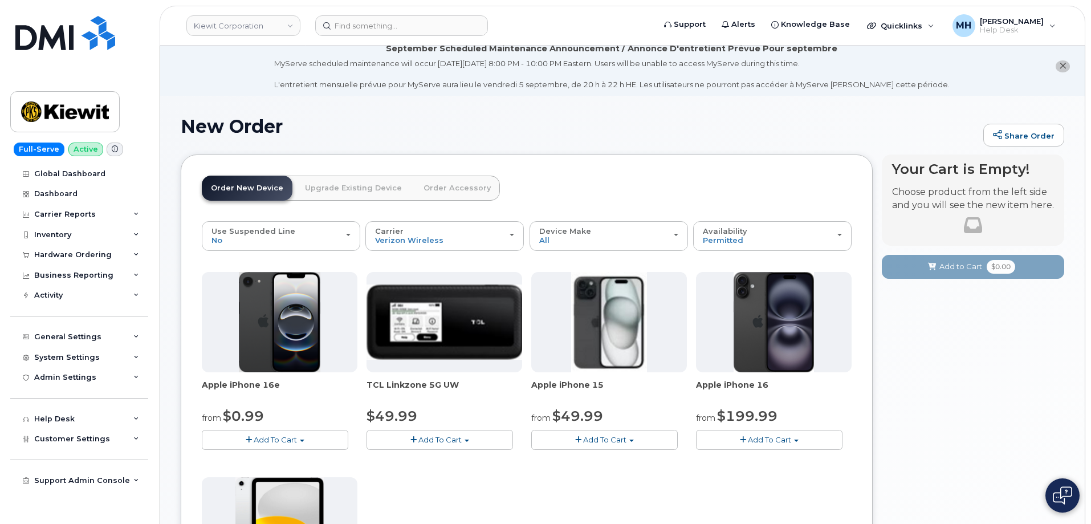
scroll to position [228, 0]
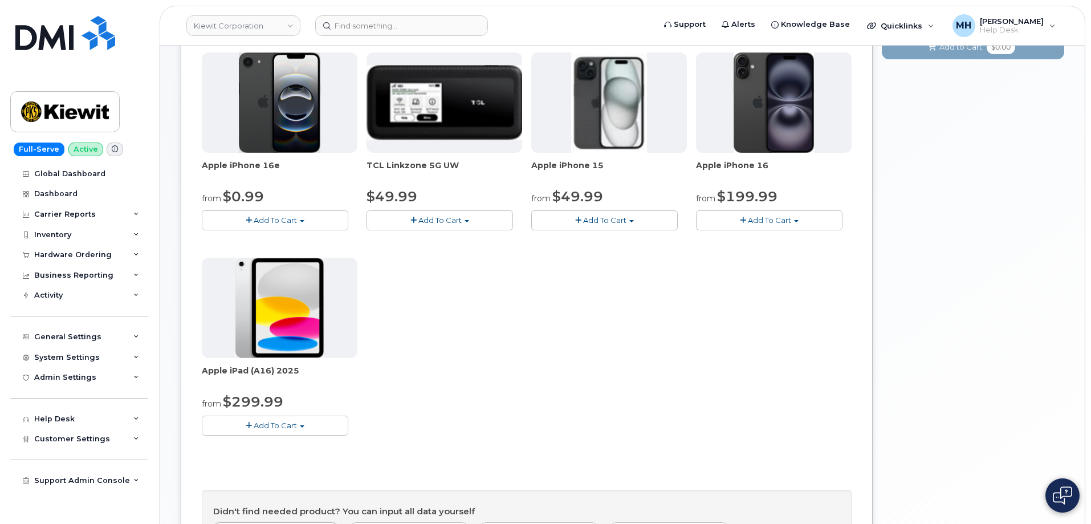
click at [330, 415] on button "Add To Cart" at bounding box center [275, 425] width 146 height 20
click at [323, 445] on link "$299.99 - 2 Year Activation (128GB)" at bounding box center [283, 446] width 157 height 14
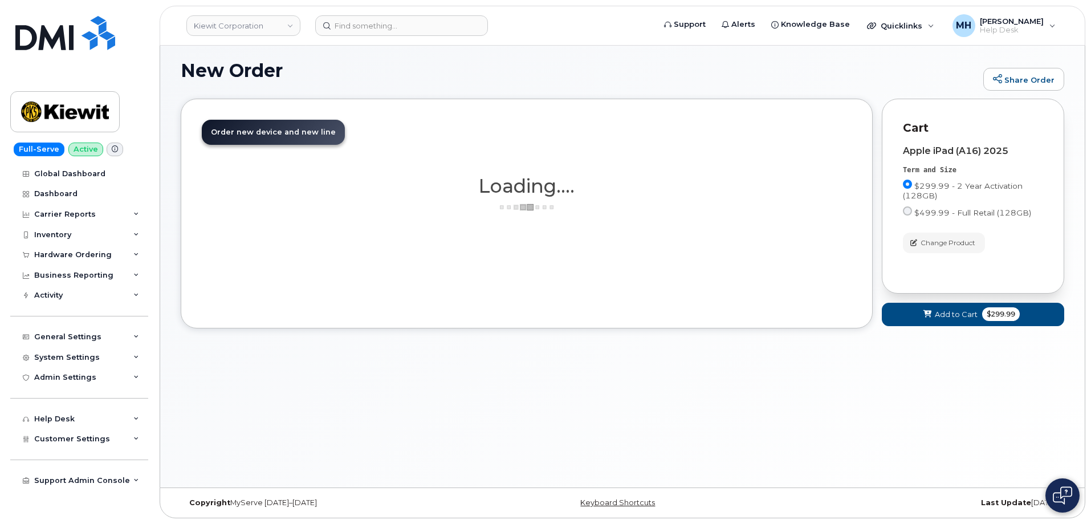
scroll to position [149, 0]
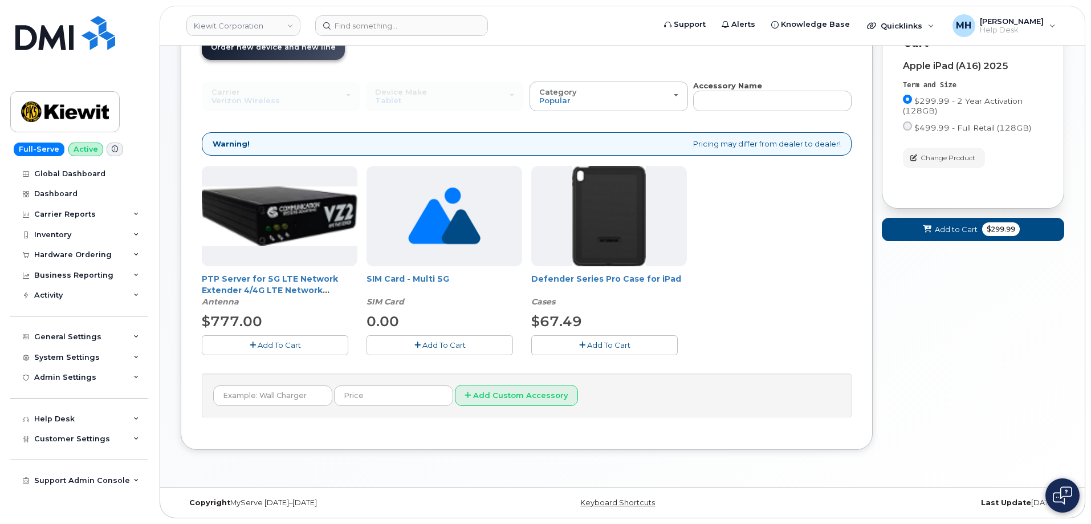
click at [590, 342] on span "Add To Cart" at bounding box center [608, 344] width 43 height 9
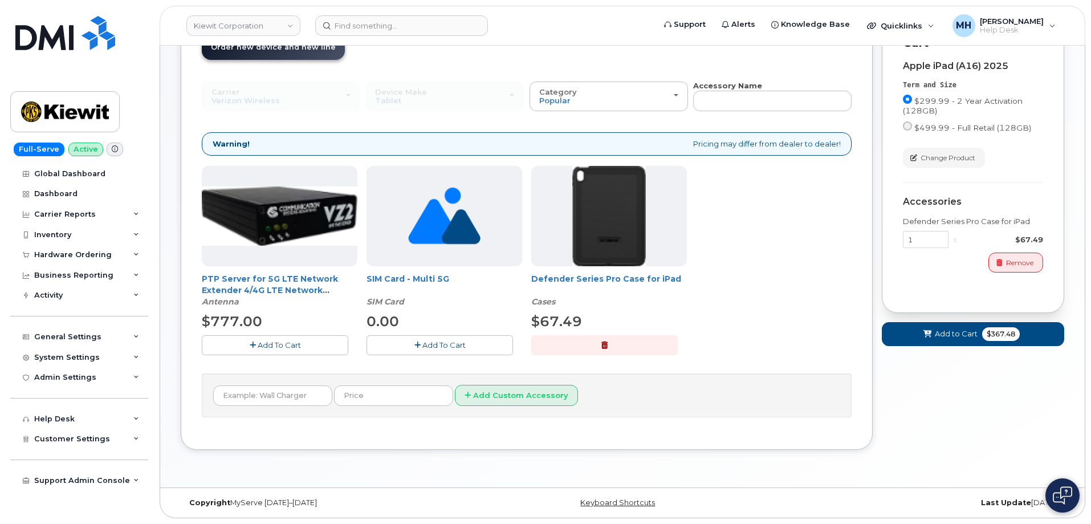
drag, startPoint x: 879, startPoint y: 337, endPoint x: 905, endPoint y: 335, distance: 25.7
click at [884, 336] on div "Order New Device Upgrade Existing Device Order Accessory Order new device and n…" at bounding box center [622, 240] width 883 height 453
click at [922, 333] on span at bounding box center [927, 333] width 11 height 11
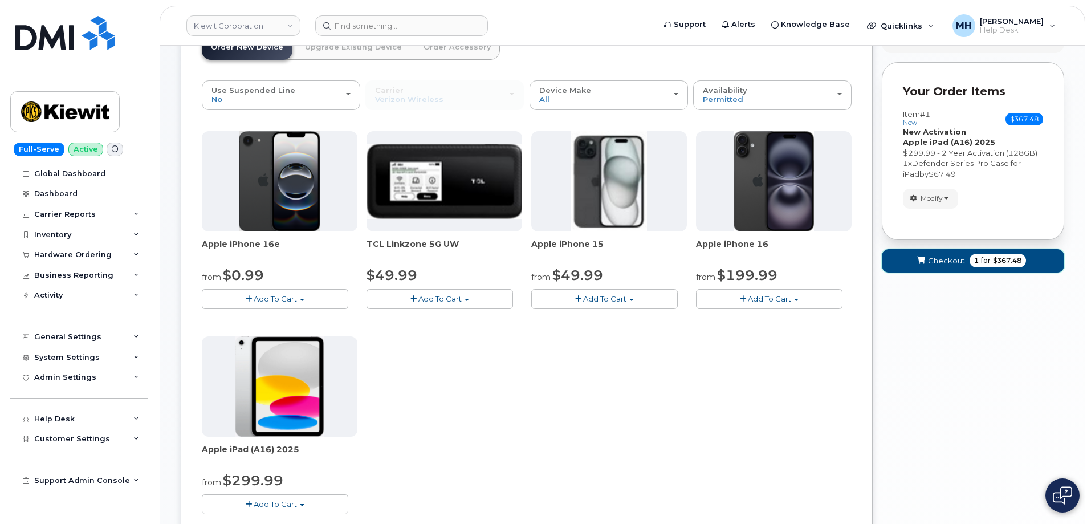
click at [920, 266] on button "Checkout 1 for $367.48" at bounding box center [973, 260] width 182 height 23
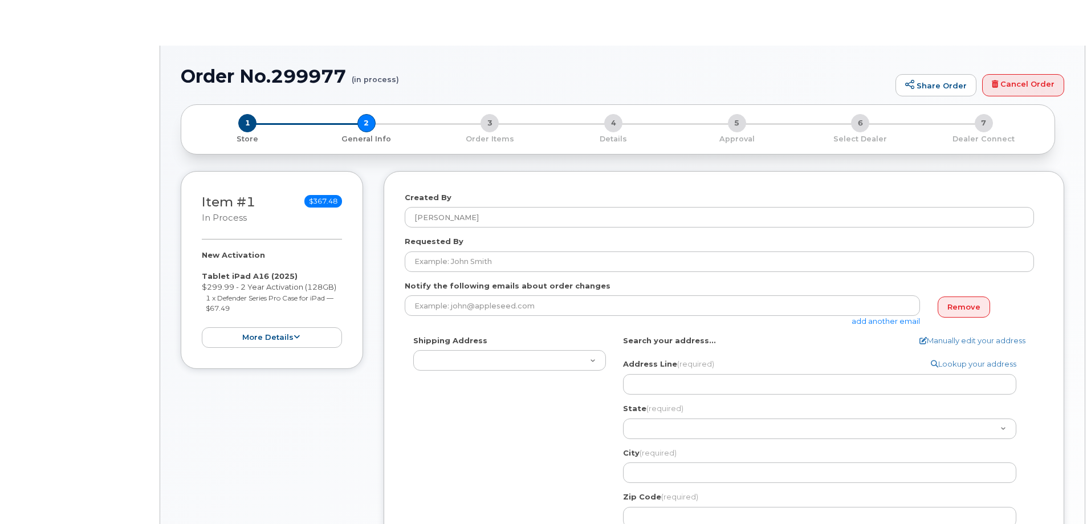
select select
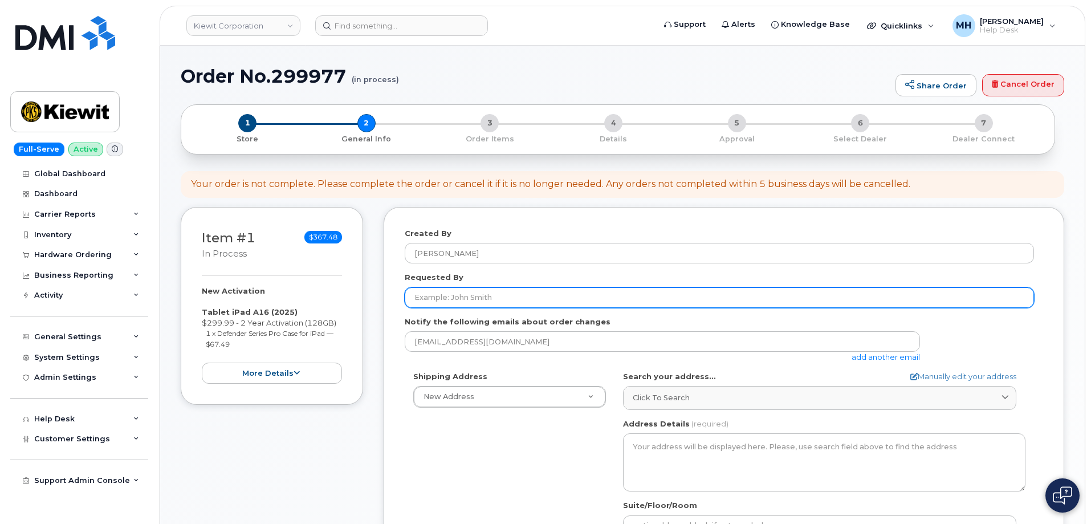
click at [454, 299] on input "Requested By" at bounding box center [719, 297] width 629 height 21
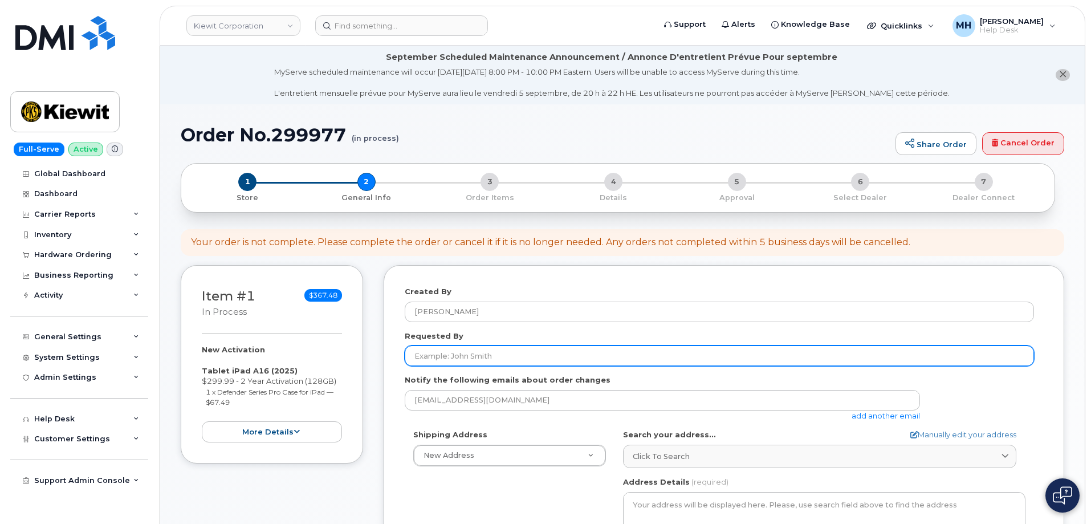
paste input "[PERSON_NAME]"
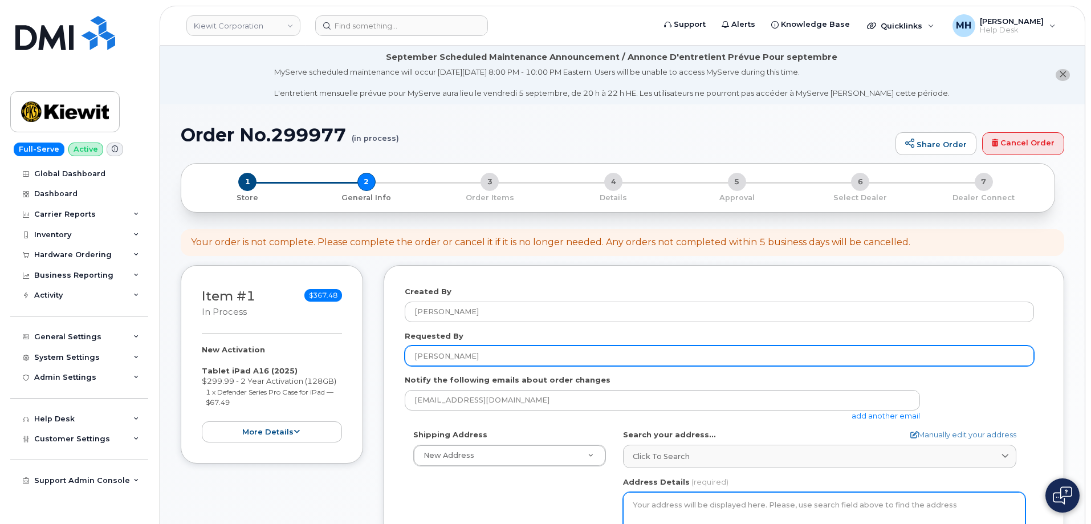
scroll to position [171, 0]
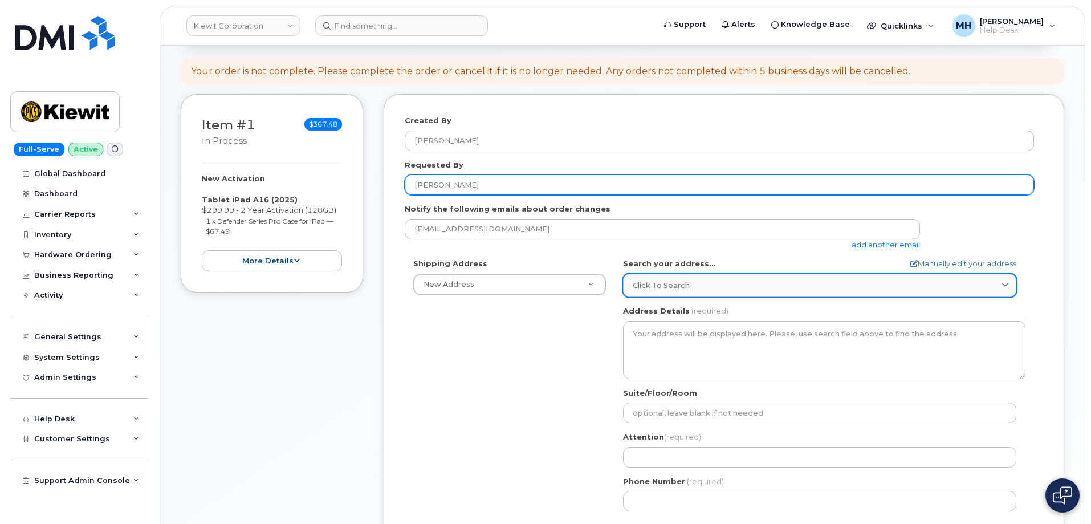
type input "[PERSON_NAME]"
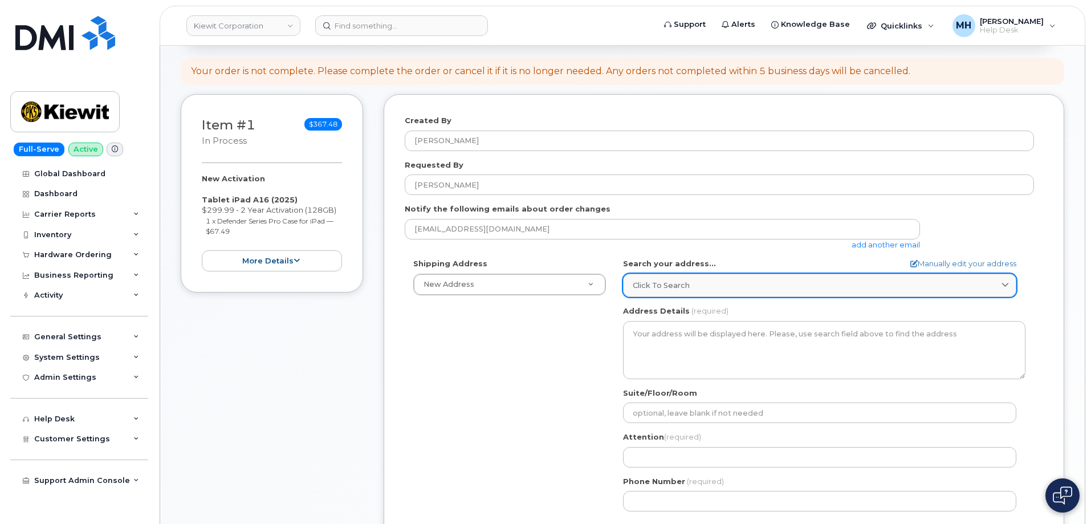
click at [706, 280] on div "Click to search" at bounding box center [820, 285] width 374 height 11
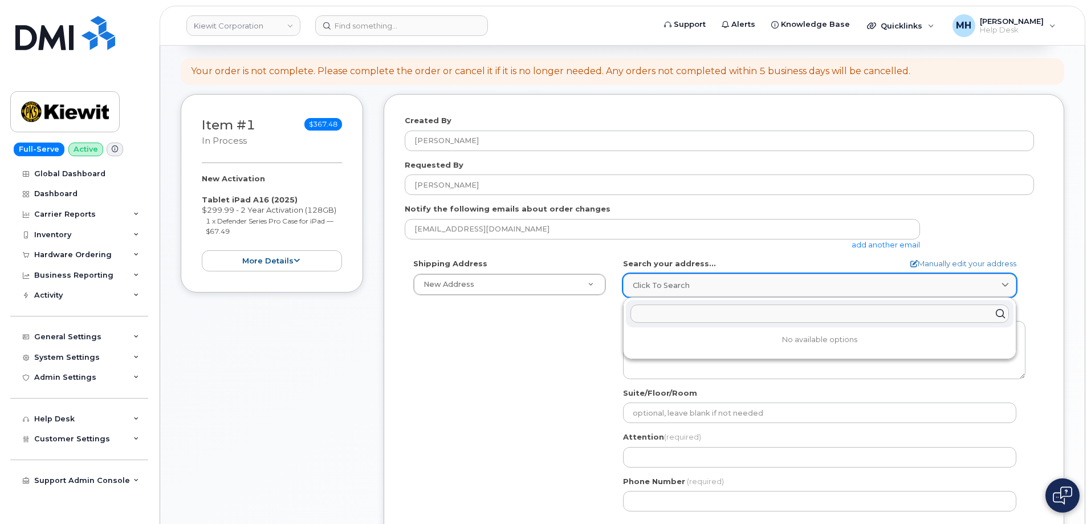
paste input "304 S 42nd St. Omaha, NE 68131"
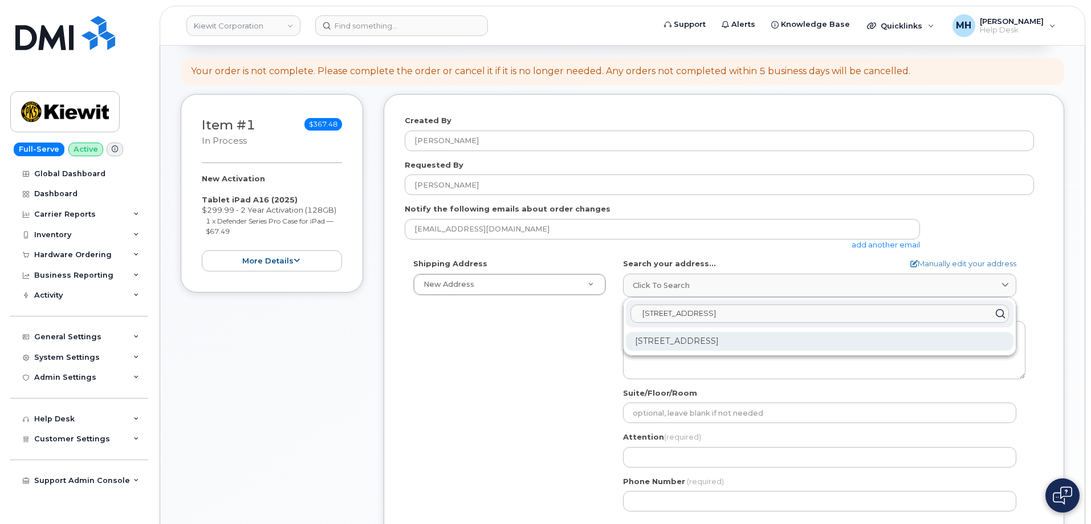
type input "304 S 42nd St. Omaha, NE 68131"
click at [712, 340] on div "304 S 42nd St Omaha NE 68131-3716" at bounding box center [819, 341] width 387 height 19
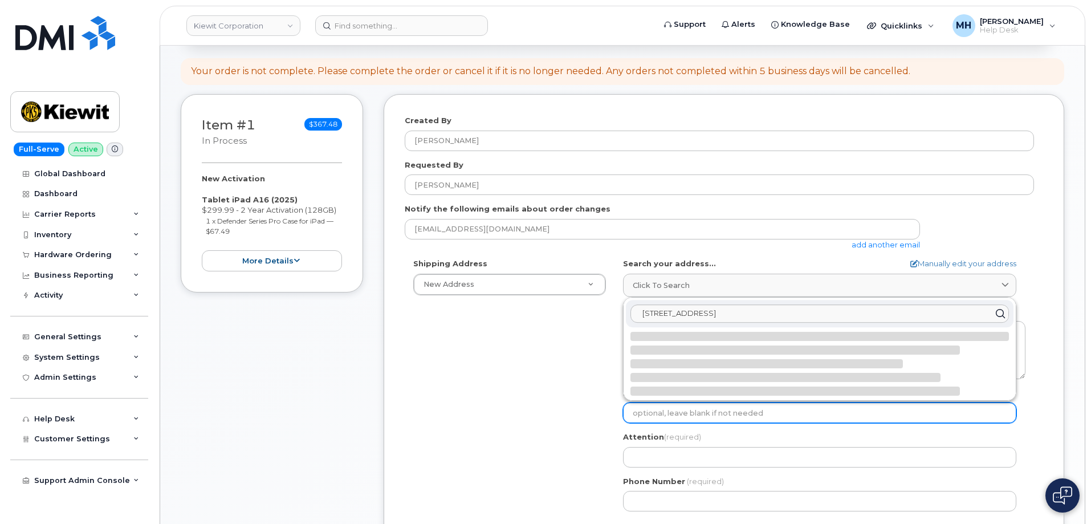
select select
type textarea "304 S 42nd St OMAHA NE 68131-3716 UNITED STATES"
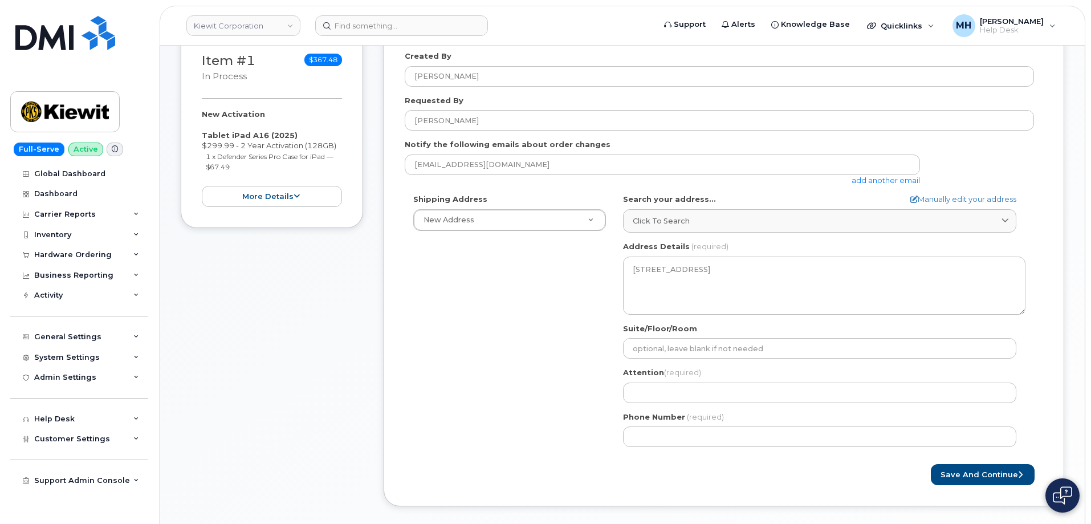
scroll to position [285, 0]
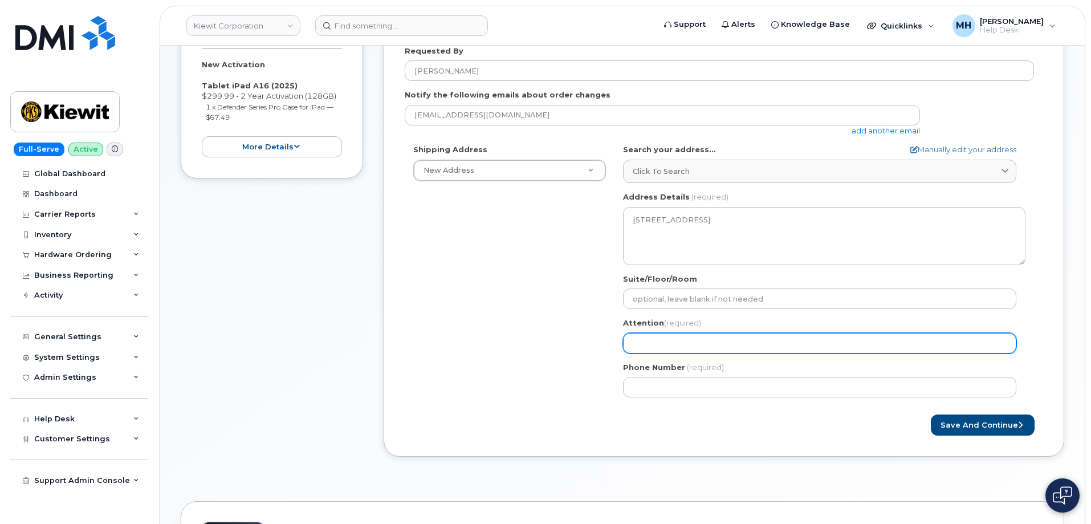
click at [697, 343] on input "Attention (required)" at bounding box center [819, 343] width 393 height 21
paste input "[PERSON_NAME]"
type input "[PERSON_NAME]"
select select
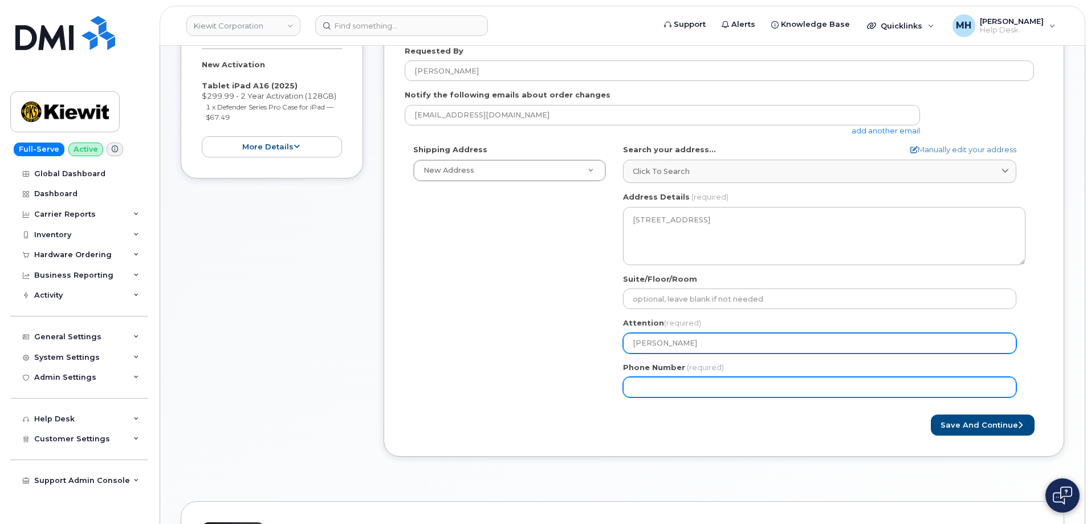
type input "[PERSON_NAME]"
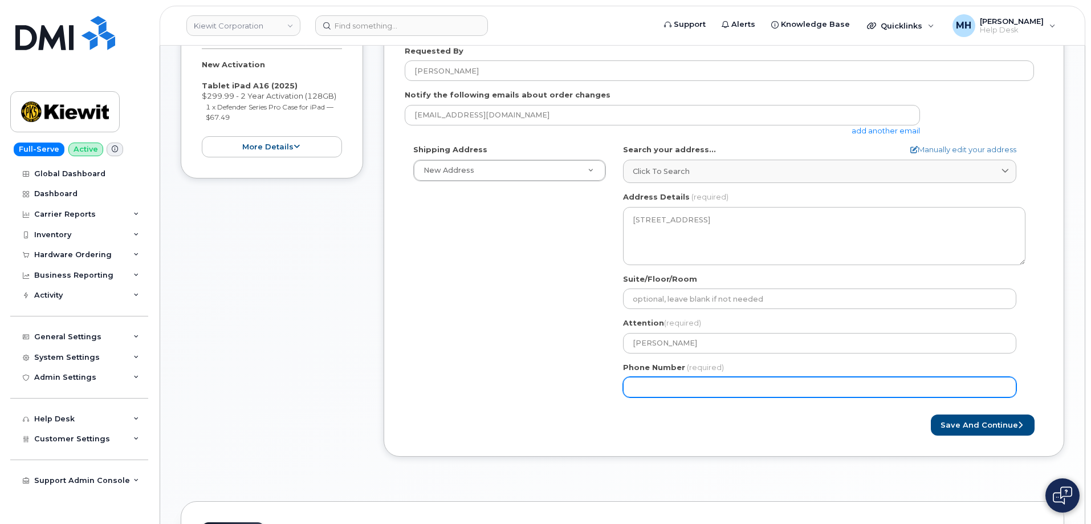
click at [658, 393] on input "Phone Number" at bounding box center [819, 387] width 393 height 21
paste input "4026716146"
type input "4026716146"
select select
type input "4026716146"
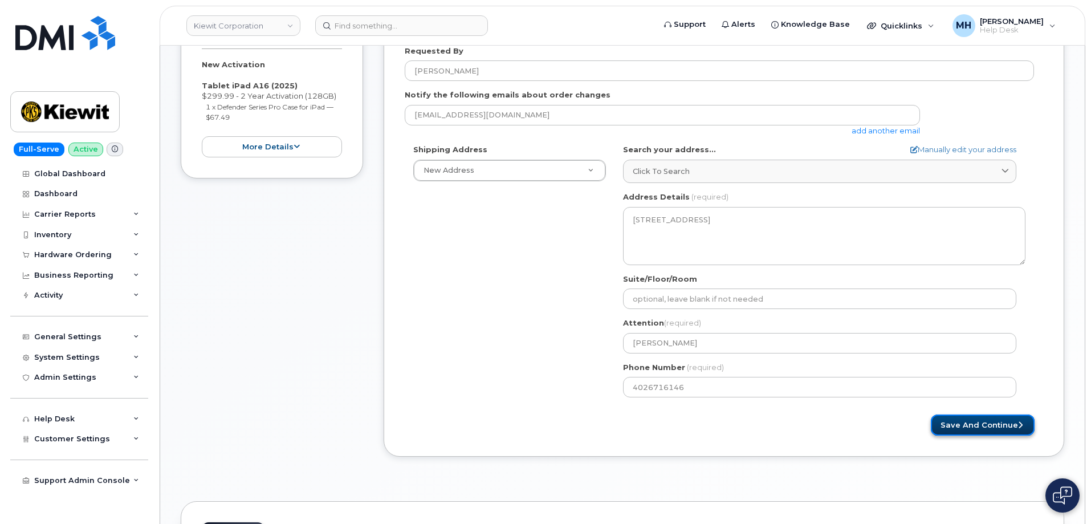
click at [945, 423] on button "Save and Continue" at bounding box center [983, 424] width 104 height 21
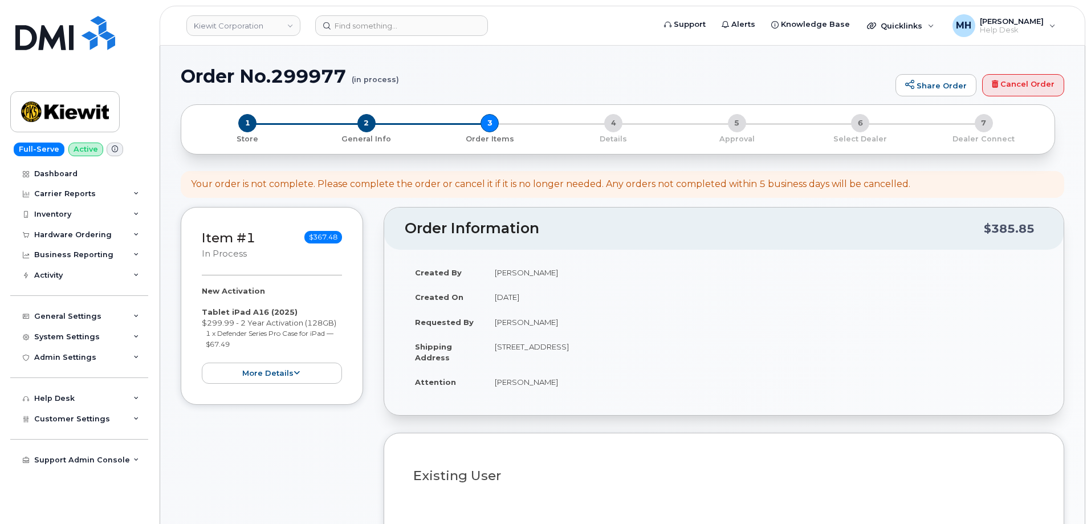
select select
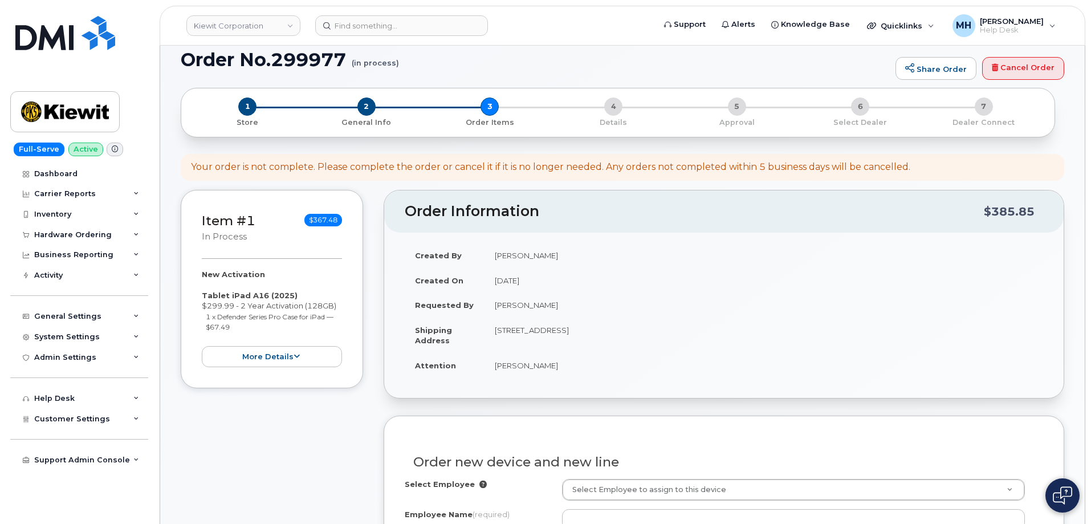
scroll to position [171, 0]
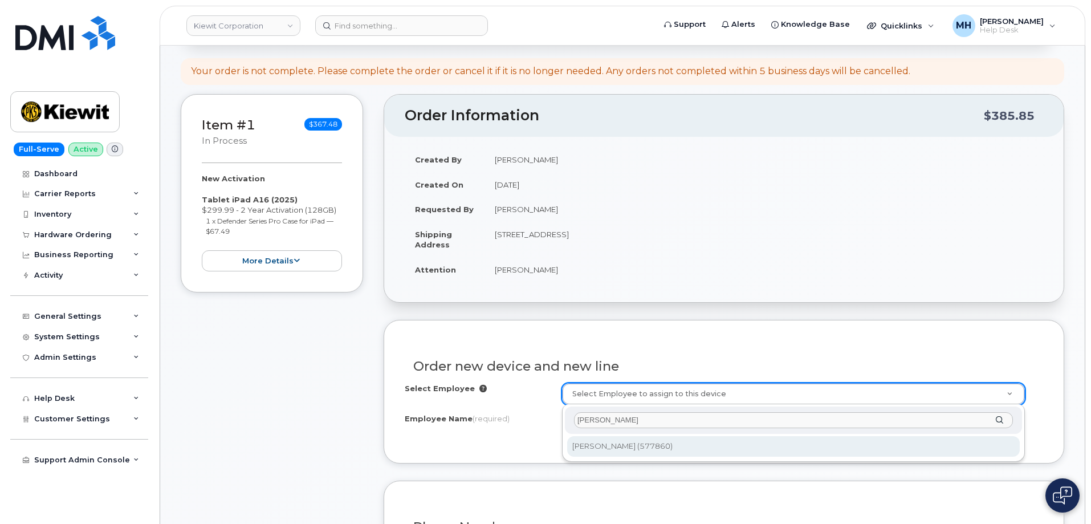
type input "[PERSON_NAME]"
type input "2968223"
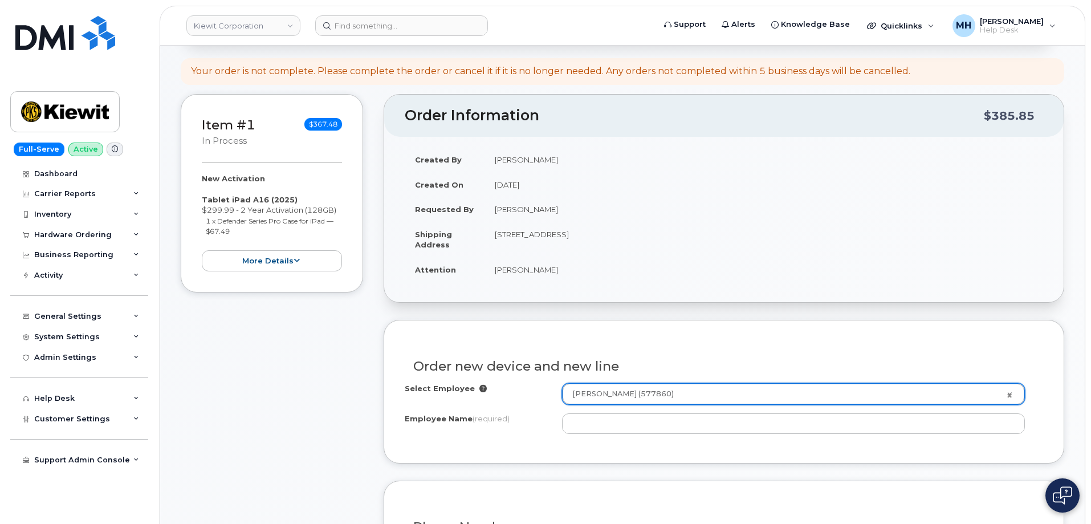
type input "[PERSON_NAME]"
type input "4226 Farnam Street"
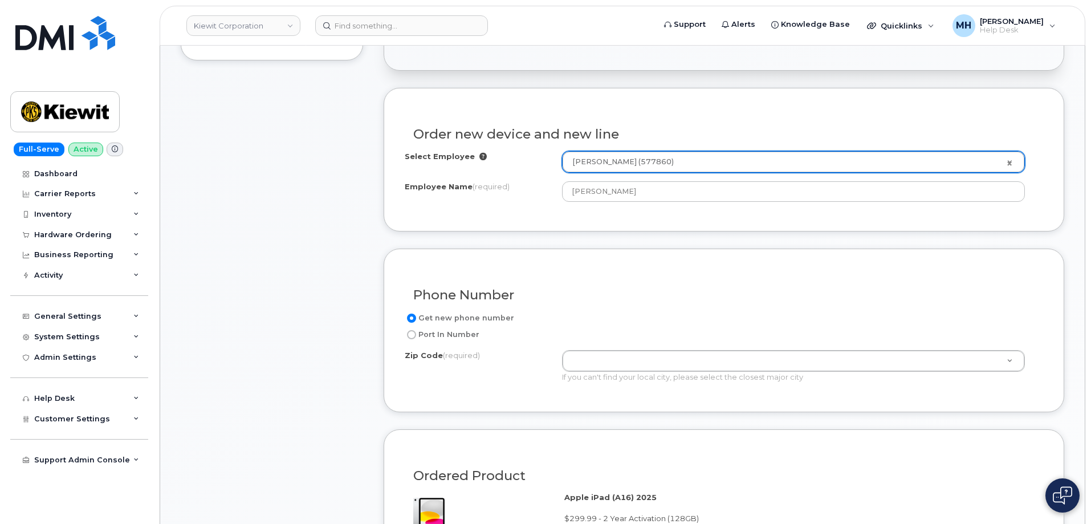
scroll to position [456, 0]
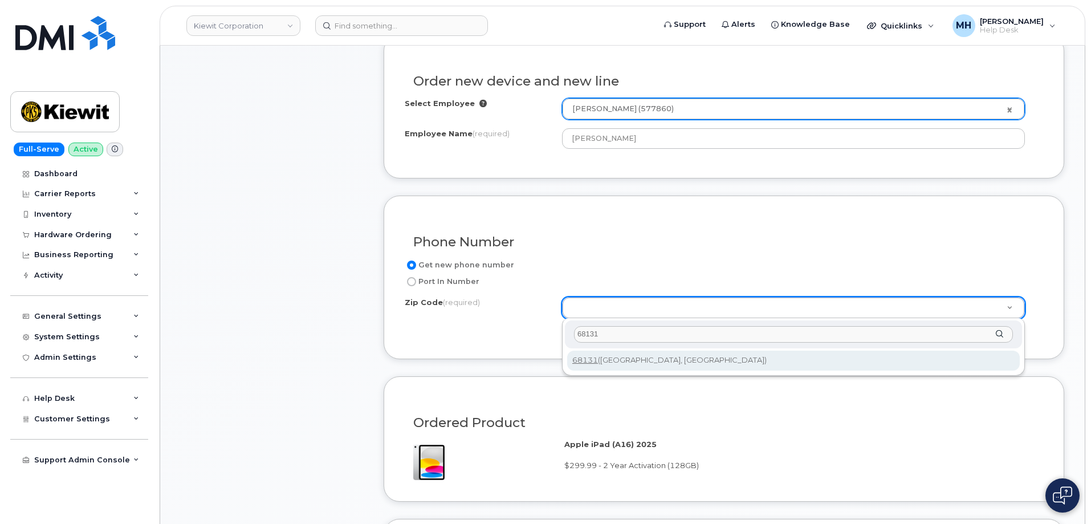
type input "68131"
type input "68131 (Omaha, NE)"
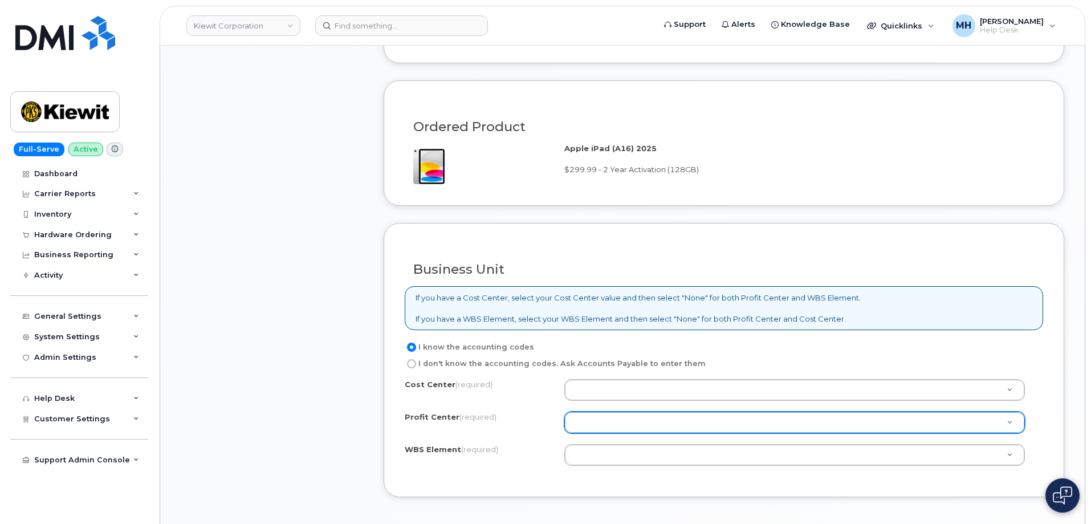
scroll to position [798, 0]
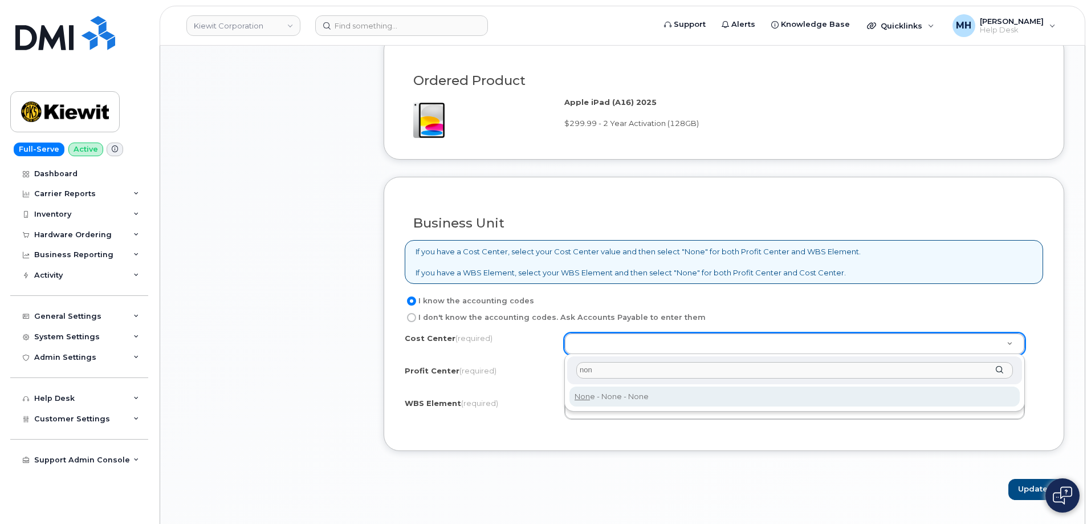
type input "non"
type input "None"
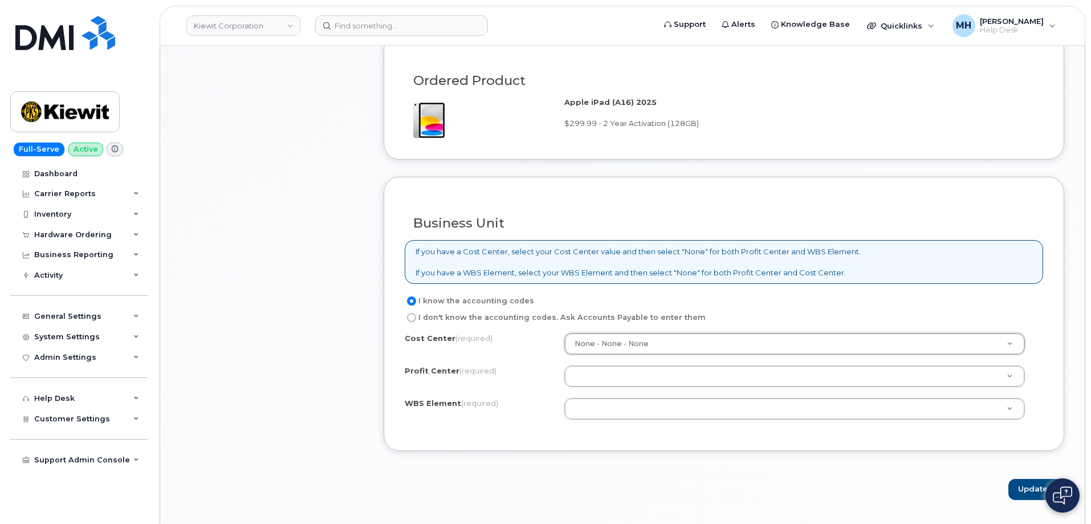
click at [600, 390] on div "Cost Center (required) None - None - None None Profit Center (required) None - …" at bounding box center [724, 381] width 638 height 97
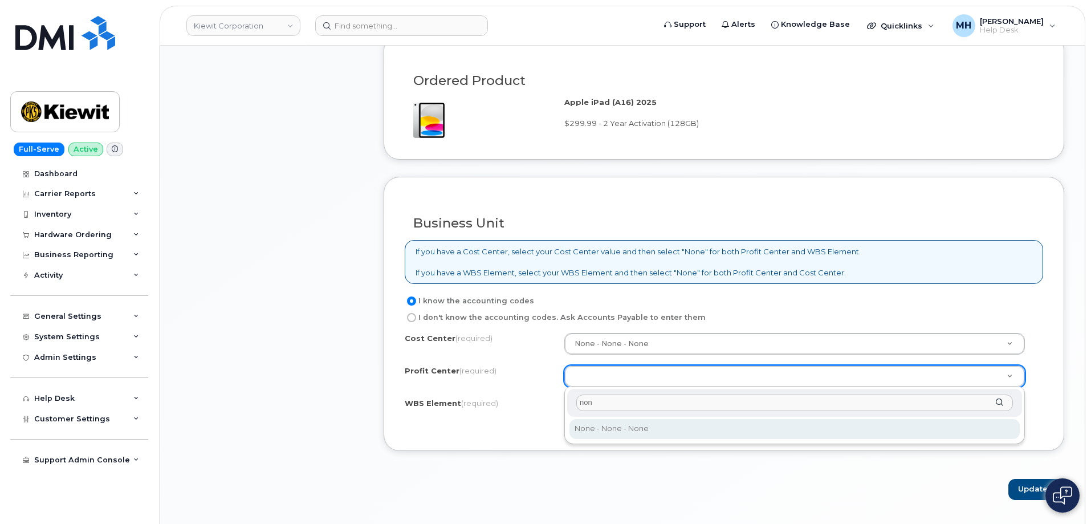
type input "non"
select select "None"
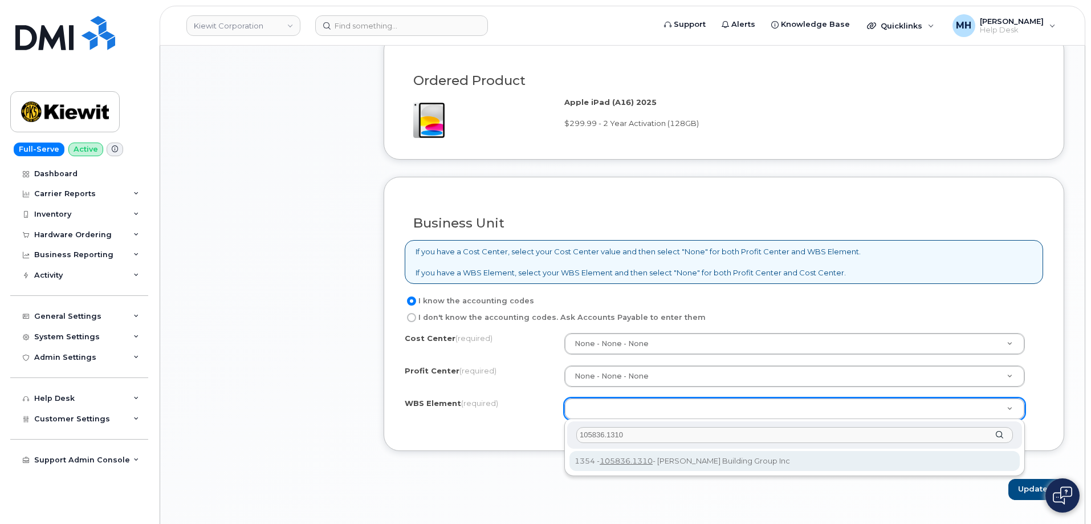
type input "105836.1310"
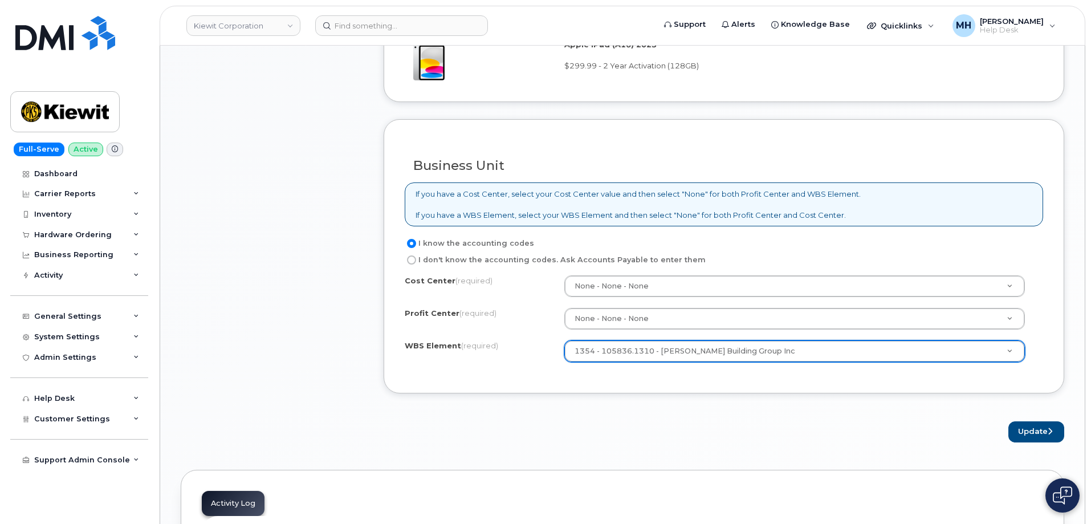
scroll to position [969, 0]
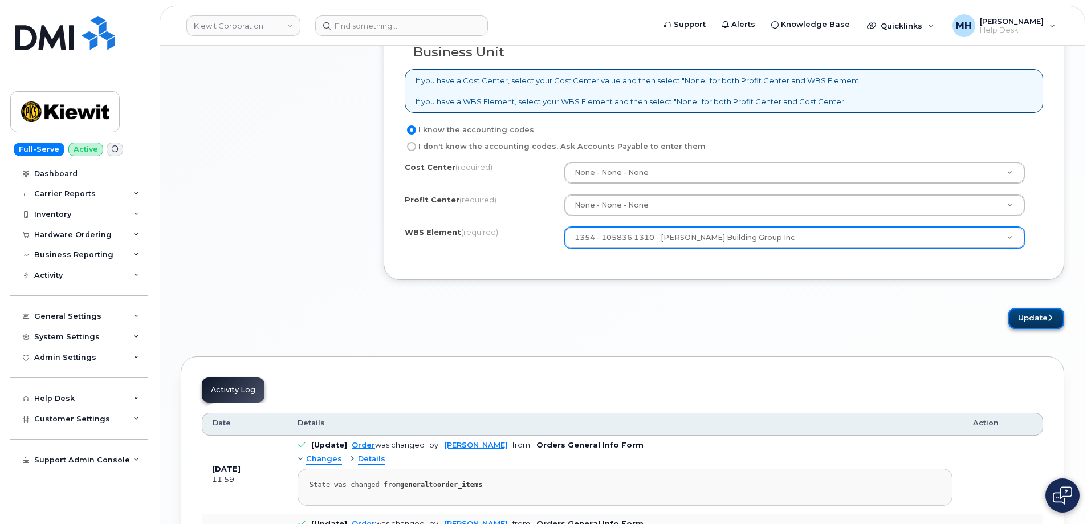
click at [1035, 320] on button "Update" at bounding box center [1036, 318] width 56 height 21
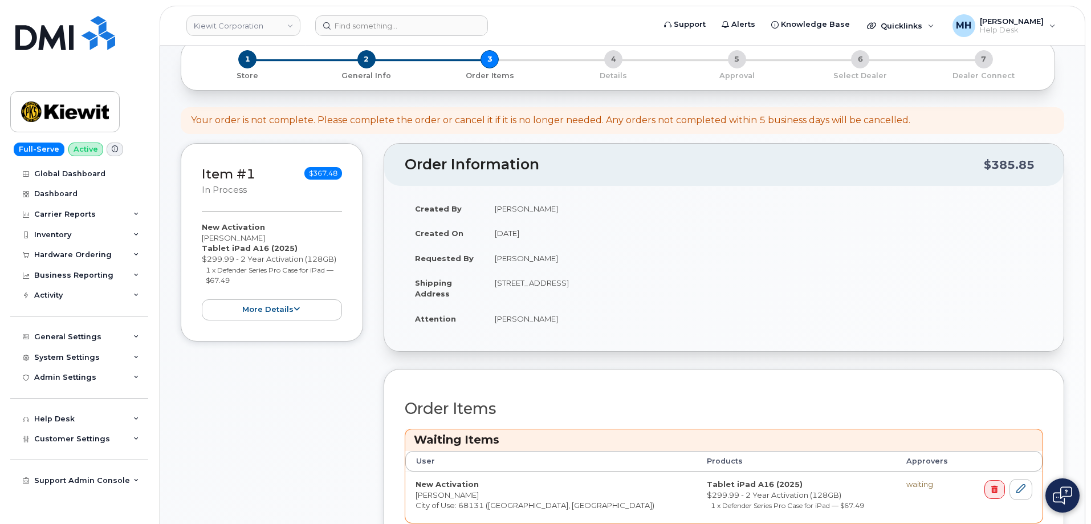
scroll to position [399, 0]
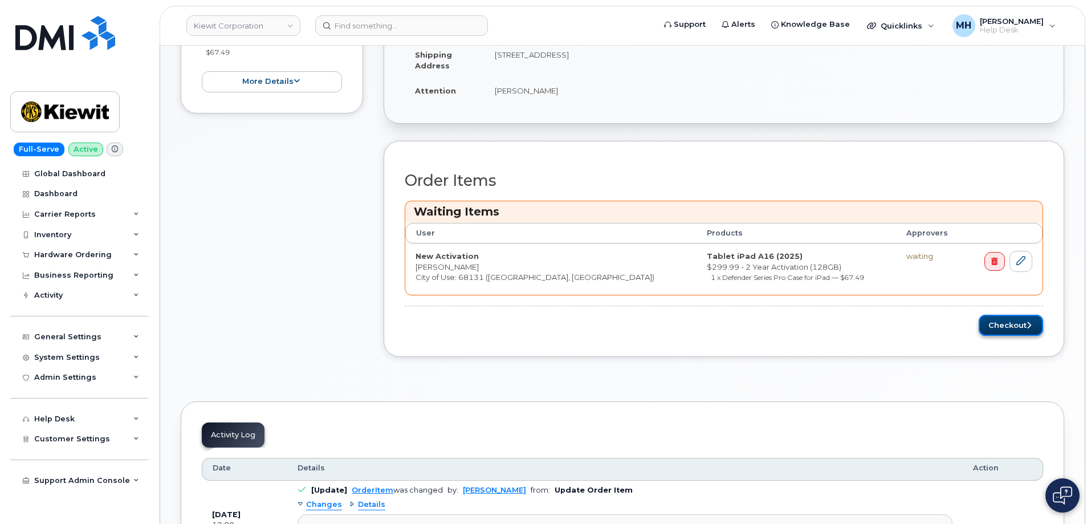
click at [991, 330] on button "Checkout" at bounding box center [1010, 325] width 64 height 21
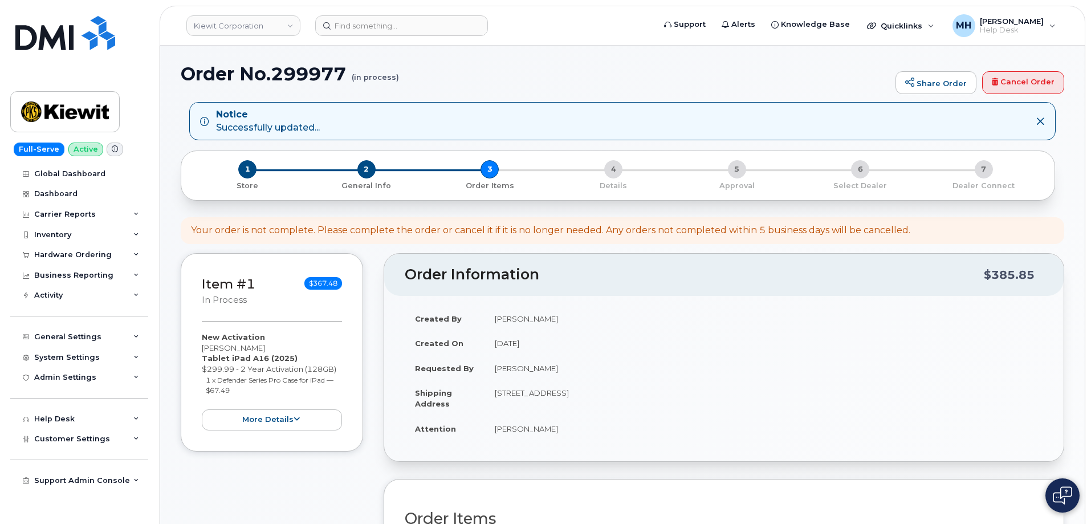
scroll to position [57, 0]
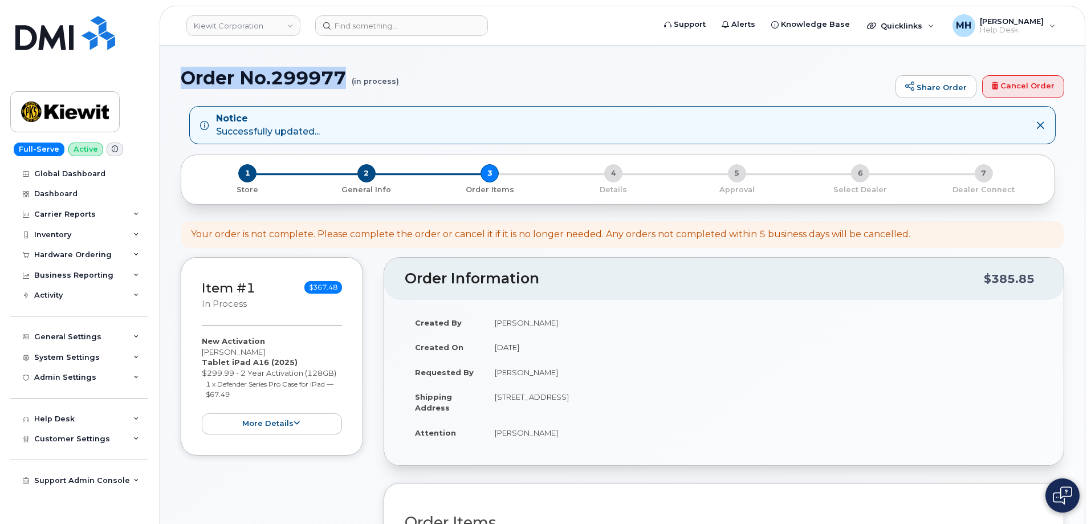
drag, startPoint x: 226, startPoint y: 80, endPoint x: 349, endPoint y: 80, distance: 122.5
click at [349, 80] on h1 "Order No.299977 (in process)" at bounding box center [535, 78] width 709 height 20
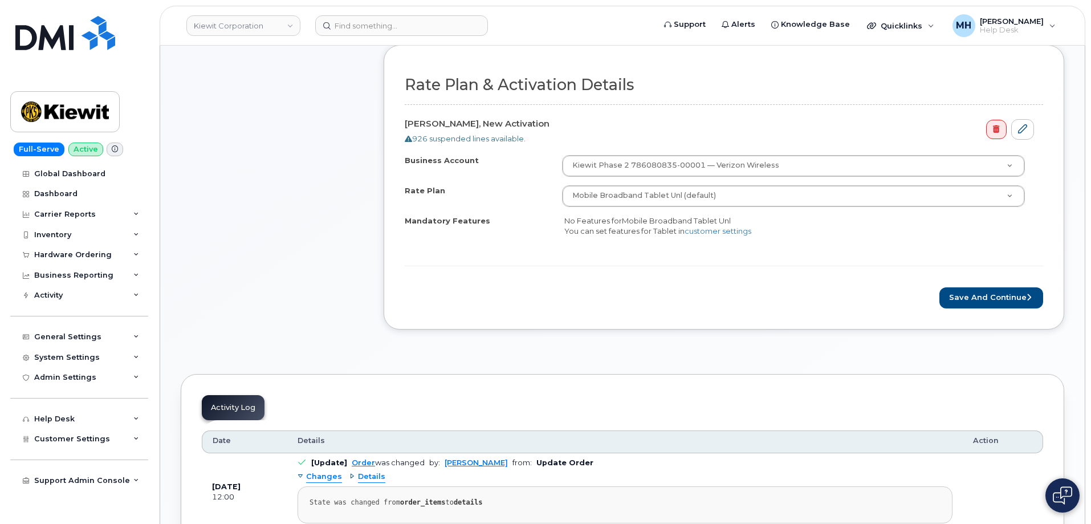
scroll to position [570, 0]
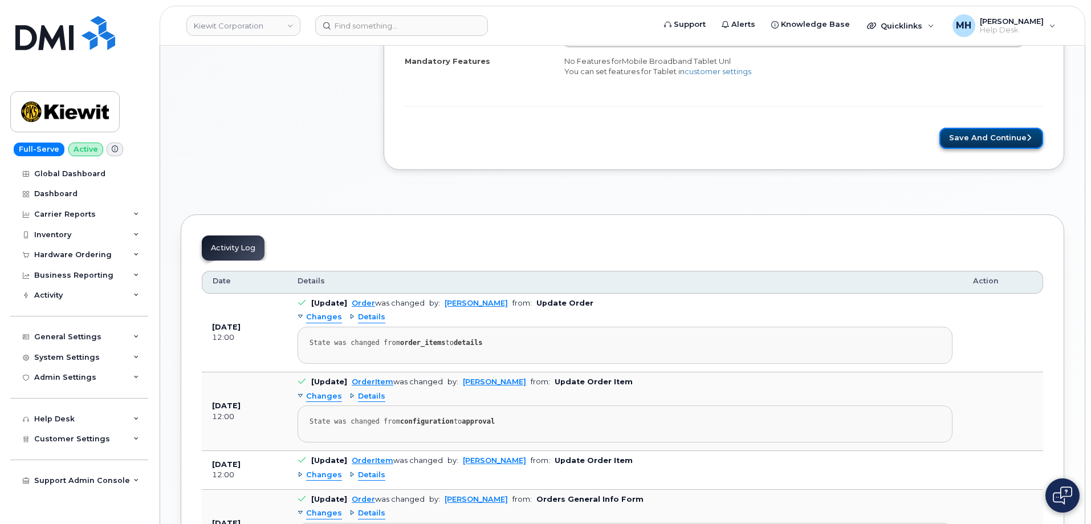
click at [972, 137] on button "Save and Continue" at bounding box center [991, 138] width 104 height 21
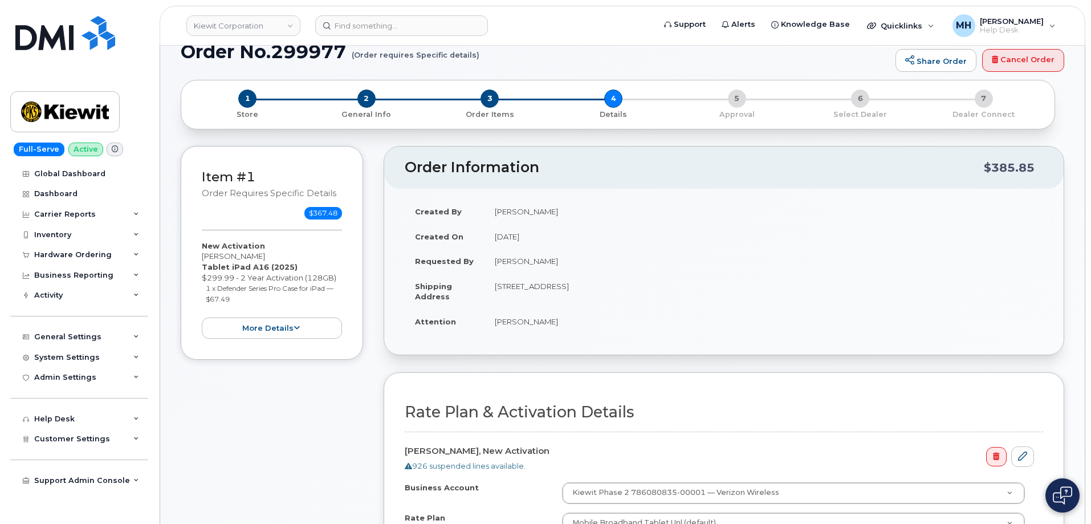
scroll to position [0, 0]
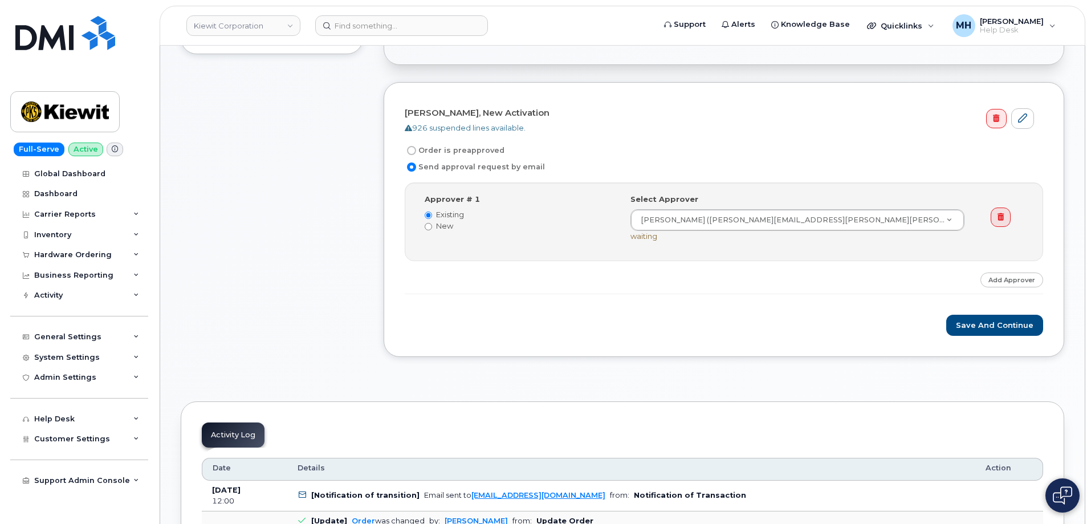
scroll to position [456, 0]
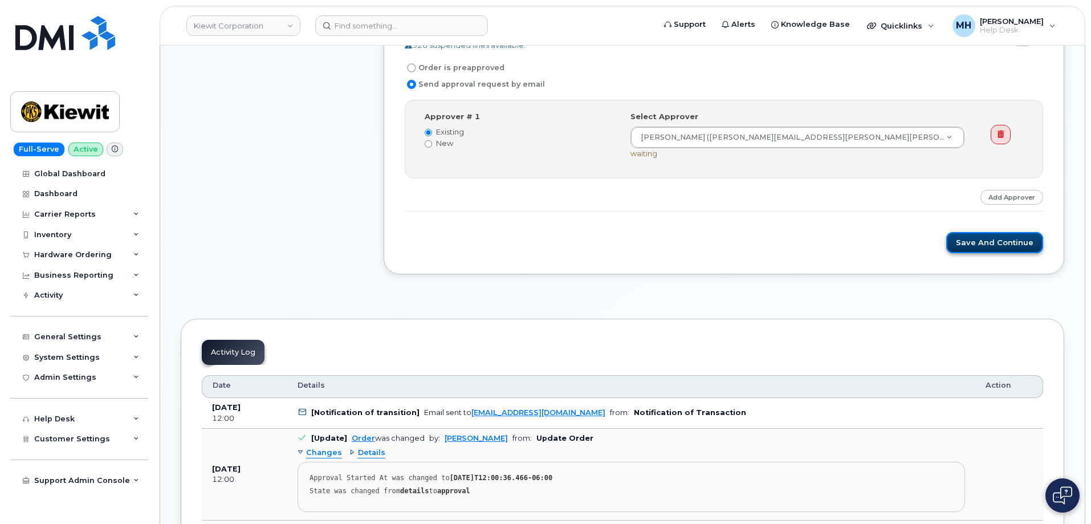
click at [991, 248] on button "Save and Continue" at bounding box center [994, 242] width 97 height 21
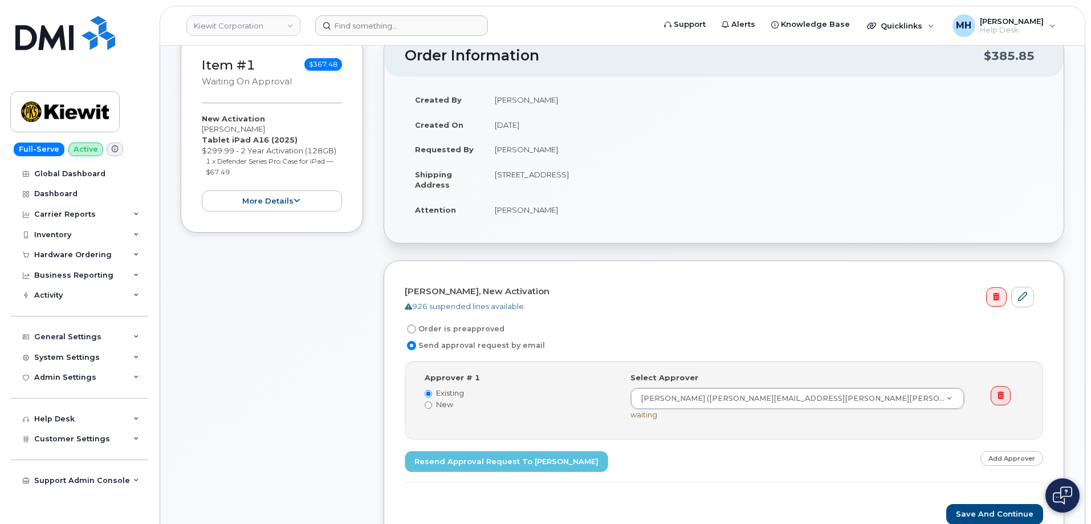
scroll to position [129, 0]
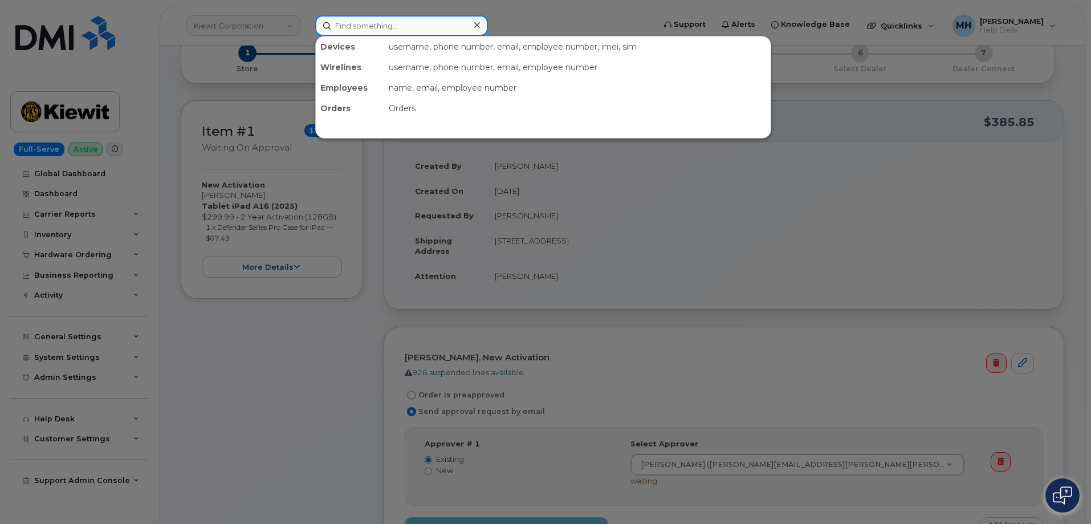
click at [421, 23] on input at bounding box center [401, 25] width 173 height 21
paste input "[PERSON_NAME]"
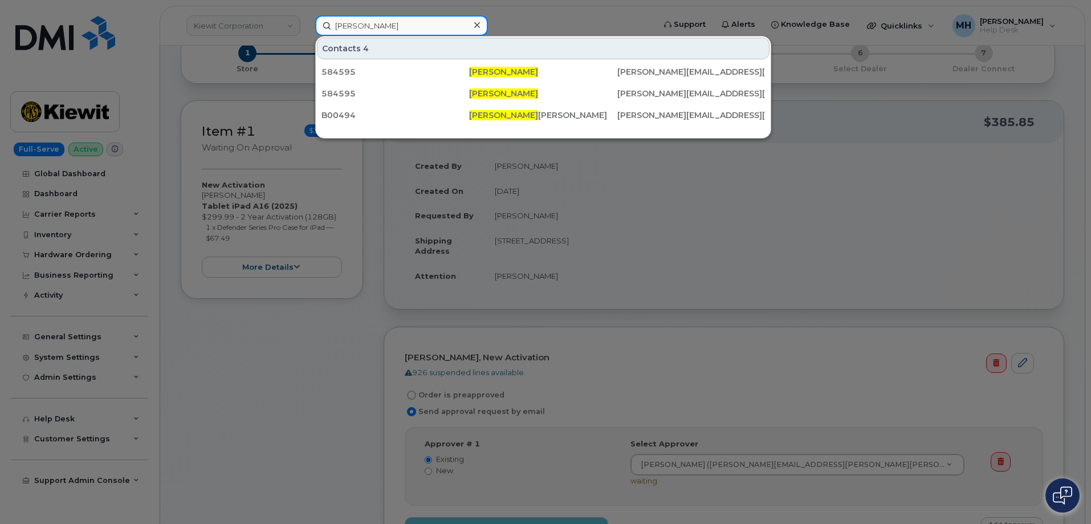
type input "[PERSON_NAME]"
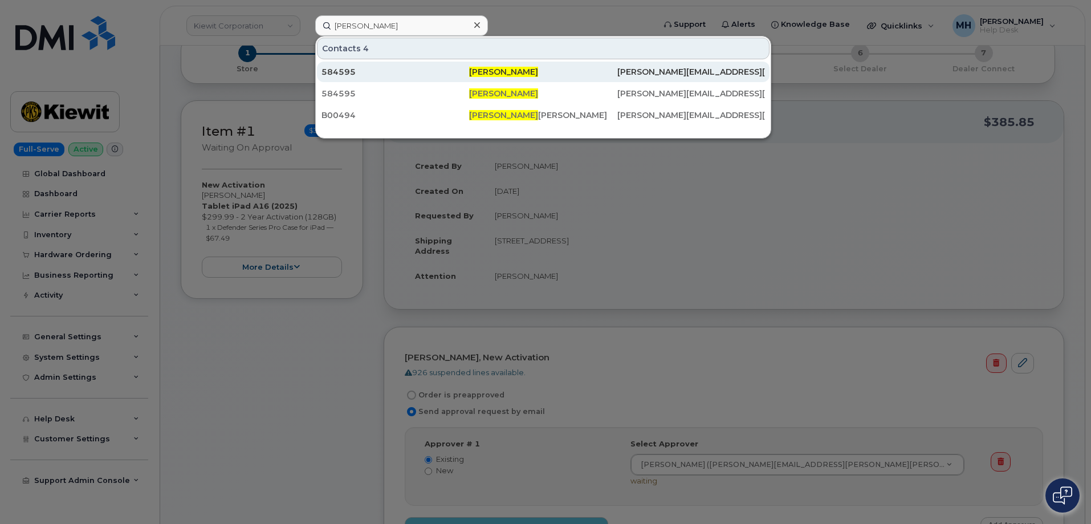
click at [527, 62] on div "[PERSON_NAME]" at bounding box center [543, 72] width 148 height 21
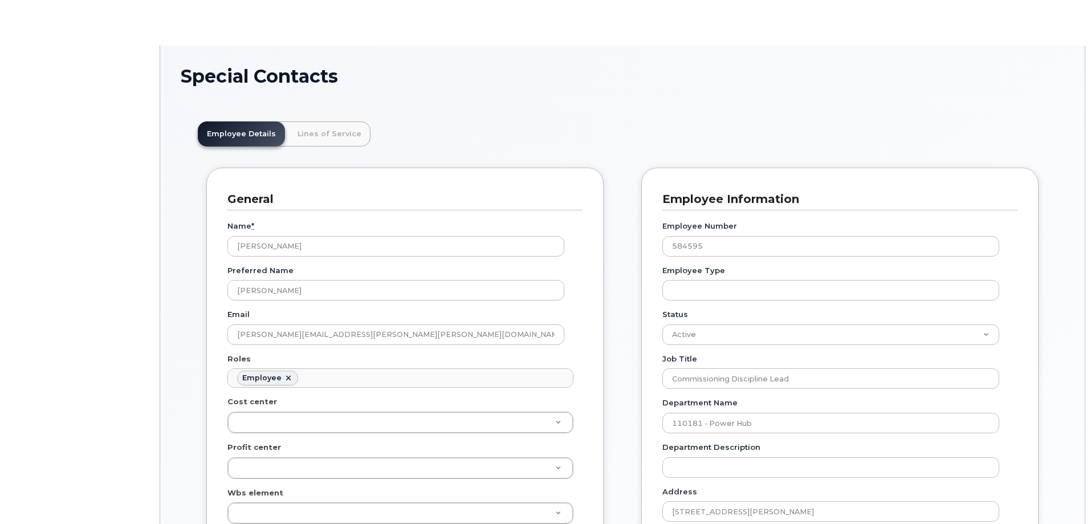
scroll to position [34, 0]
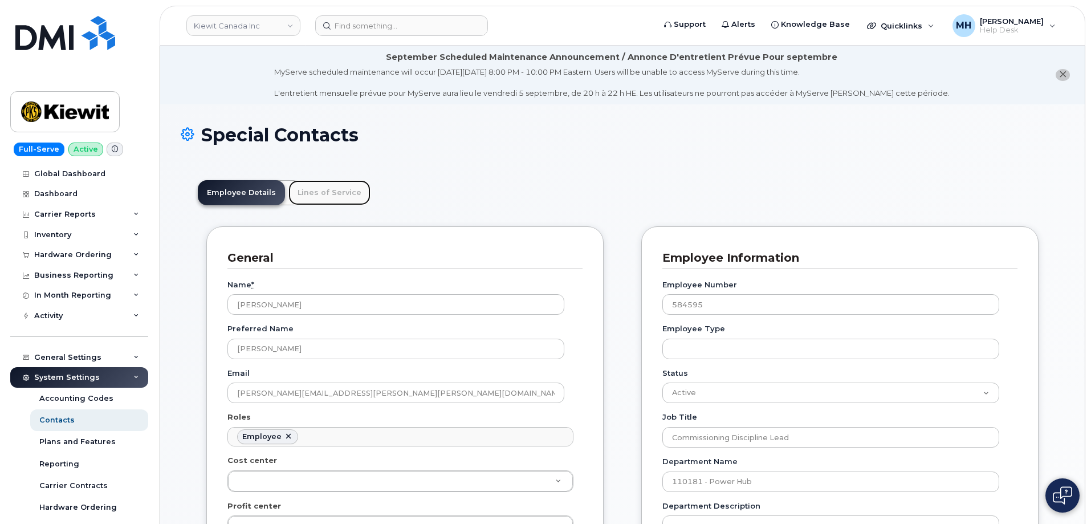
click at [332, 195] on link "Lines of Service" at bounding box center [329, 192] width 82 height 25
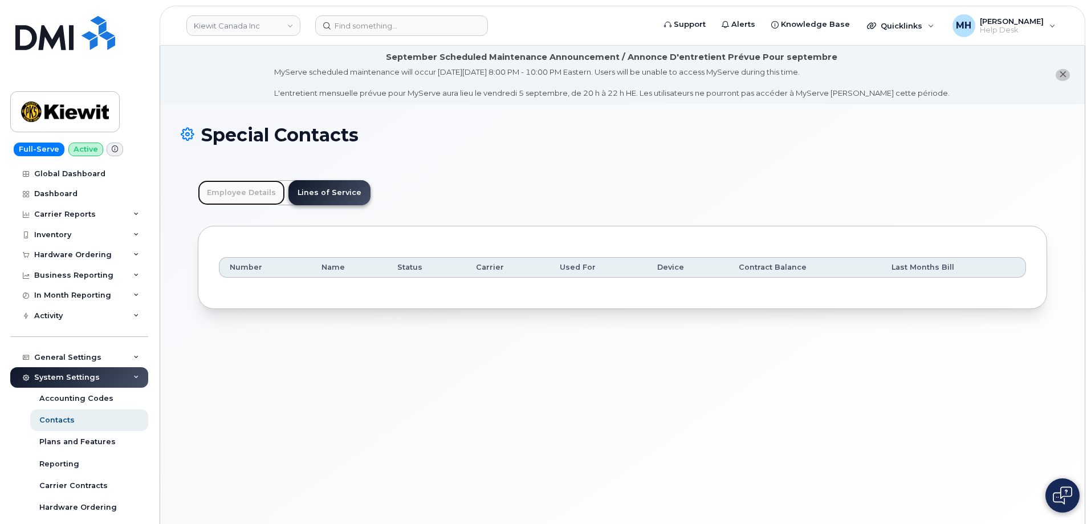
click at [266, 197] on link "Employee Details" at bounding box center [241, 192] width 87 height 25
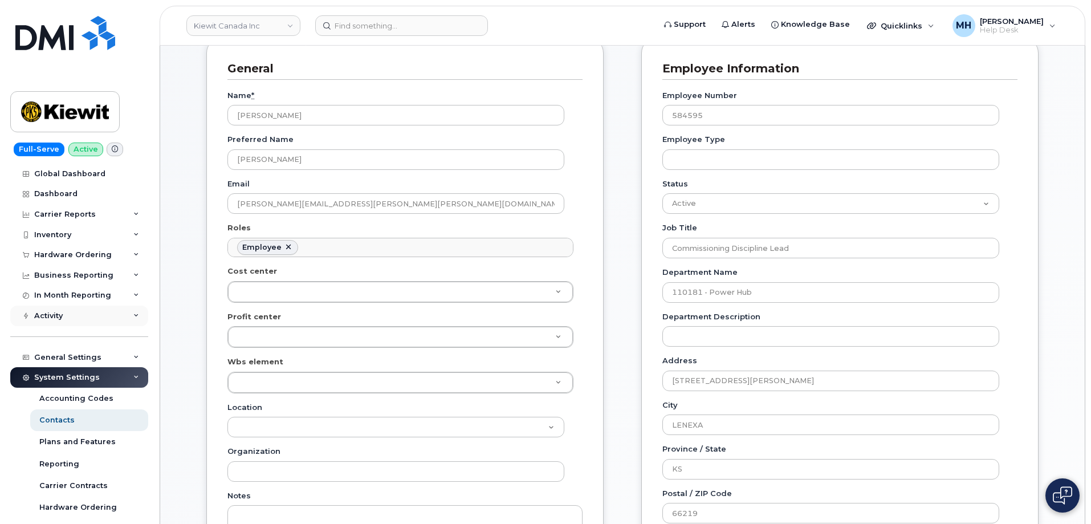
scroll to position [171, 0]
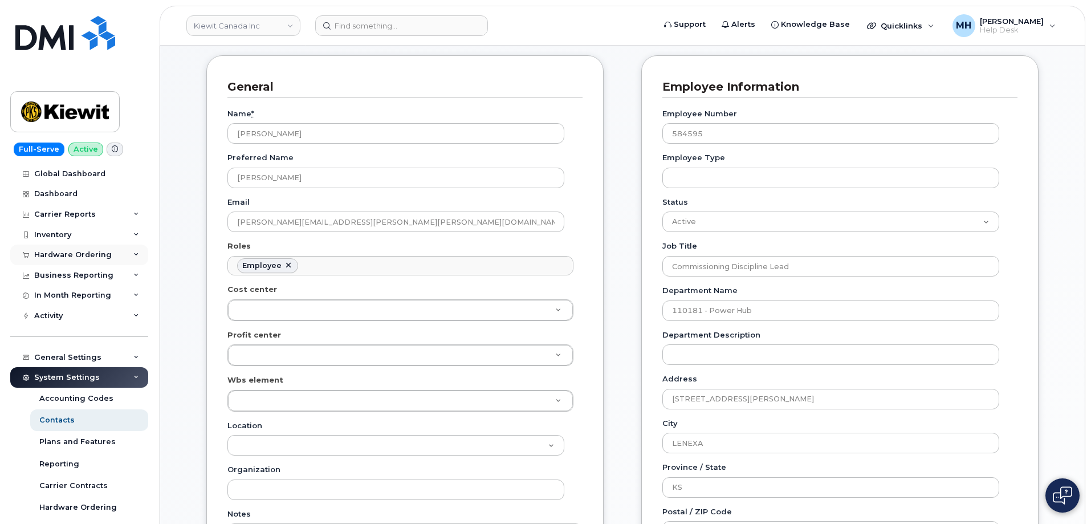
click at [92, 258] on div "Hardware Ordering" at bounding box center [72, 254] width 77 height 9
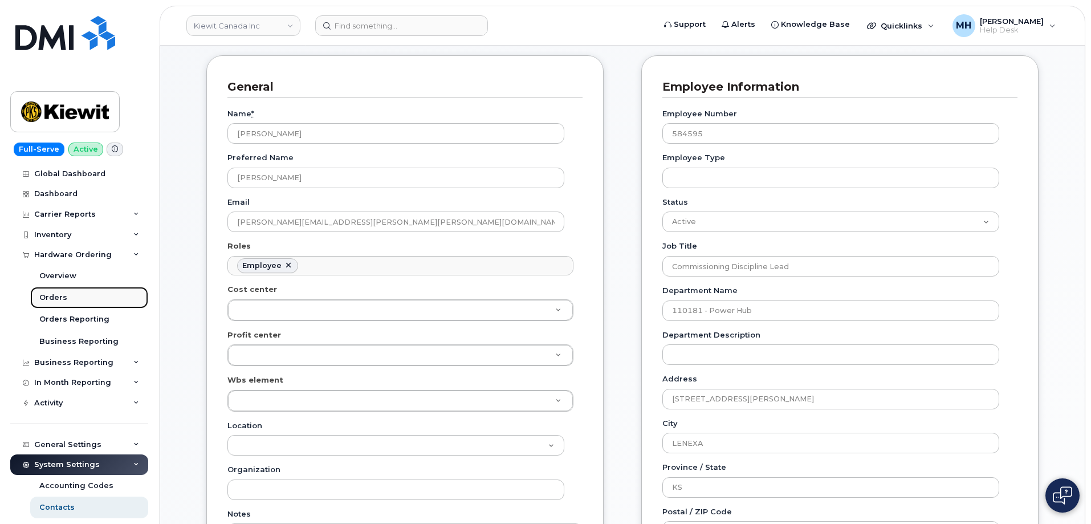
click at [70, 295] on link "Orders" at bounding box center [89, 298] width 118 height 22
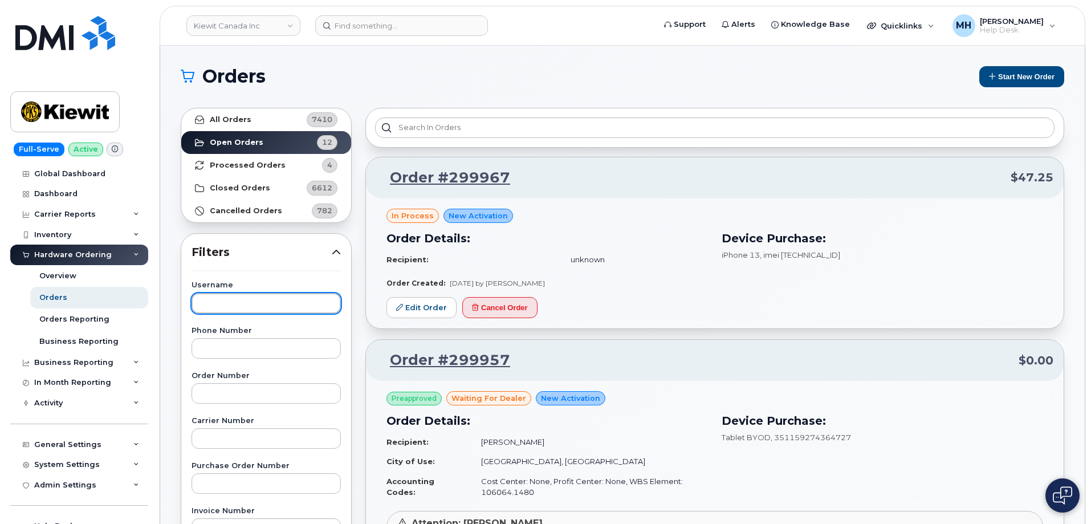
click at [251, 313] on input "text" at bounding box center [265, 303] width 149 height 21
paste input "Douglas Richard"
type input "Douglas Richard"
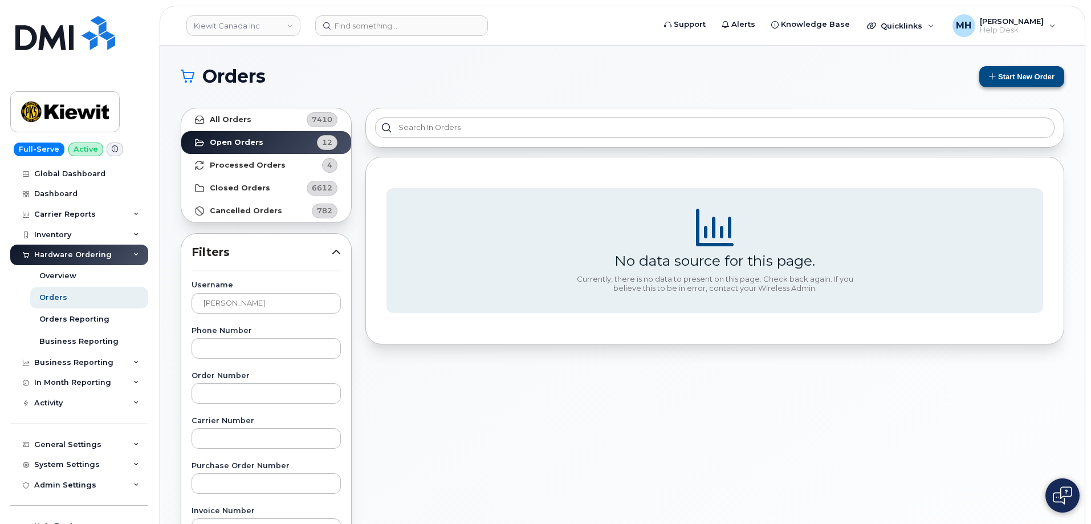
click at [1033, 64] on div "Orders Start New Order All Orders 7410 Open Orders 12 Processed Orders 4 Closed…" at bounding box center [622, 481] width 924 height 870
click at [1031, 77] on button "Start New Order" at bounding box center [1021, 76] width 85 height 21
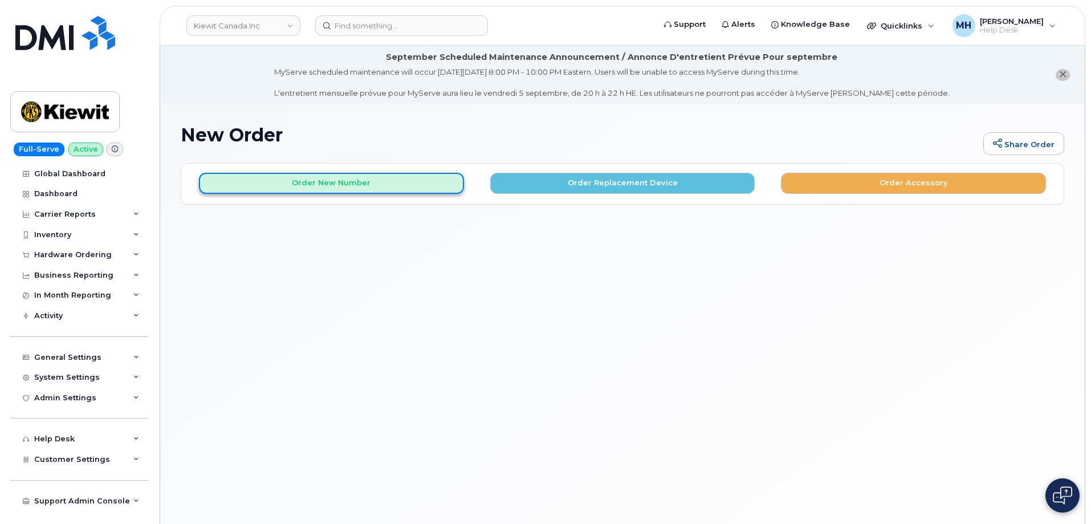
click at [278, 185] on button "Order New Number" at bounding box center [331, 183] width 265 height 21
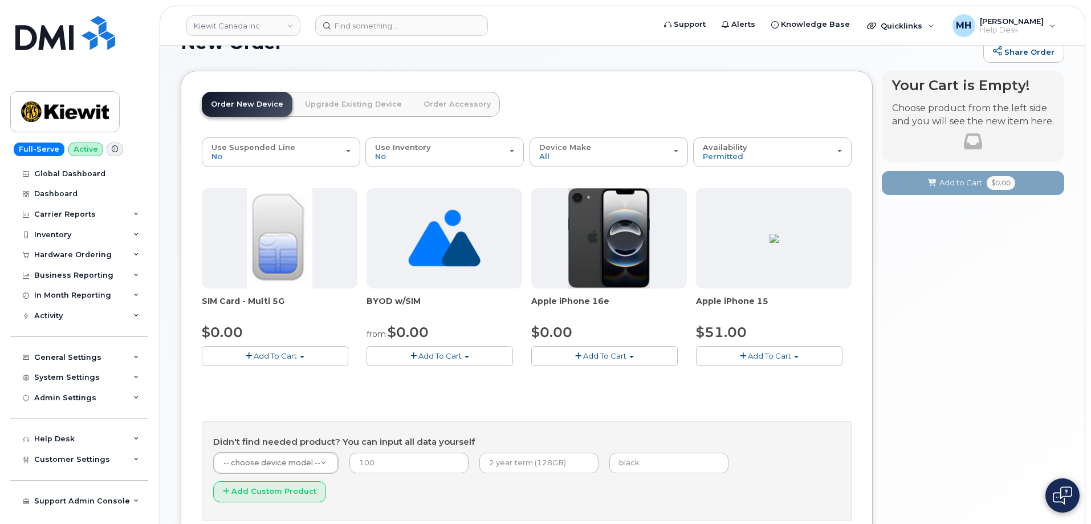
scroll to position [114, 0]
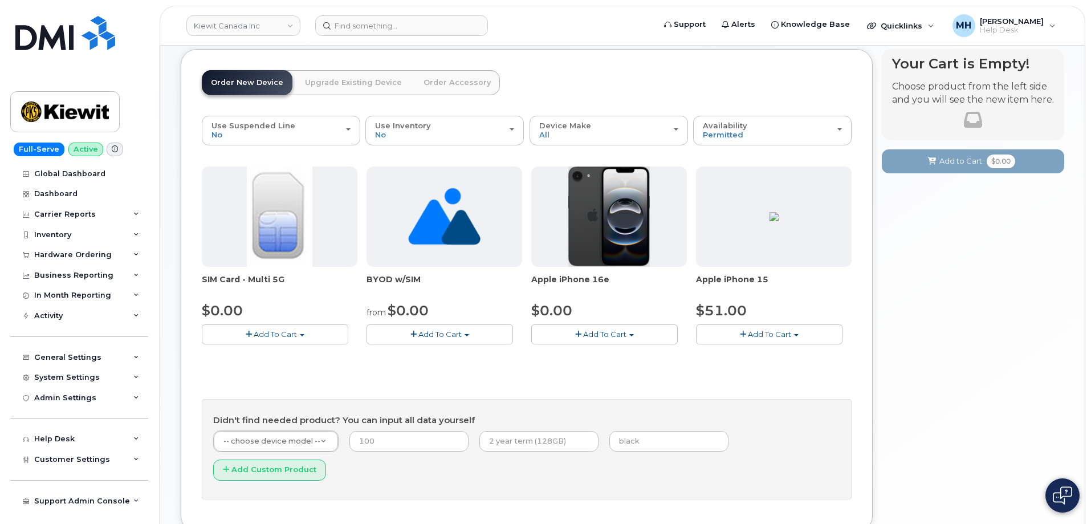
click at [627, 334] on button "Add To Cart" at bounding box center [604, 334] width 146 height 20
click at [598, 352] on link "$0.00 - 3 Year Activation (128GB)" at bounding box center [607, 355] width 147 height 14
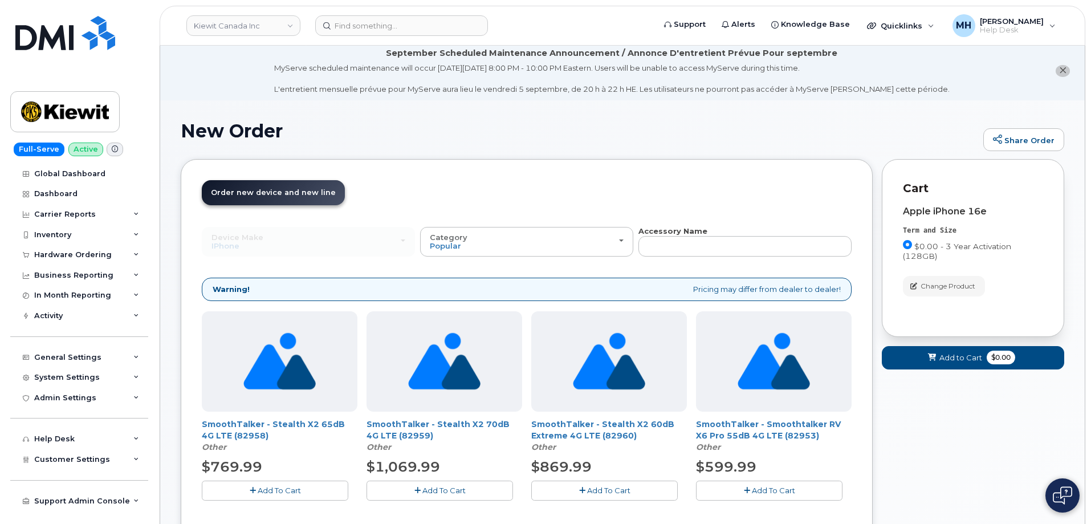
scroll to position [0, 0]
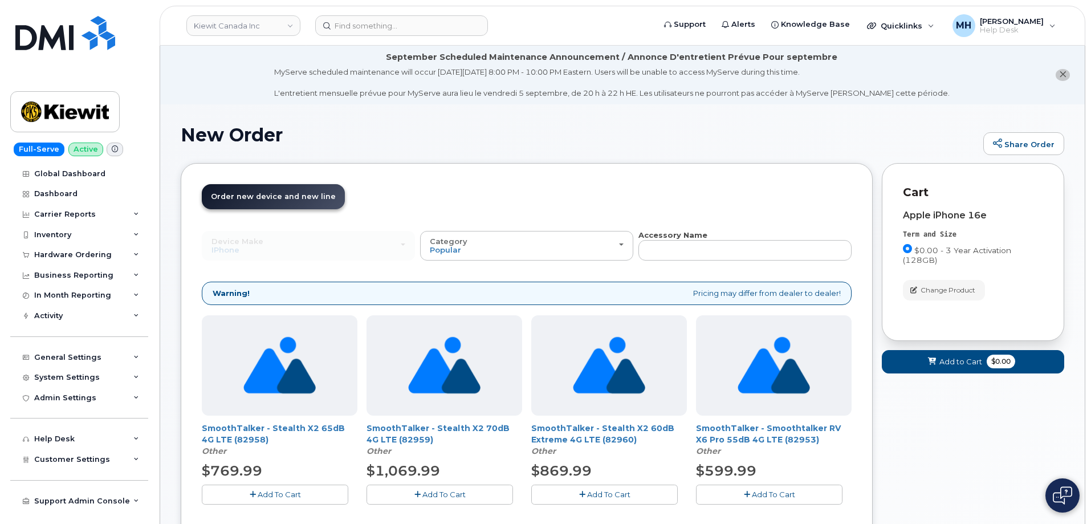
click at [376, 201] on header "Order New Device Upgrade Existing Device Order Accessory Order new device and n…" at bounding box center [527, 207] width 650 height 46
click at [1053, 125] on div "New Order Share Order" at bounding box center [622, 144] width 883 height 38
click at [235, 36] on div "Kiewit Canada Inc" at bounding box center [243, 25] width 125 height 23
click at [238, 28] on link "Kiewit Canada Inc" at bounding box center [243, 25] width 114 height 21
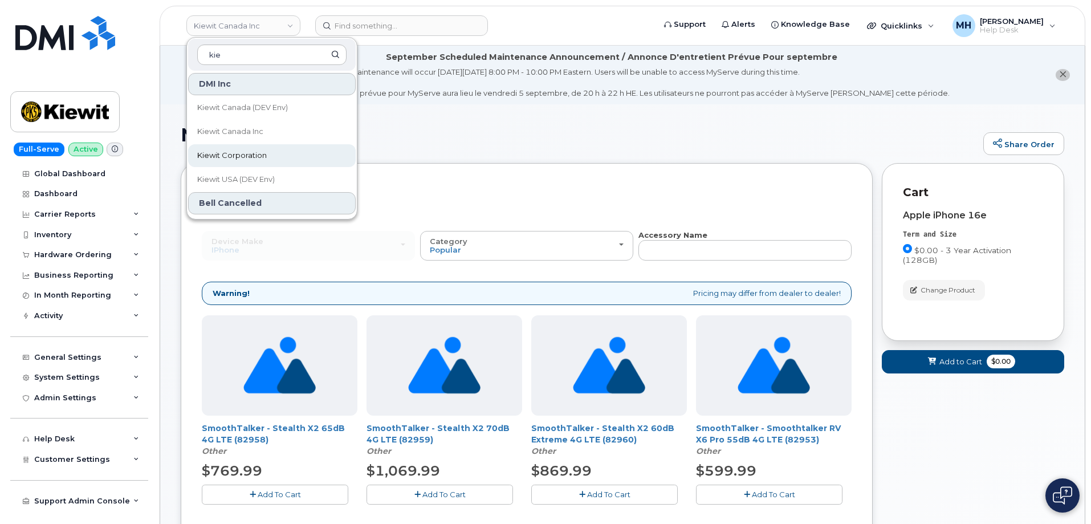
type input "kie"
click at [272, 150] on link "Kiewit Corporation" at bounding box center [272, 155] width 168 height 23
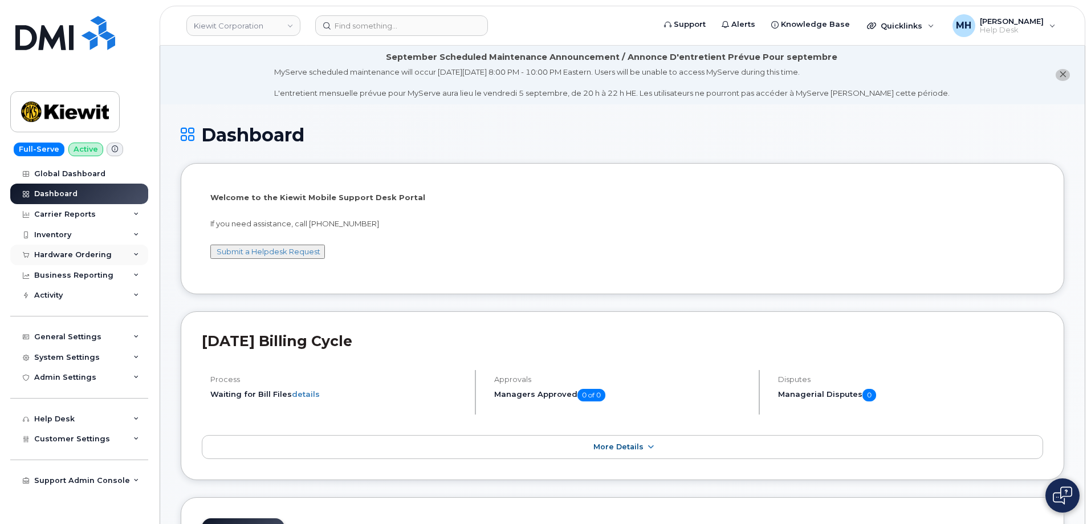
click at [86, 259] on div "Hardware Ordering" at bounding box center [72, 254] width 77 height 9
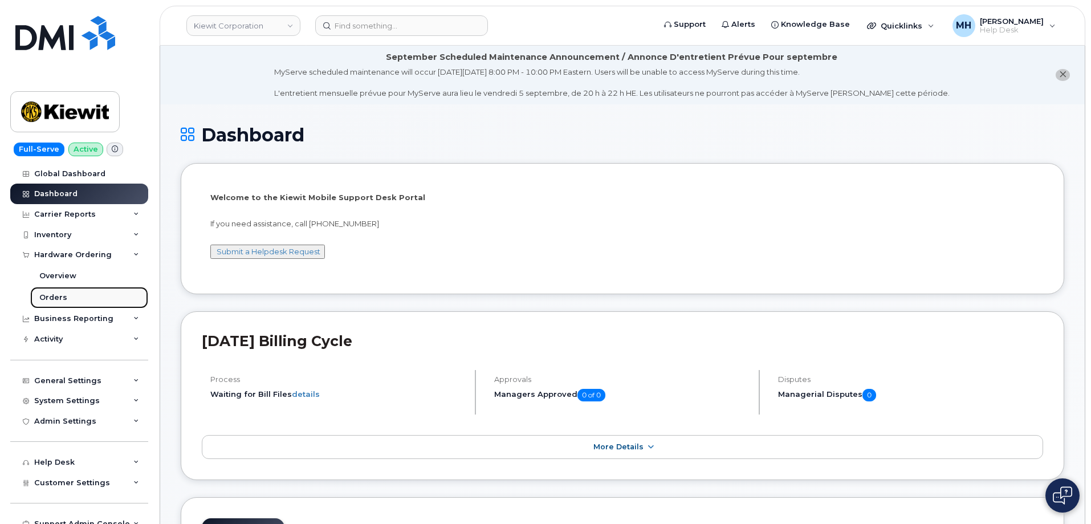
click at [72, 294] on link "Orders" at bounding box center [89, 298] width 118 height 22
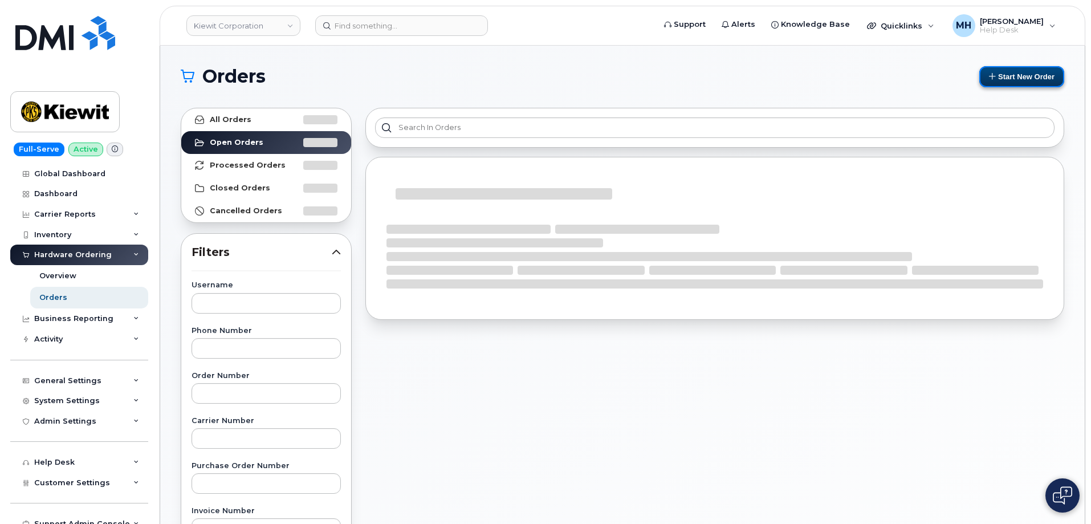
click at [997, 83] on button "Start New Order" at bounding box center [1021, 76] width 85 height 21
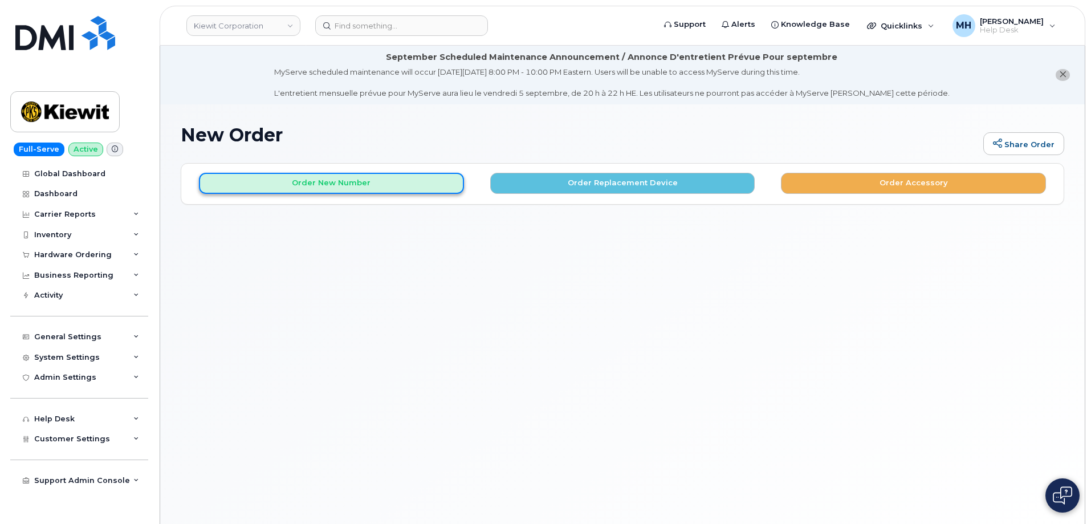
click at [437, 186] on button "Order New Number" at bounding box center [331, 183] width 265 height 21
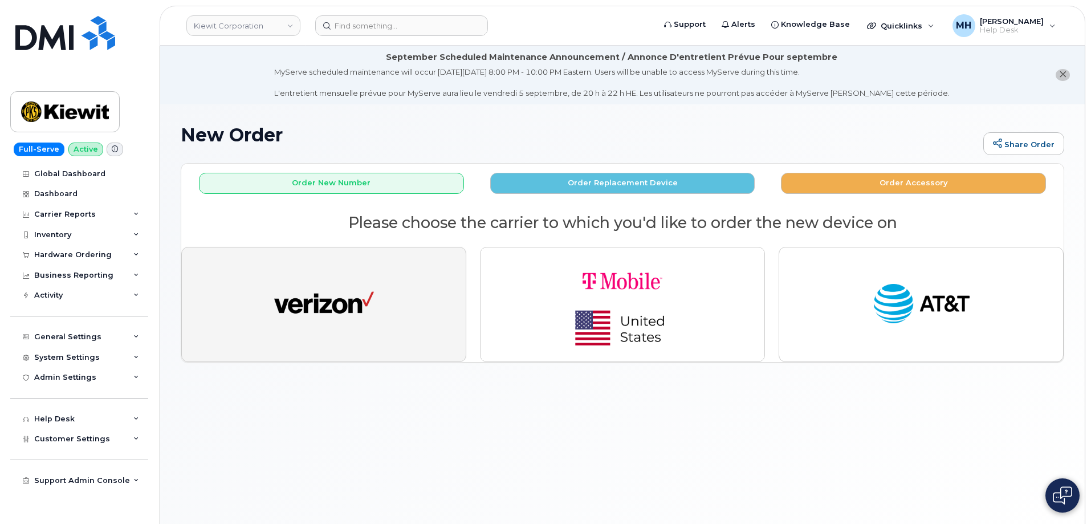
click at [397, 307] on button "button" at bounding box center [323, 304] width 285 height 115
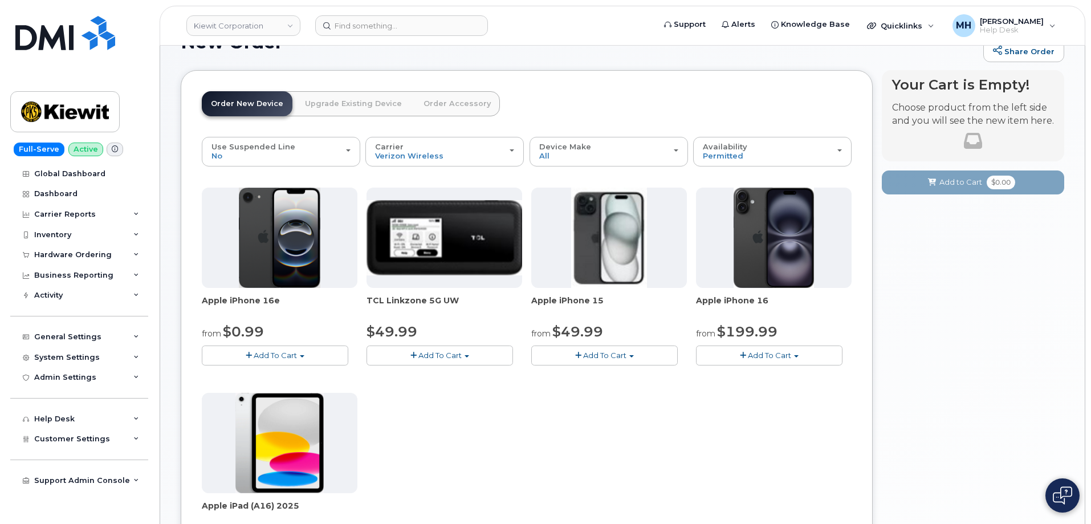
scroll to position [171, 0]
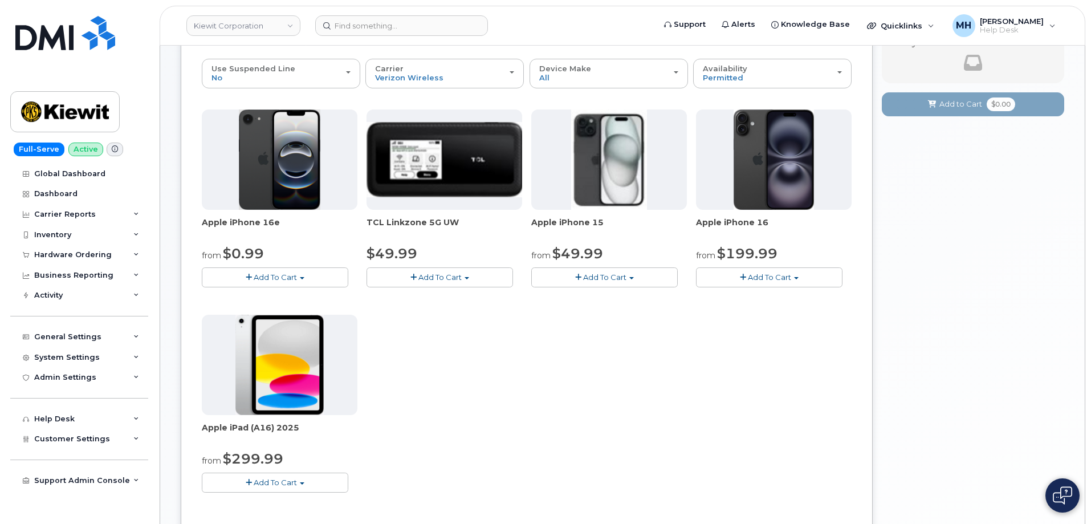
click at [733, 281] on button "Add To Cart" at bounding box center [769, 277] width 146 height 20
click at [529, 380] on div "Apple iPhone 16e from $0.99 Add To Cart $0.99 - 2 Year Activation (128GB) $599.…" at bounding box center [527, 309] width 650 height 401
click at [304, 276] on button "Add To Cart" at bounding box center [275, 277] width 146 height 20
click at [292, 292] on link "$0.99 - 2 Year Activation (128GB)" at bounding box center [278, 298] width 147 height 14
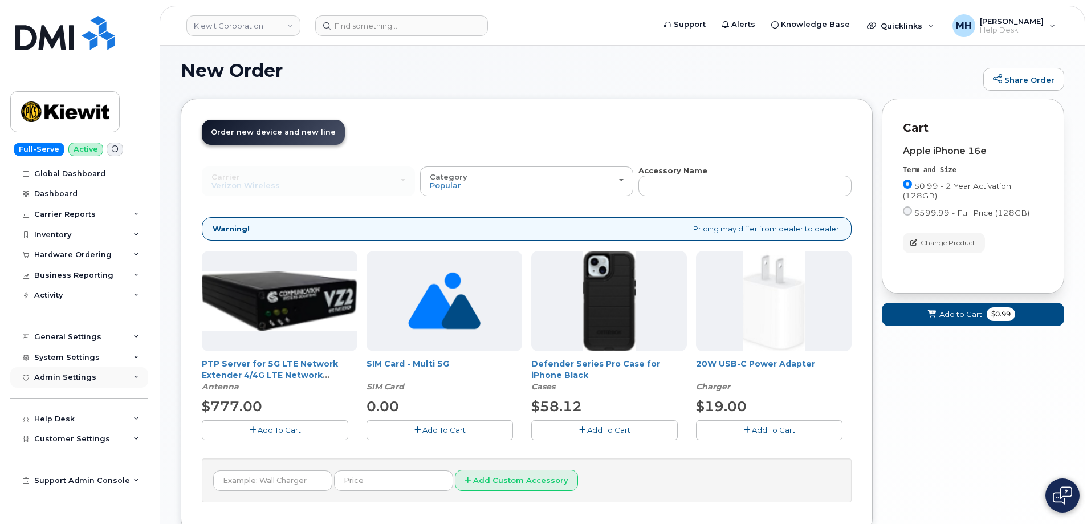
scroll to position [149, 0]
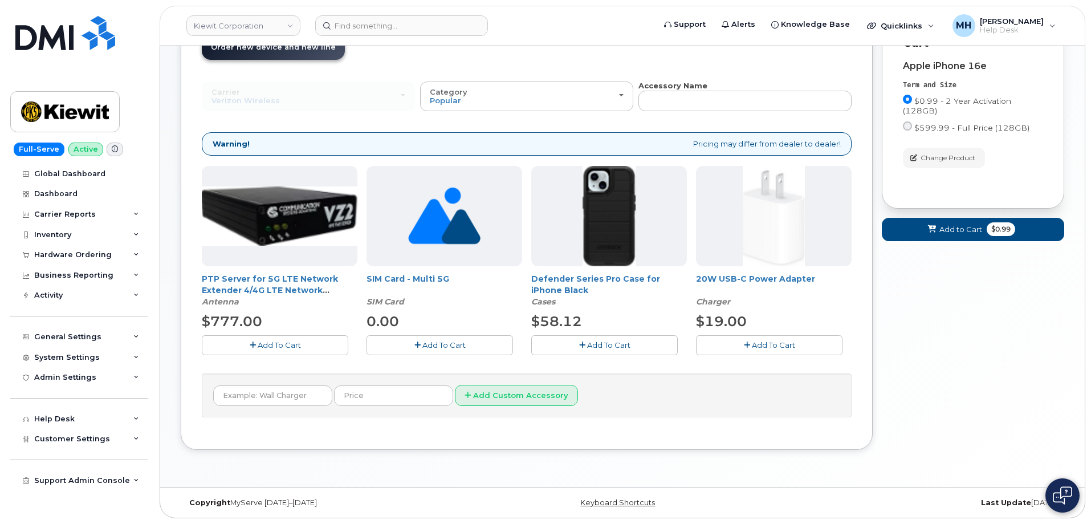
click at [651, 344] on button "Add To Cart" at bounding box center [604, 345] width 146 height 20
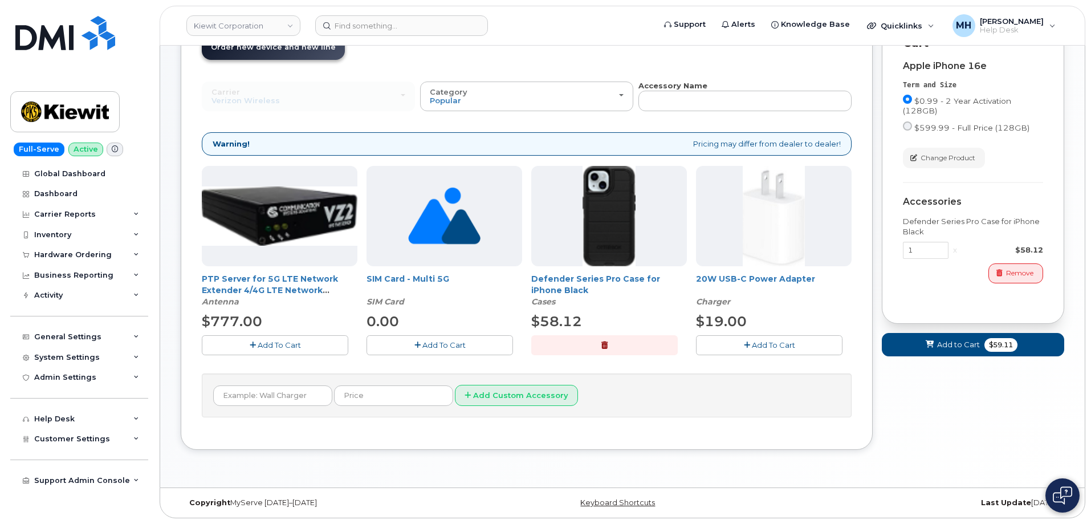
click at [738, 357] on div "PTP Server for 5G LTE Network Extender 4/4G LTE Network Extender 3 Antenna $777…" at bounding box center [527, 269] width 650 height 207
click at [745, 351] on button "Add To Cart" at bounding box center [769, 345] width 146 height 20
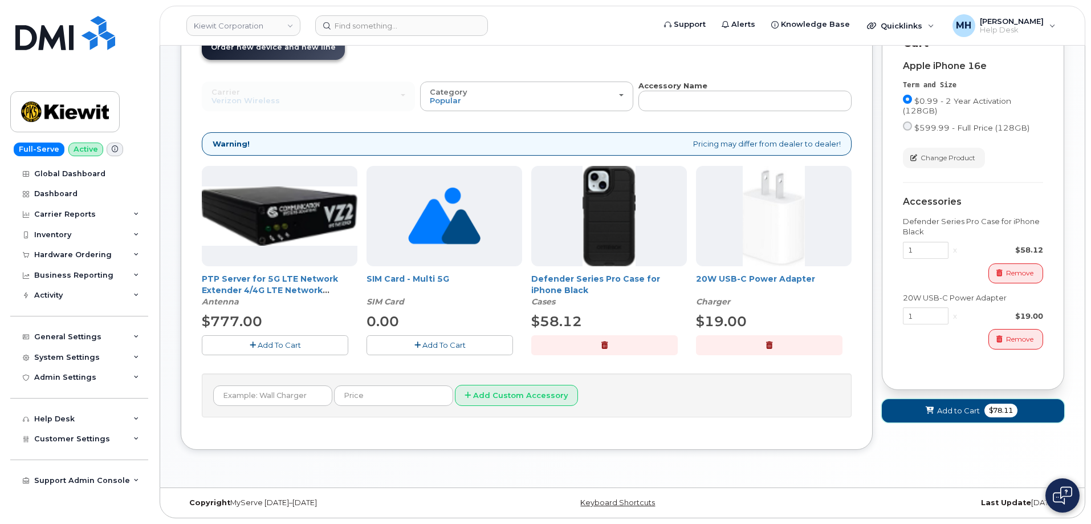
click at [914, 405] on button "Add to Cart $78.11" at bounding box center [973, 410] width 182 height 23
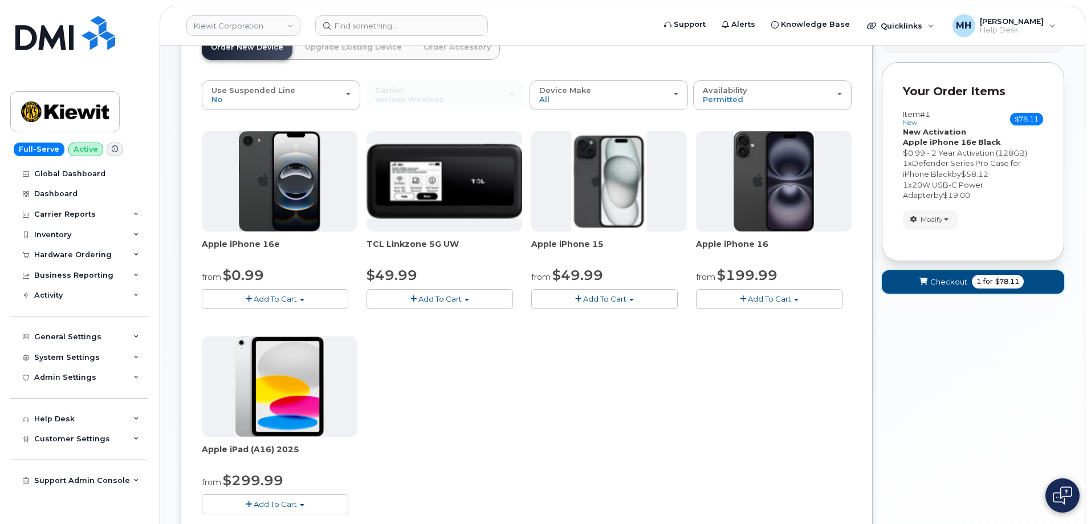
click at [915, 282] on button "Checkout 1 for $78.11" at bounding box center [973, 281] width 182 height 23
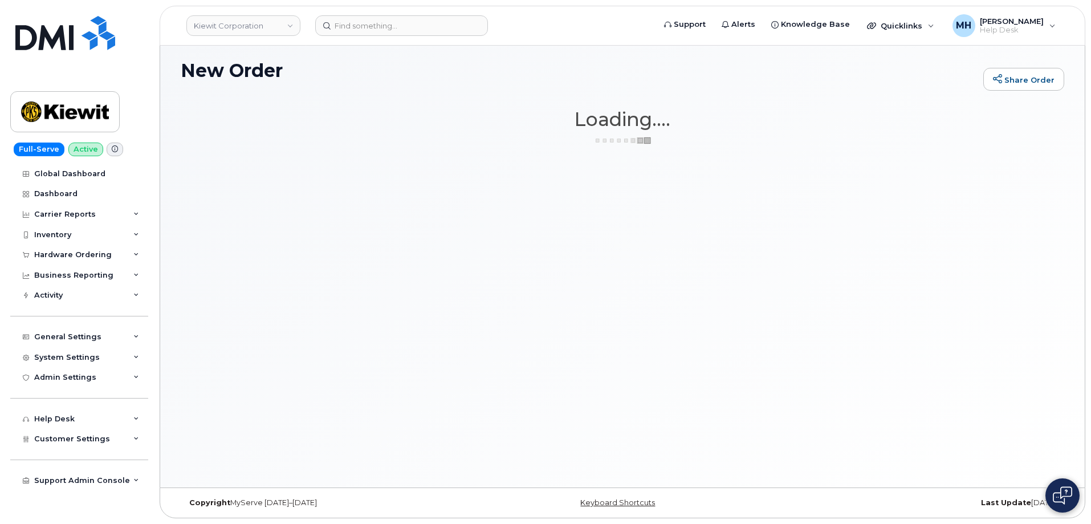
scroll to position [64, 0]
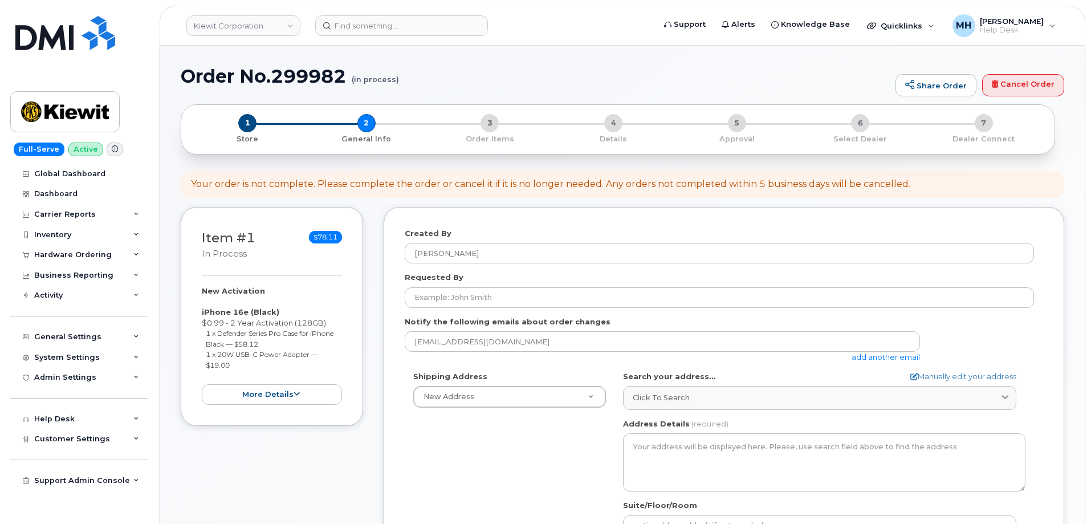
select select
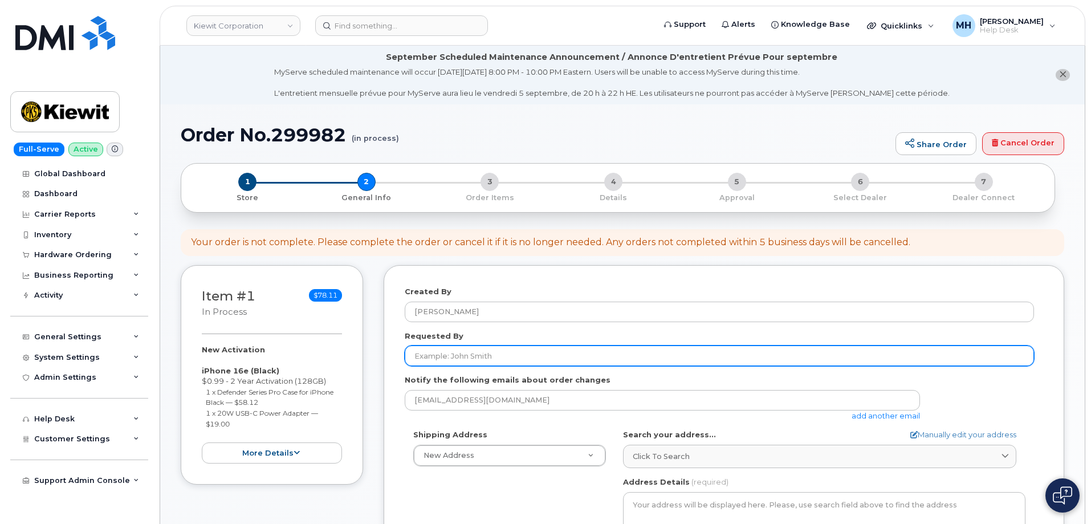
click at [439, 366] on input "Requested By" at bounding box center [719, 355] width 629 height 21
paste input "[PERSON_NAME]"
type input "[PERSON_NAME]"
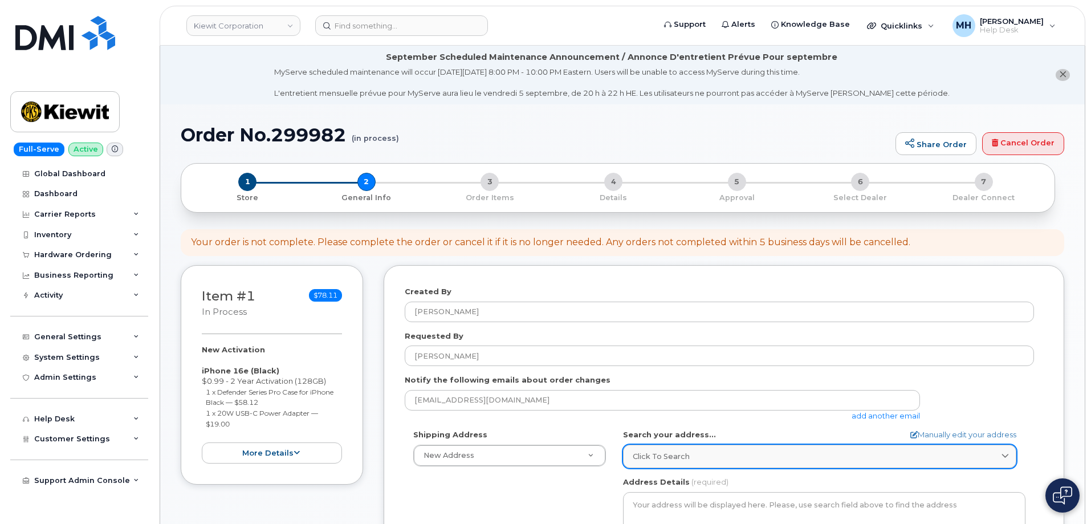
click at [670, 461] on span "Click to search" at bounding box center [661, 456] width 57 height 11
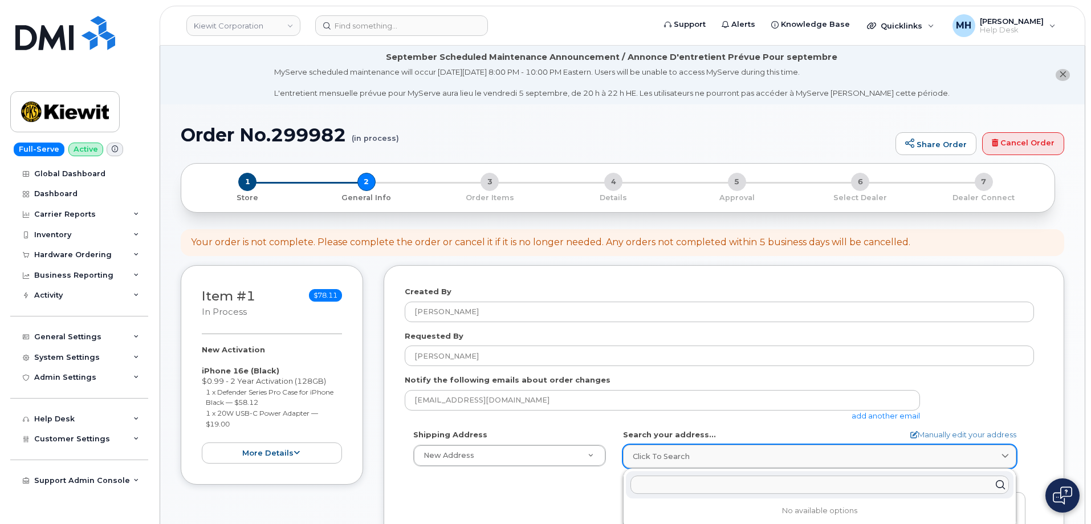
paste input "[STREET_ADDRESS] [GEOGRAPHIC_DATA], IL 60411"
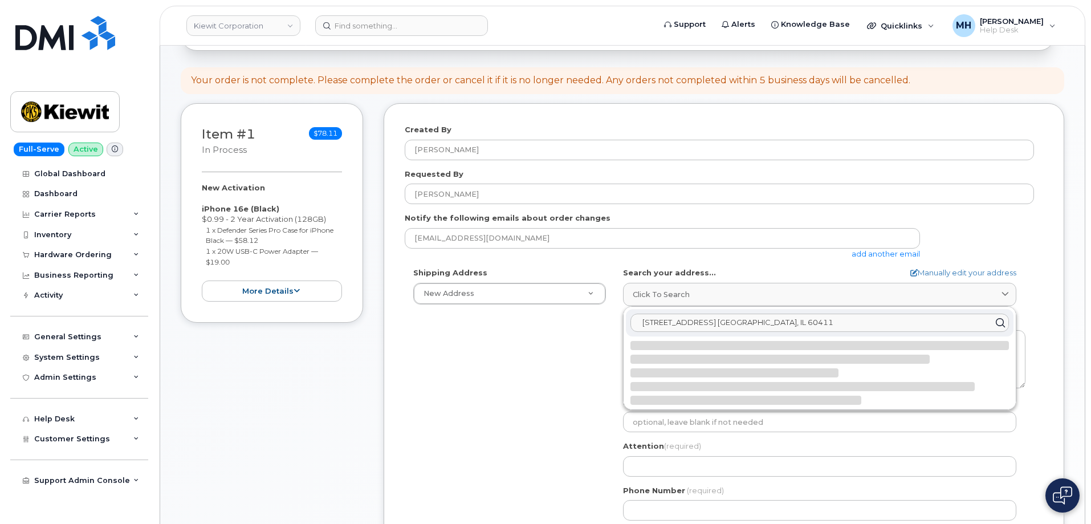
scroll to position [171, 0]
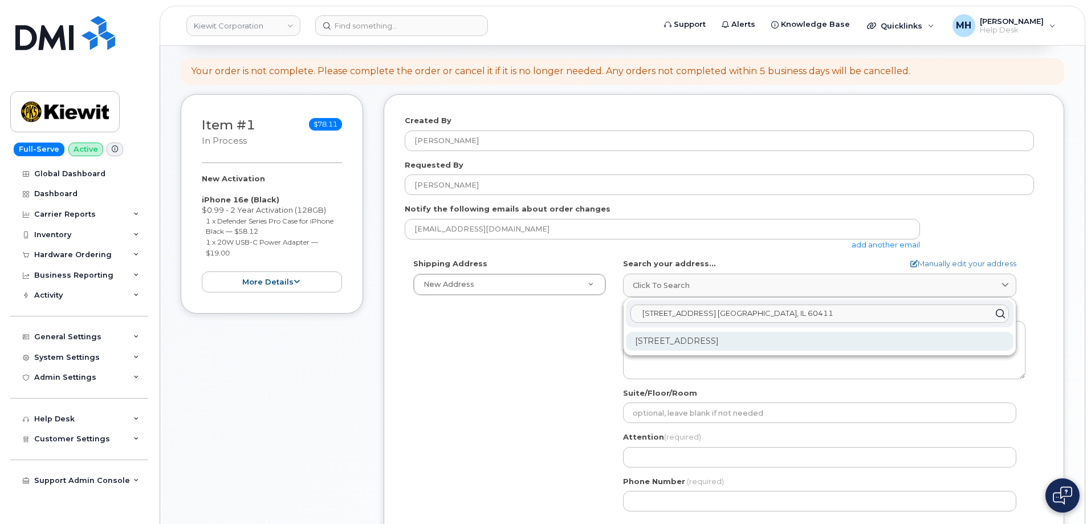
type input "[STREET_ADDRESS] [GEOGRAPHIC_DATA], IL 60411"
click at [688, 347] on div "[STREET_ADDRESS]" at bounding box center [819, 341] width 387 height 19
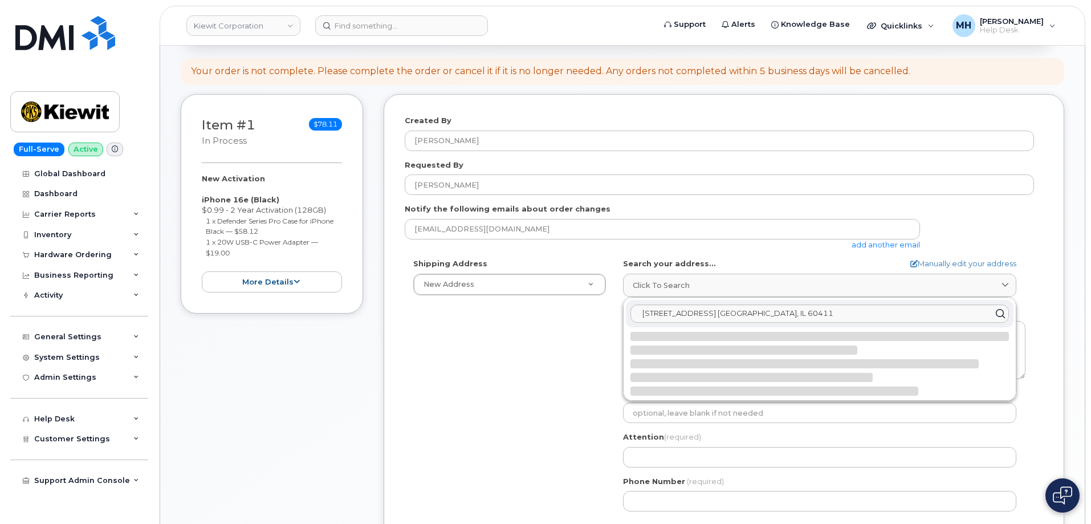
select select
type textarea "[STREET_ADDRESS]"
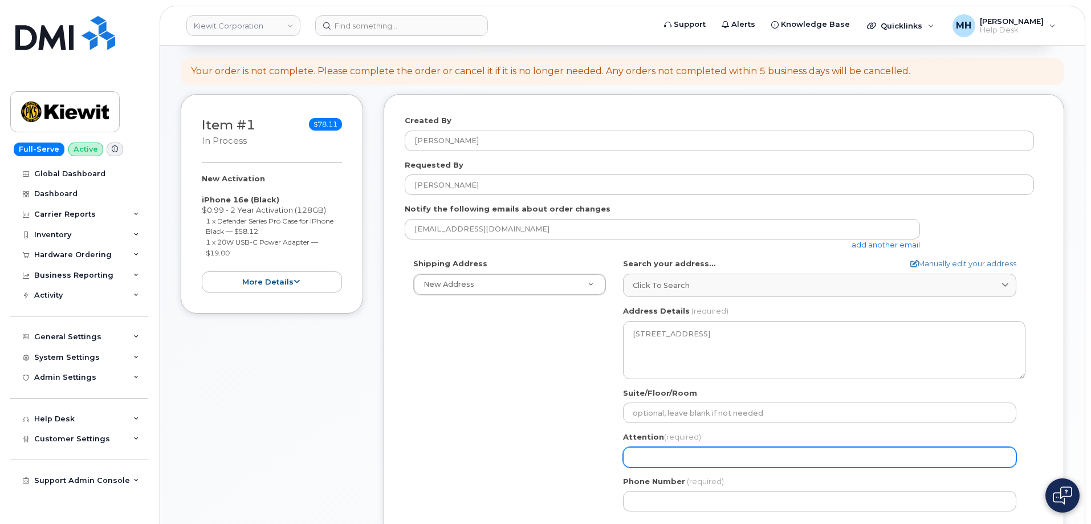
click at [664, 448] on input "Attention (required)" at bounding box center [819, 457] width 393 height 21
paste input "[PERSON_NAME]"
type input "[PERSON_NAME]"
select select
type input "[PERSON_NAME]"
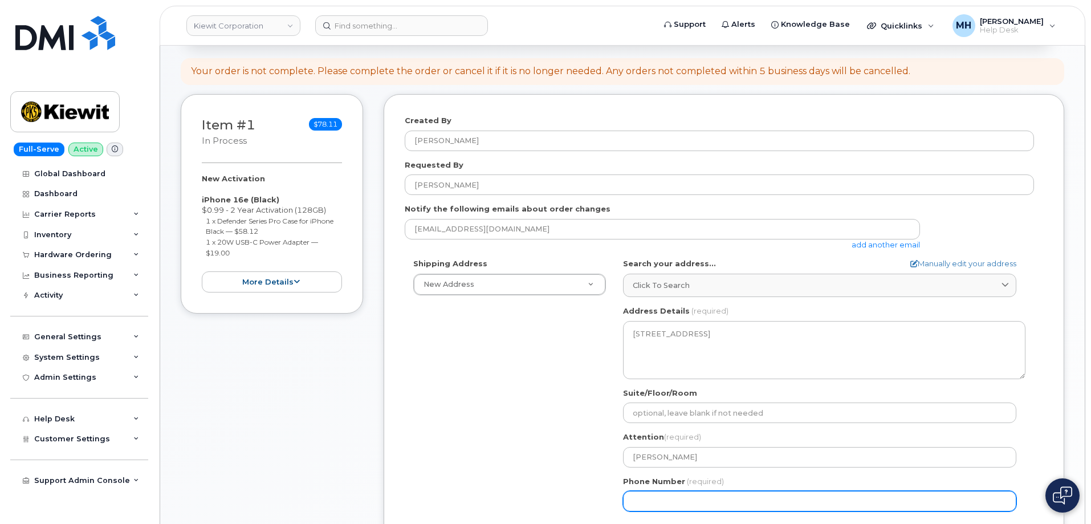
click at [670, 497] on input "Phone Number" at bounding box center [819, 501] width 393 height 21
paste input "7083256587"
click at [670, 496] on input "Phone Number" at bounding box center [819, 501] width 393 height 21
select select
type input "7083256587"
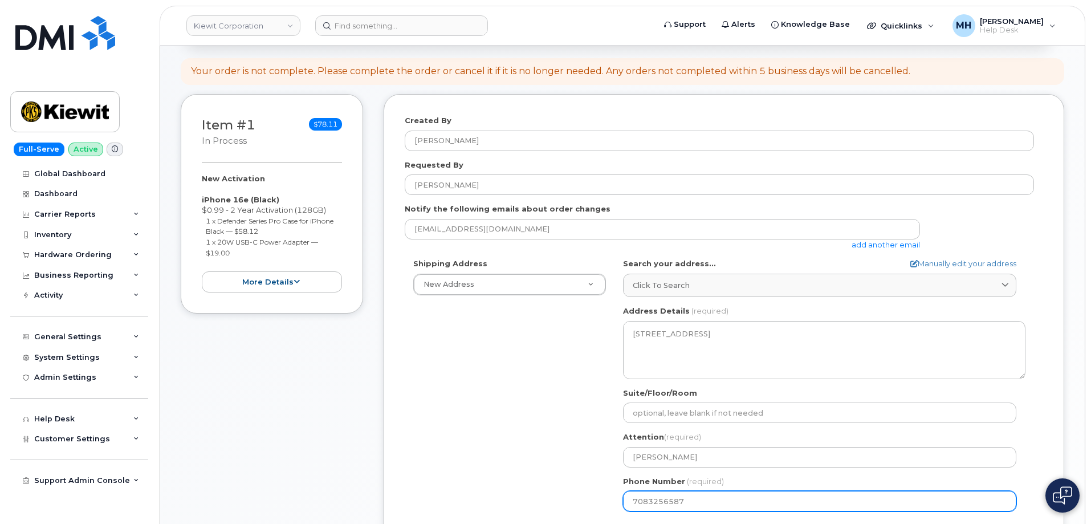
select select
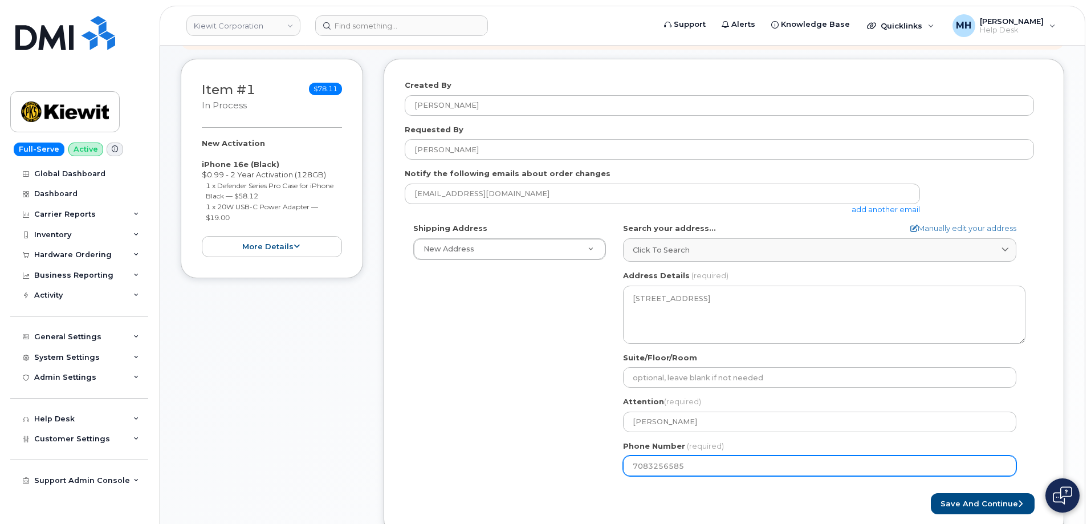
scroll to position [342, 0]
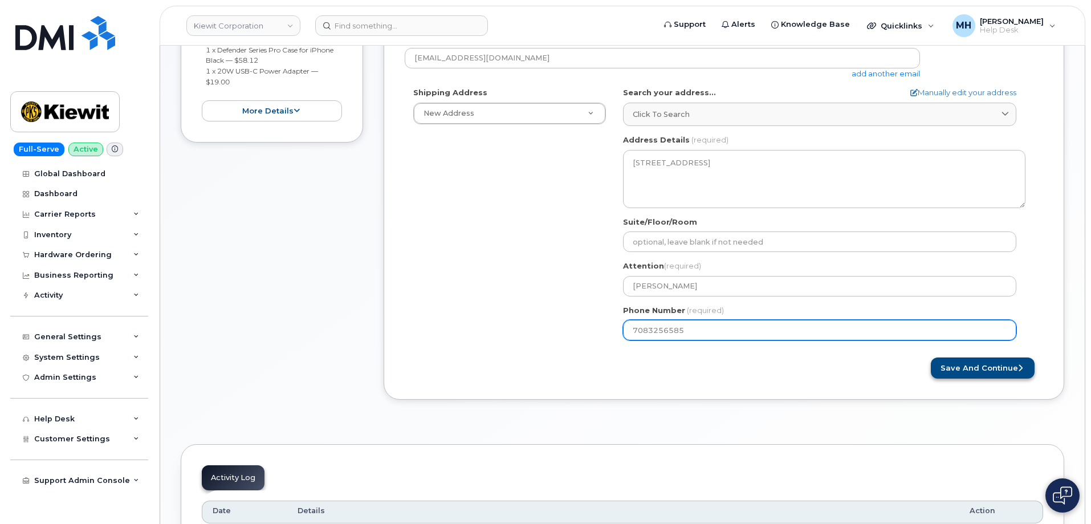
type input "7083256585"
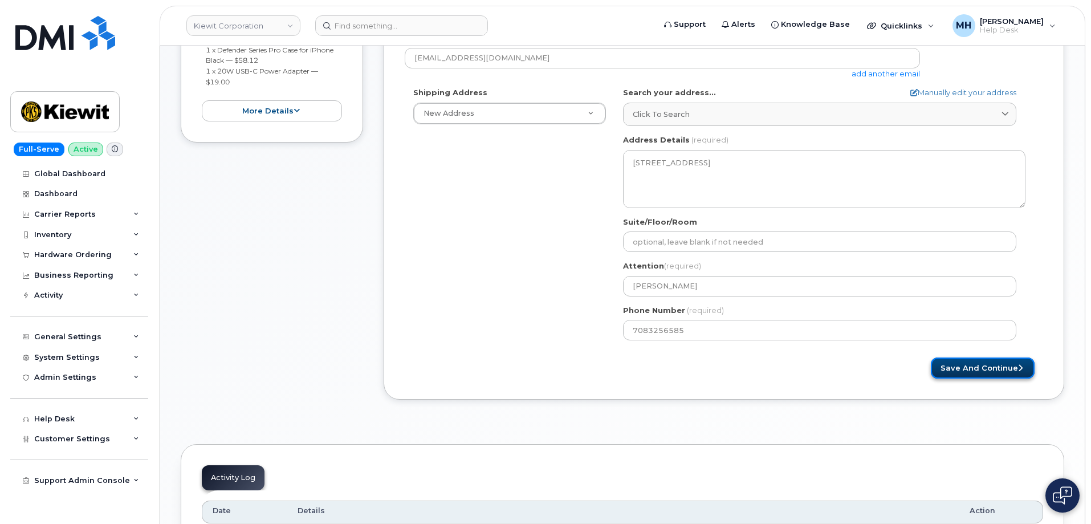
click at [953, 377] on button "Save and Continue" at bounding box center [983, 367] width 104 height 21
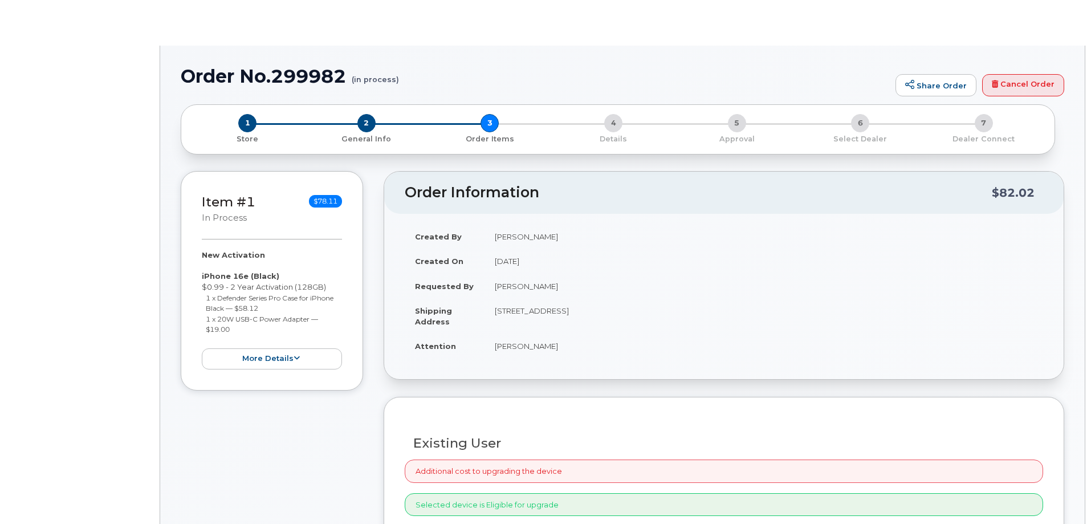
radio input "true"
select select
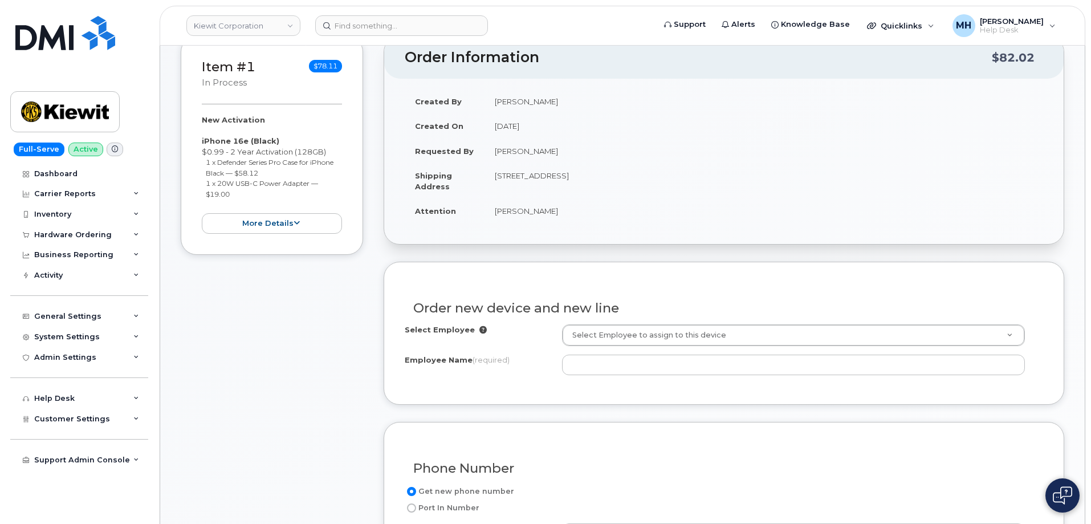
scroll to position [229, 0]
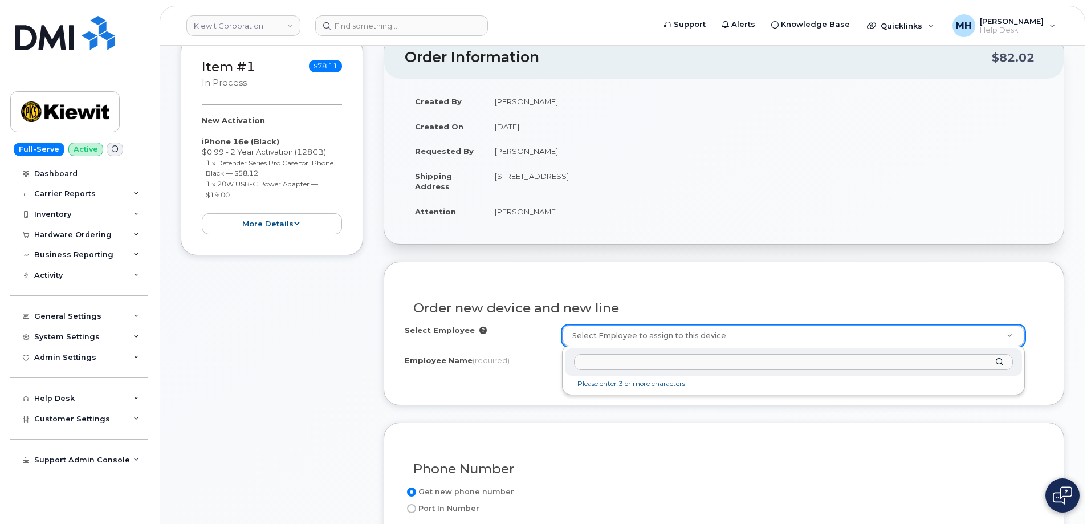
click at [603, 361] on input "text" at bounding box center [793, 362] width 439 height 17
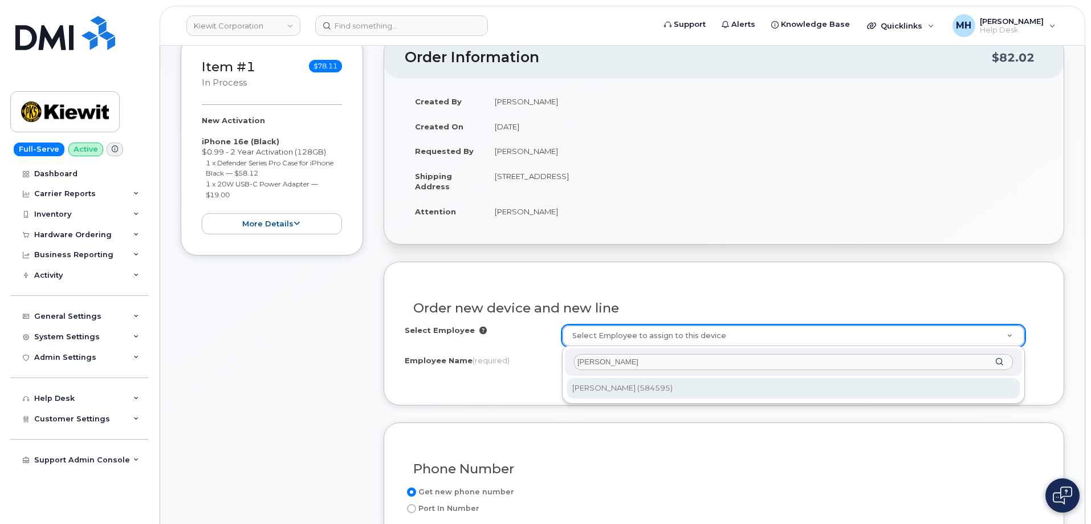
type input "[PERSON_NAME]"
type input "2999633"
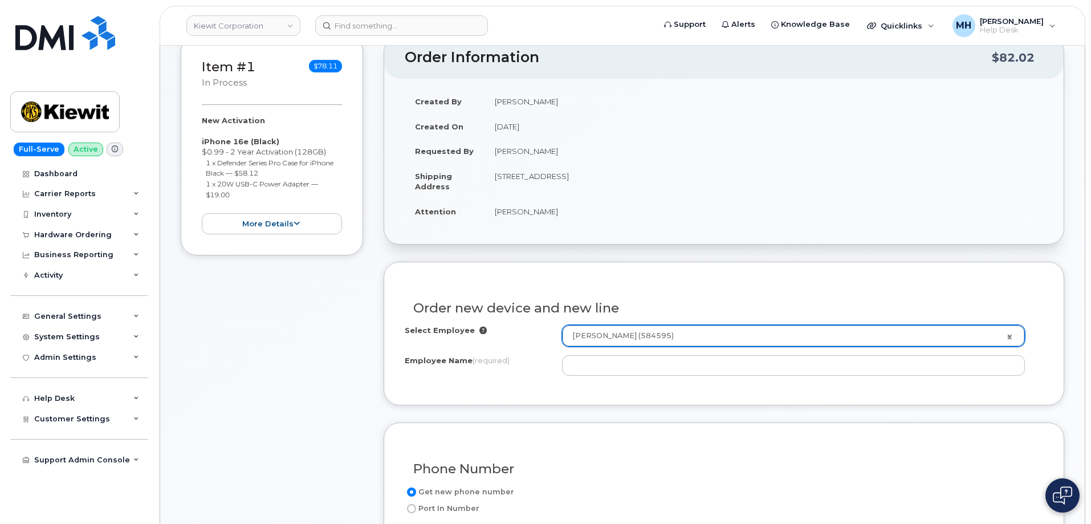
type input "[PERSON_NAME]"
type input "[STREET_ADDRESS][PERSON_NAME]"
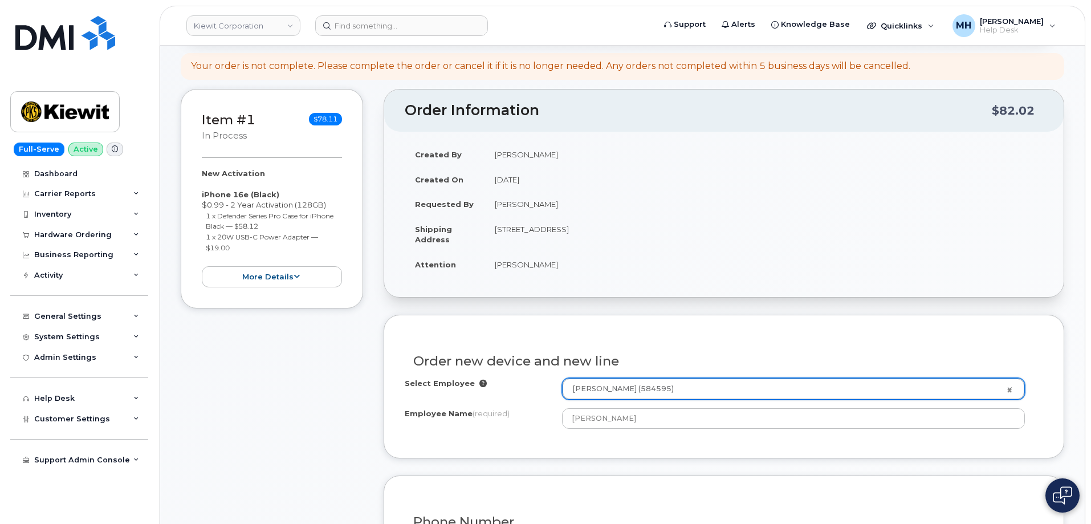
scroll to position [172, 0]
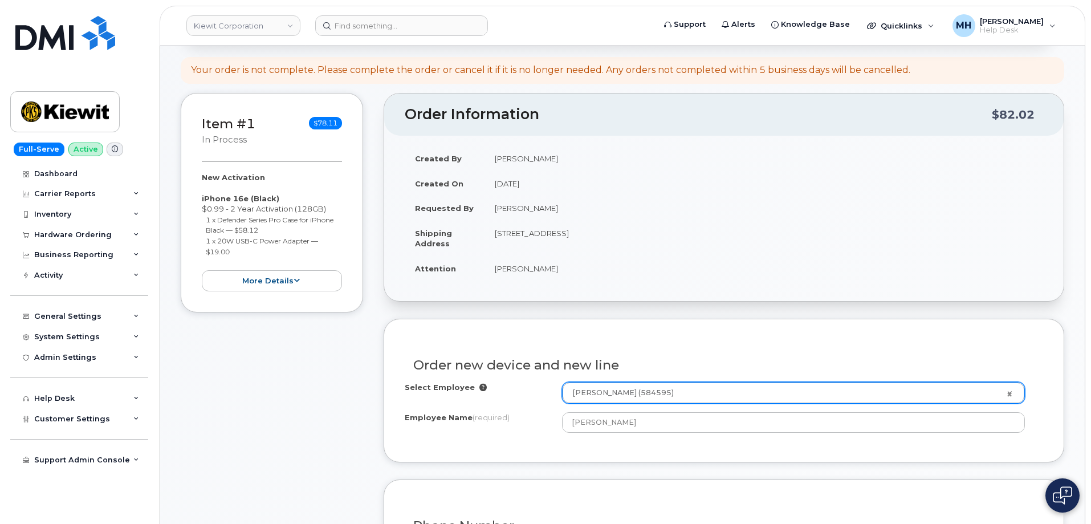
click at [619, 234] on td "[STREET_ADDRESS]" at bounding box center [763, 238] width 558 height 35
copy td "60411"
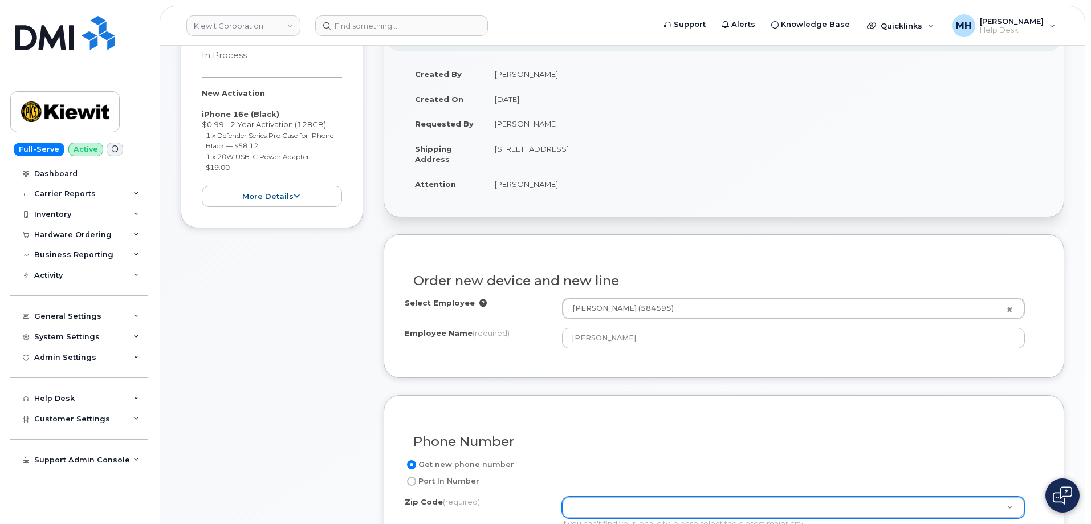
scroll to position [343, 0]
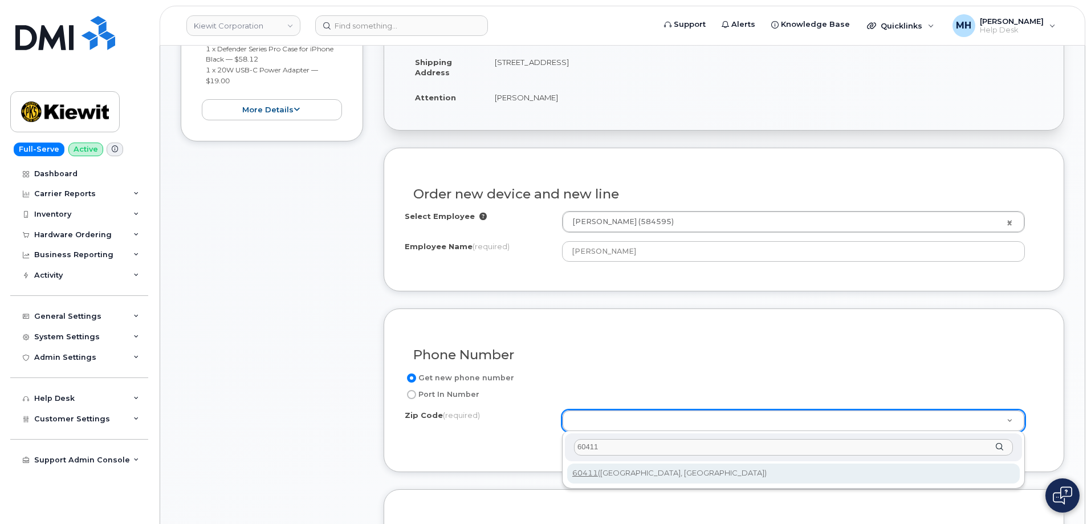
type input "60411"
type input "60411 (Chicago Heights, IL)"
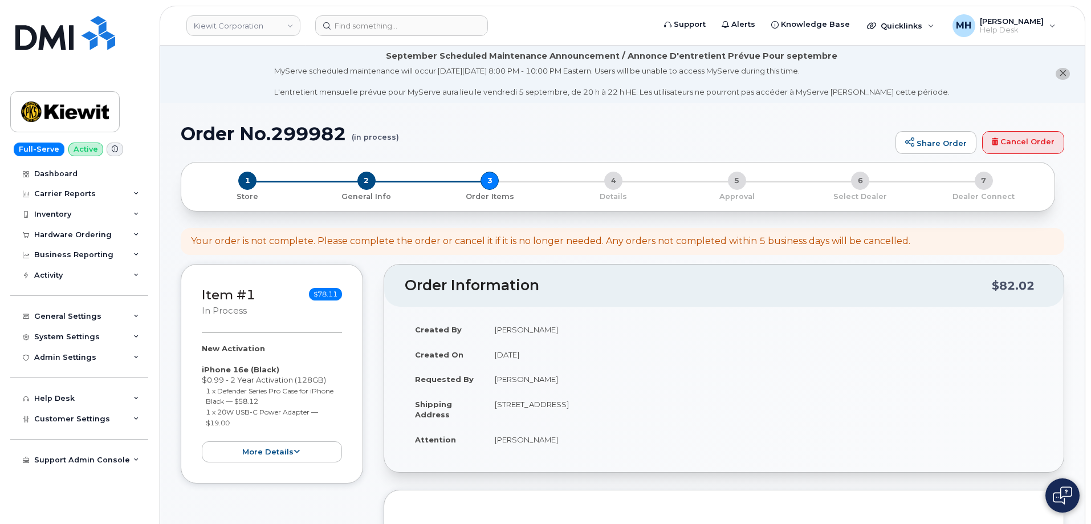
scroll to position [0, 0]
drag, startPoint x: 187, startPoint y: 135, endPoint x: 350, endPoint y: 135, distance: 163.5
click at [350, 135] on h1 "Order No.299982 (in process)" at bounding box center [535, 135] width 709 height 20
copy h1 "Order No.299982"
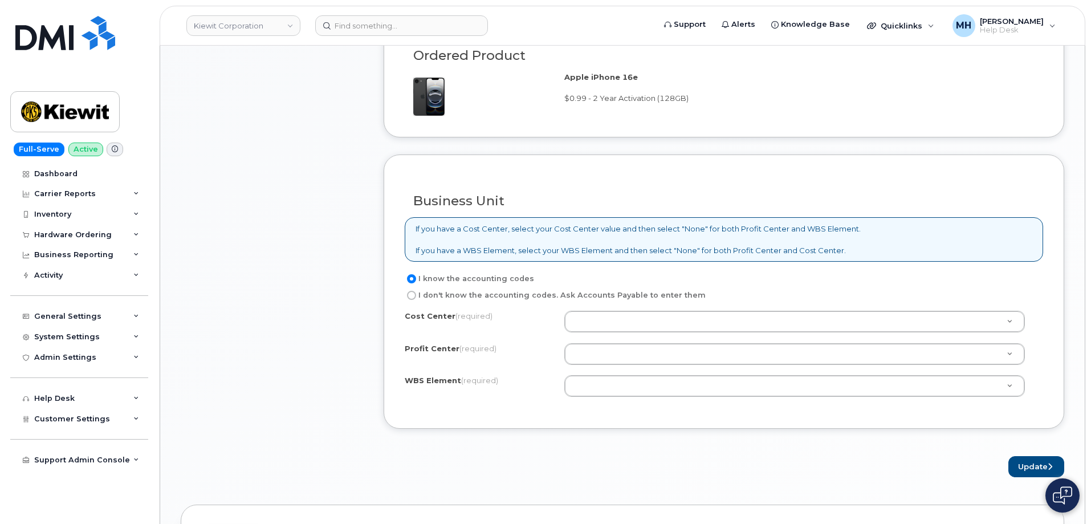
scroll to position [912, 0]
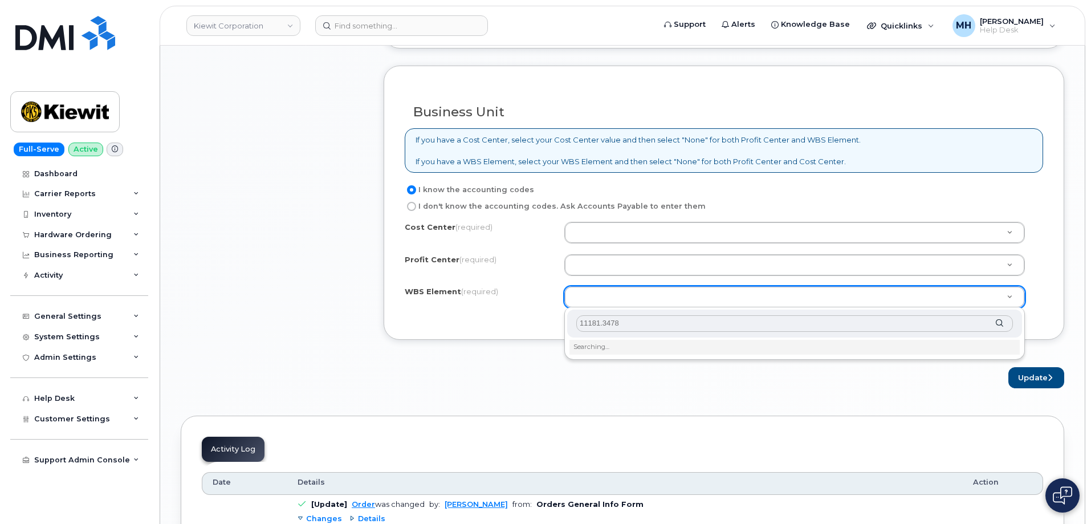
click at [587, 324] on input "11181.3478" at bounding box center [794, 323] width 436 height 17
click at [587, 320] on input "11181.3478" at bounding box center [794, 323] width 436 height 17
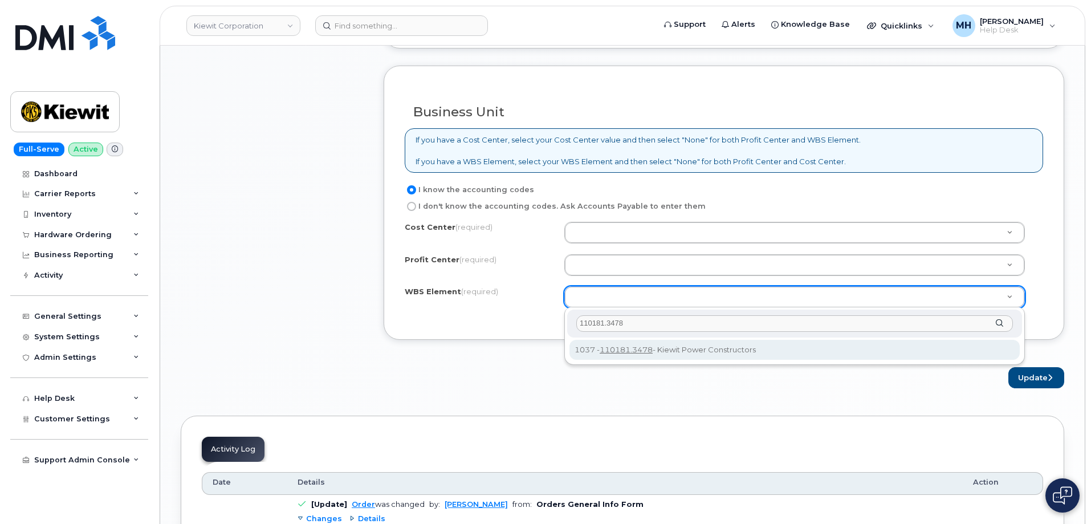
type input "110181.3478"
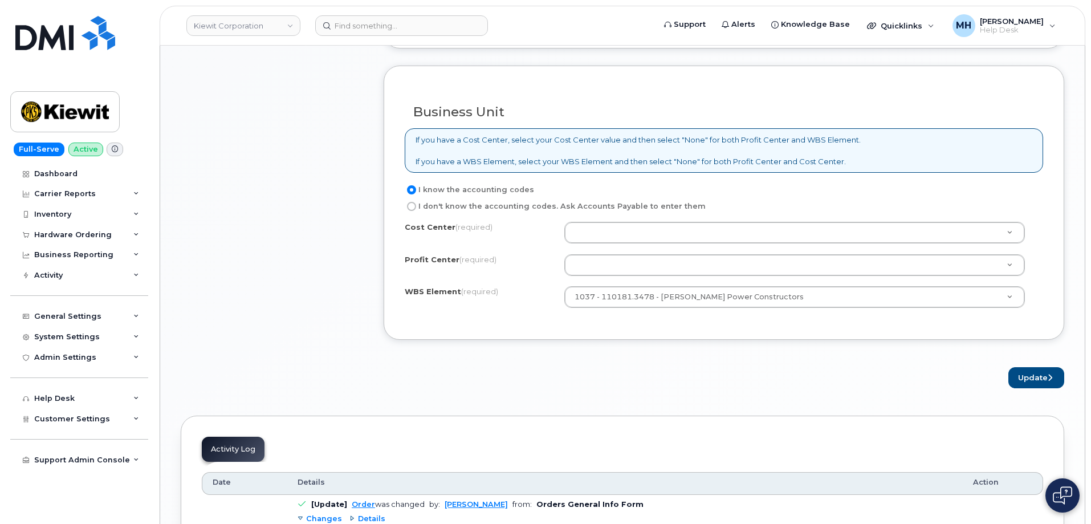
click at [618, 244] on div "Cost Center (required) Profit Center (required) None - None - None WBS Element …" at bounding box center [724, 270] width 638 height 97
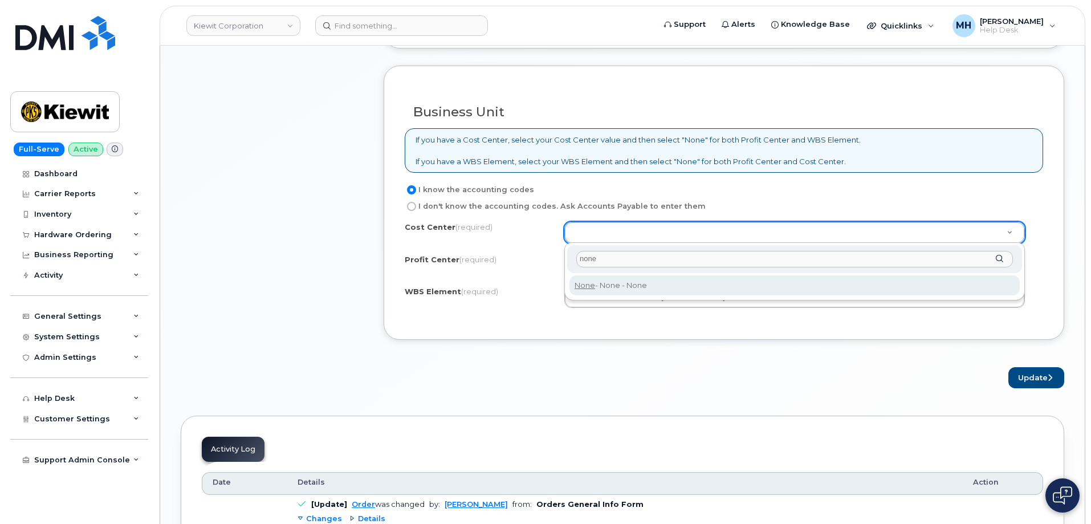
type input "none"
type input "None"
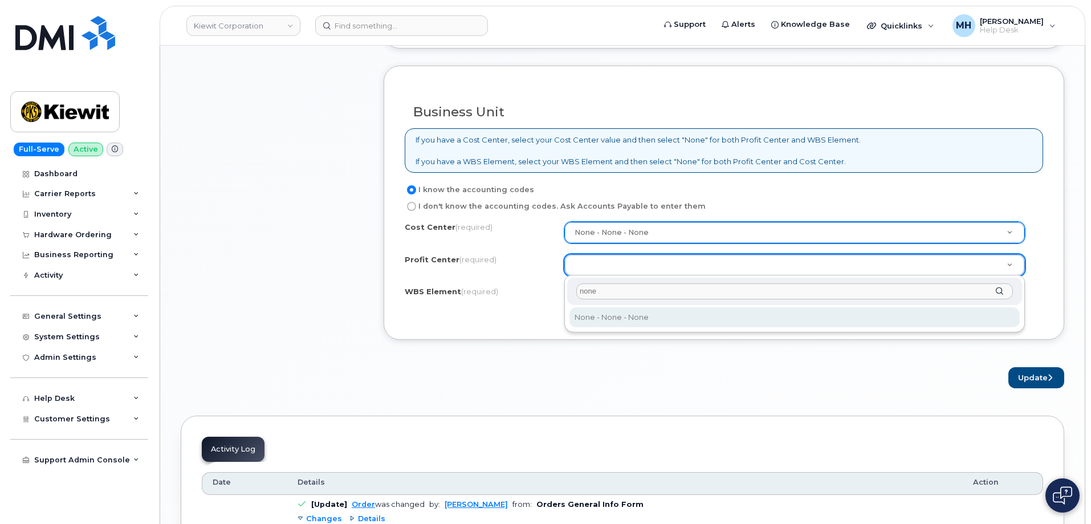
type input "none"
select select "None"
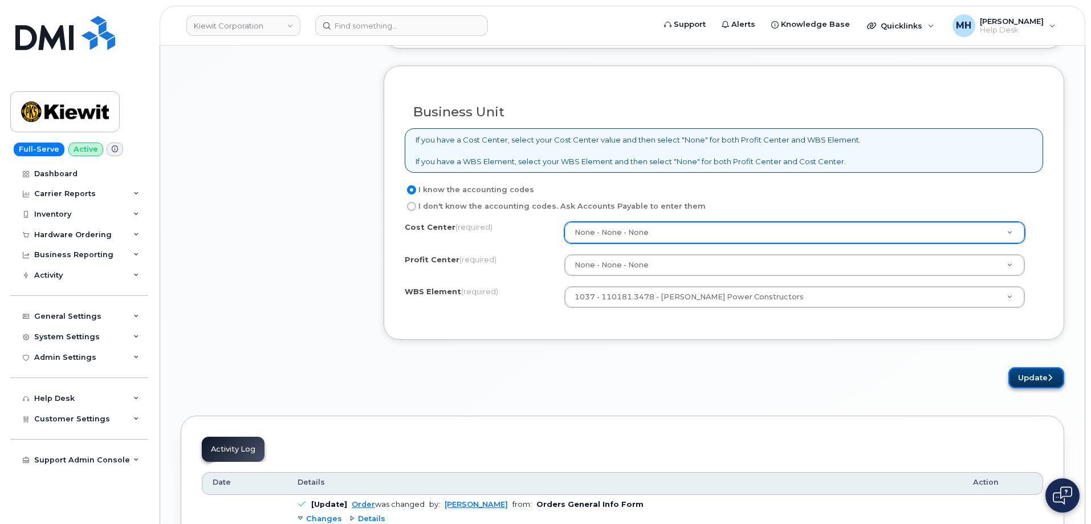
click at [1023, 376] on button "Update" at bounding box center [1036, 377] width 56 height 21
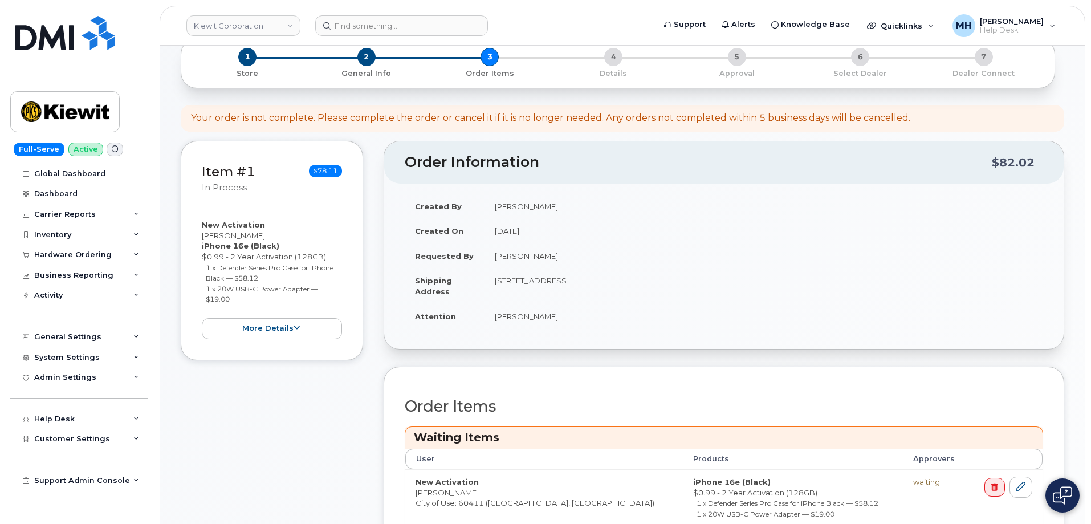
scroll to position [344, 0]
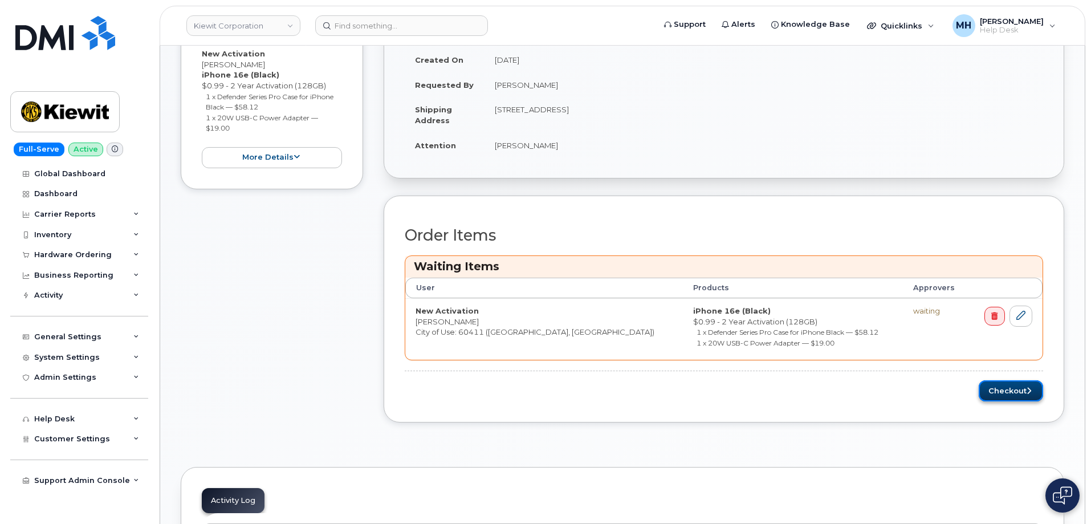
click at [990, 392] on button "Checkout" at bounding box center [1010, 390] width 64 height 21
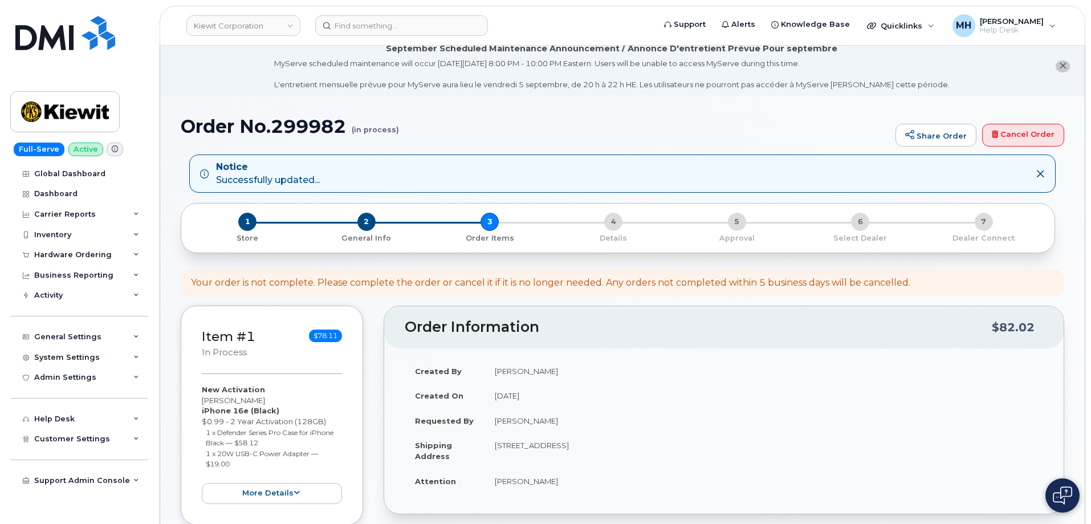
scroll to position [2, 0]
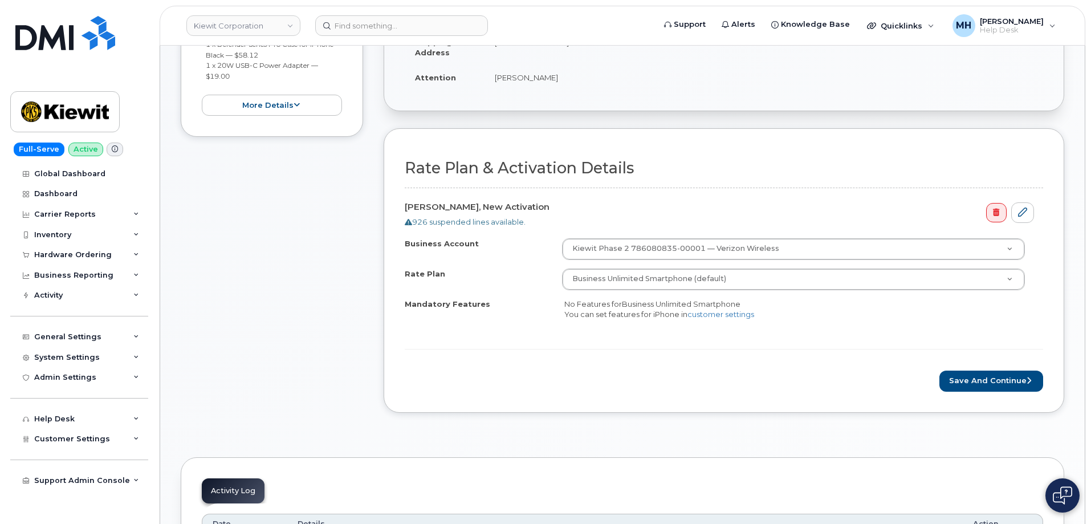
scroll to position [456, 0]
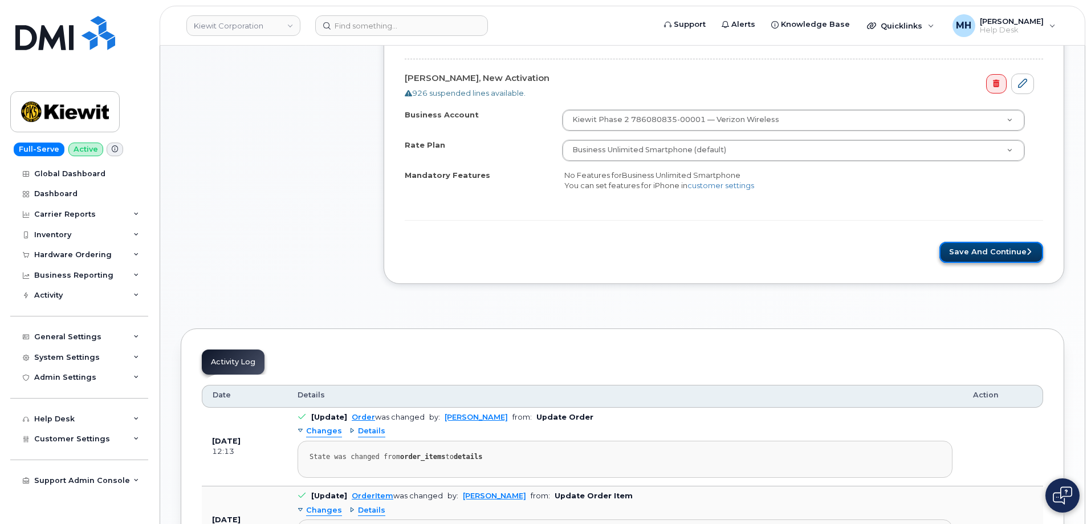
click at [950, 255] on button "Save and Continue" at bounding box center [991, 252] width 104 height 21
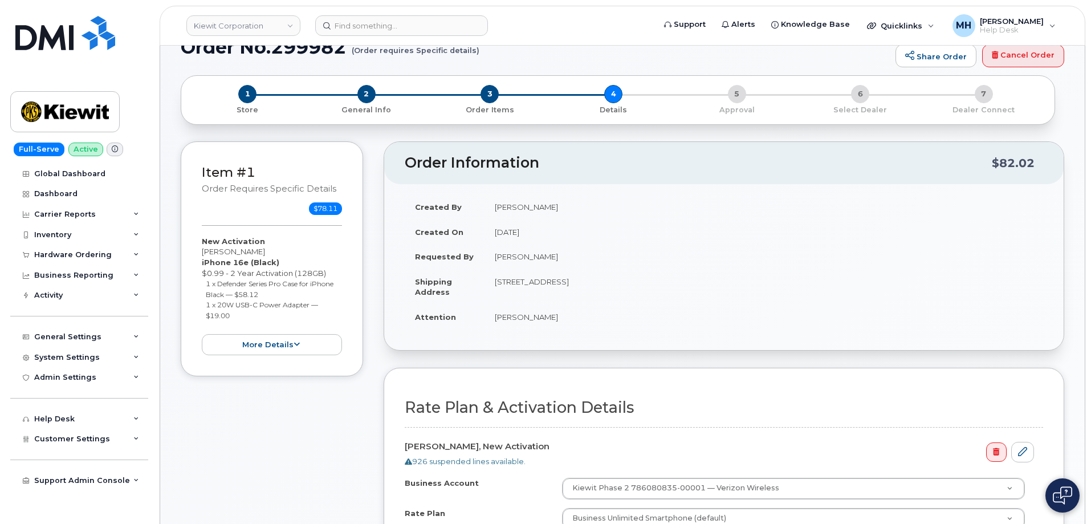
scroll to position [0, 0]
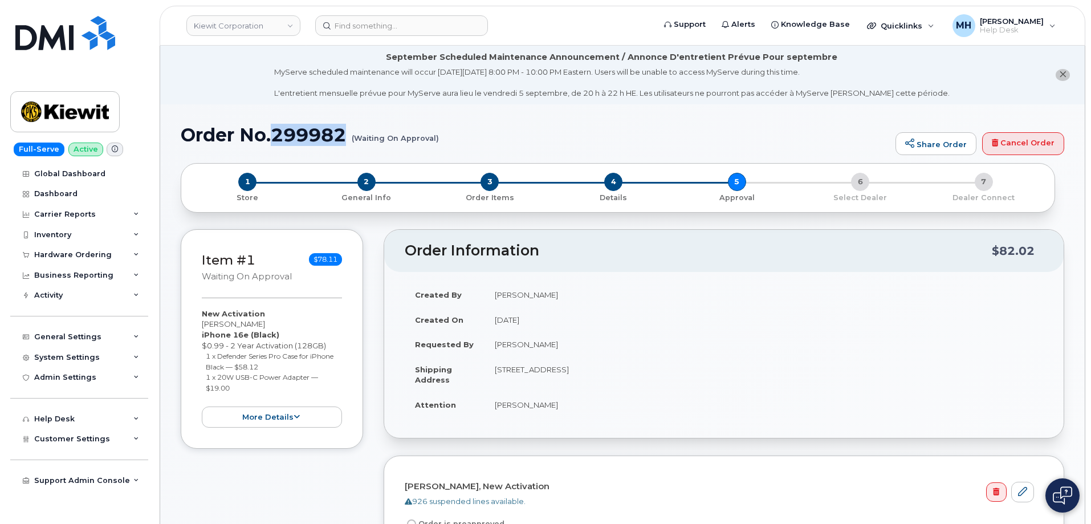
drag, startPoint x: 345, startPoint y: 134, endPoint x: 274, endPoint y: 134, distance: 71.2
click at [274, 134] on h1 "Order No.299982 (Waiting On Approval)" at bounding box center [535, 135] width 709 height 20
click at [292, 138] on h1 "Order No.299982 (Waiting On Approval)" at bounding box center [535, 135] width 709 height 20
drag, startPoint x: 183, startPoint y: 134, endPoint x: 444, endPoint y: 142, distance: 261.1
click at [444, 142] on h1 "Order No.299982 (Waiting On Approval)" at bounding box center [535, 135] width 709 height 20
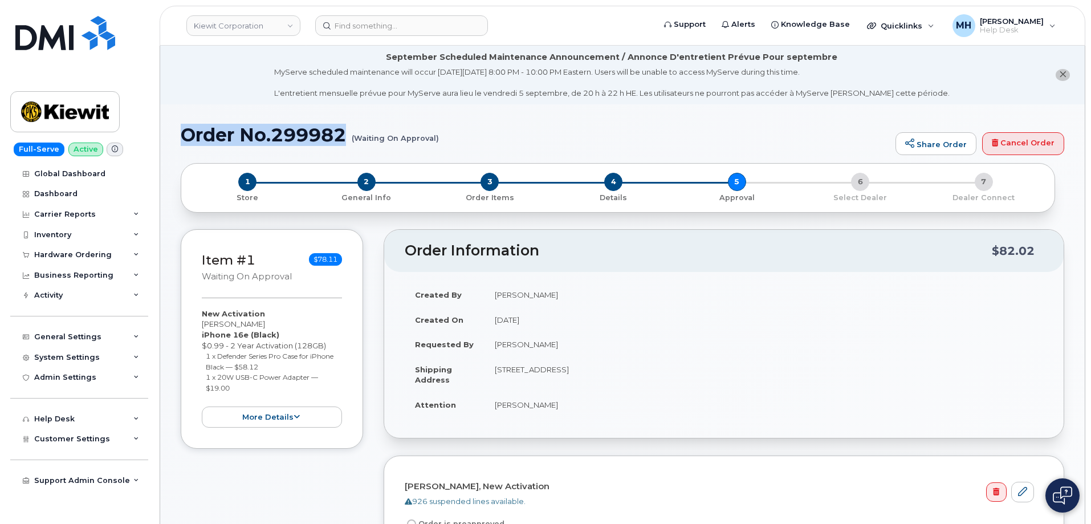
copy h1 "Order No.299982"
click at [227, 130] on h1 "Order No.299982 (Waiting On Approval)" at bounding box center [535, 135] width 709 height 20
drag, startPoint x: 185, startPoint y: 129, endPoint x: 437, endPoint y: 138, distance: 252.0
click at [437, 138] on h1 "Order No.299982 (Waiting On Approval)" at bounding box center [535, 135] width 709 height 20
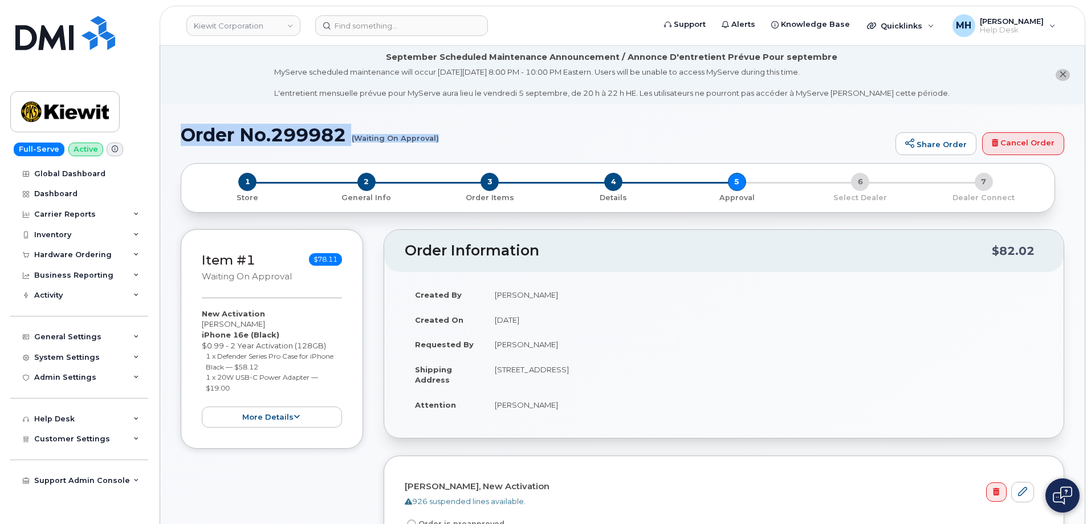
copy h1 "Order No.299982 (Waiting On Approval)"
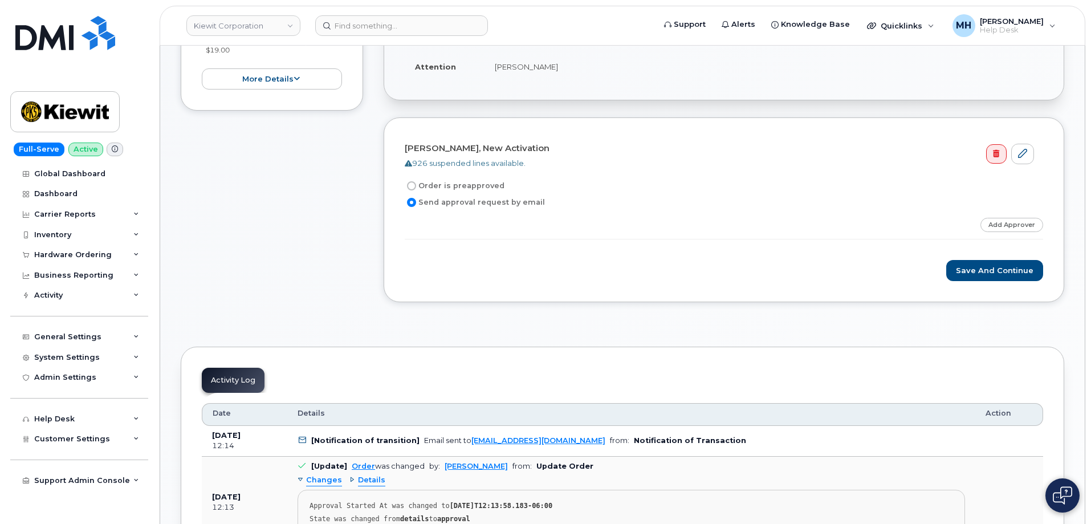
scroll to position [342, 0]
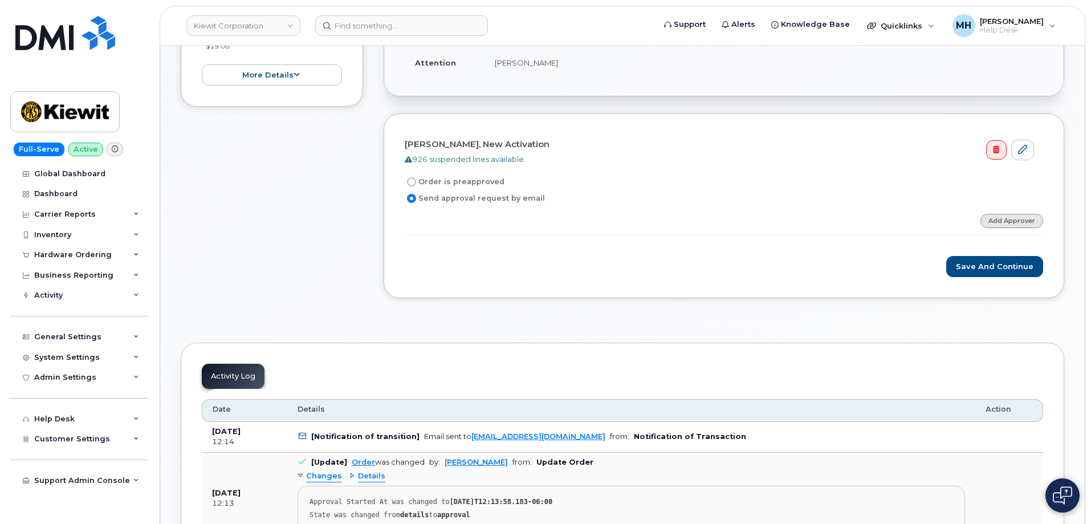
click at [1002, 219] on link "Add Approver" at bounding box center [1011, 221] width 63 height 14
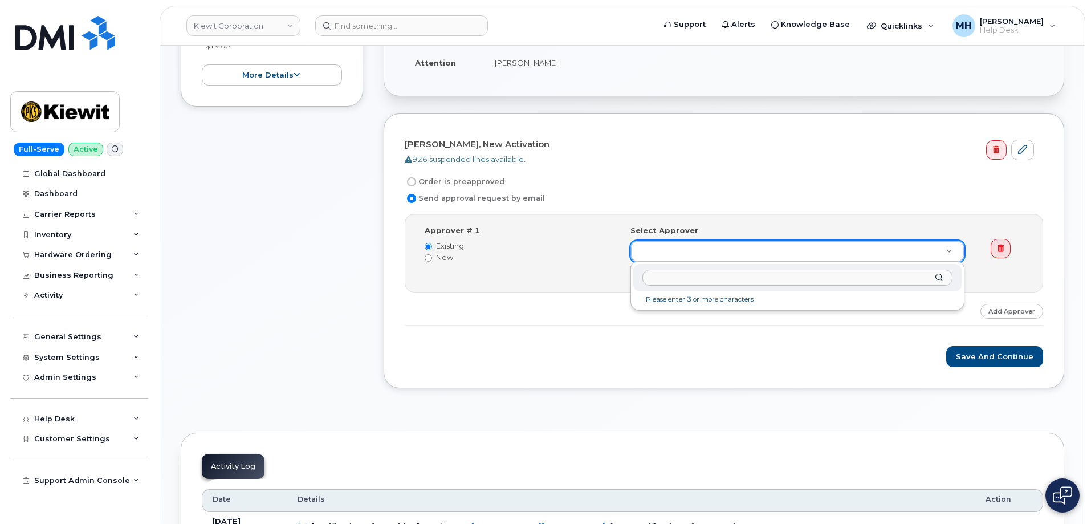
drag, startPoint x: 647, startPoint y: 258, endPoint x: 591, endPoint y: 270, distance: 56.4
type input "t"
click at [685, 277] on input "text" at bounding box center [797, 278] width 310 height 17
paste input "Bishwajit"
type input "B"
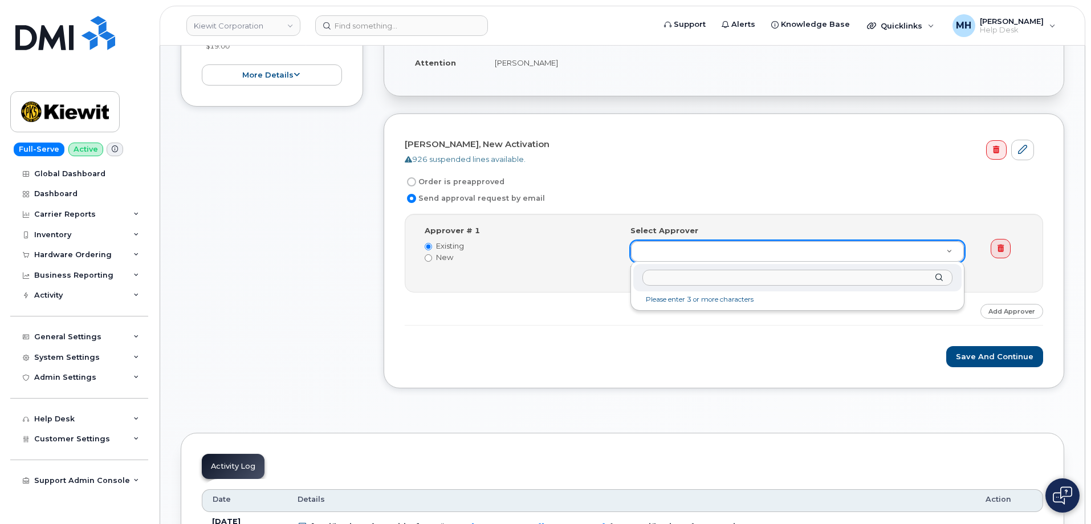
click at [752, 275] on input "text" at bounding box center [797, 278] width 310 height 17
paste input "pradhan"
type input "pradhan"
drag, startPoint x: 704, startPoint y: 279, endPoint x: 630, endPoint y: 289, distance: 74.8
click at [630, 289] on div "pradhan" at bounding box center [797, 282] width 334 height 40
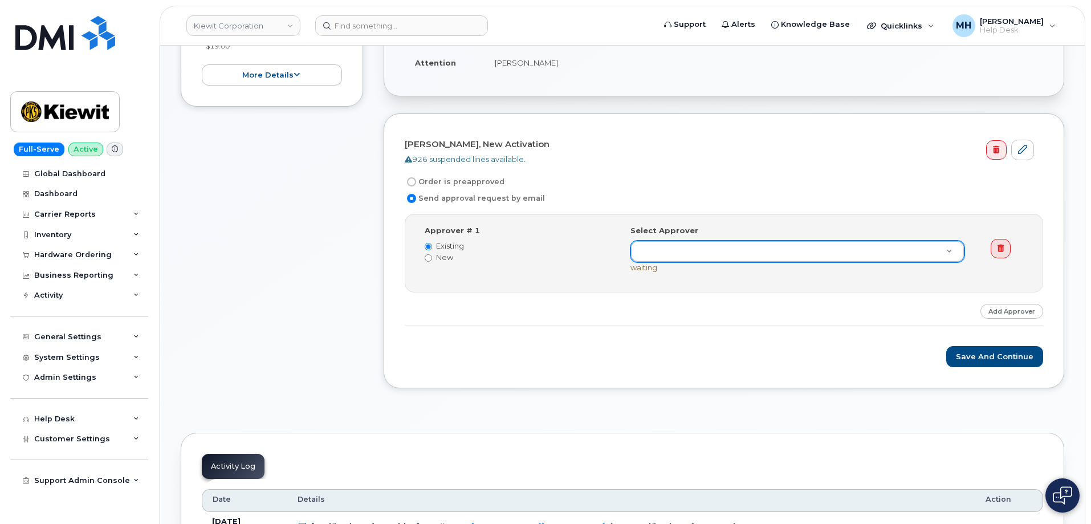
click at [458, 258] on label "New" at bounding box center [519, 257] width 189 height 11
click at [432, 258] on input "New" at bounding box center [428, 257] width 7 height 7
radio input "true"
radio input "false"
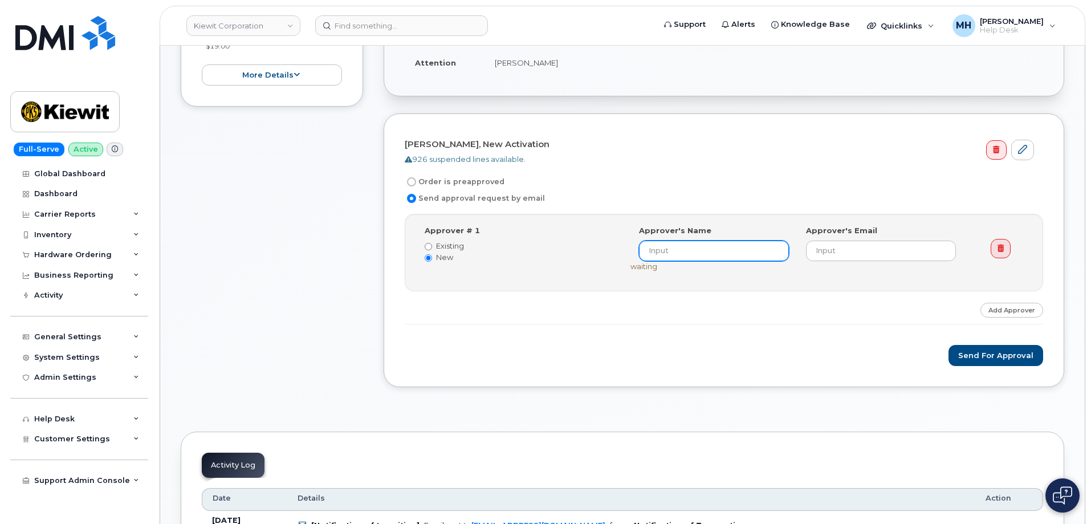
click at [729, 258] on input at bounding box center [714, 250] width 150 height 21
paste input "Bishwajit"
paste input "Pradhan"
type input "[DEMOGRAPHIC_DATA][PERSON_NAME]"
drag, startPoint x: 837, startPoint y: 262, endPoint x: 858, endPoint y: 272, distance: 23.7
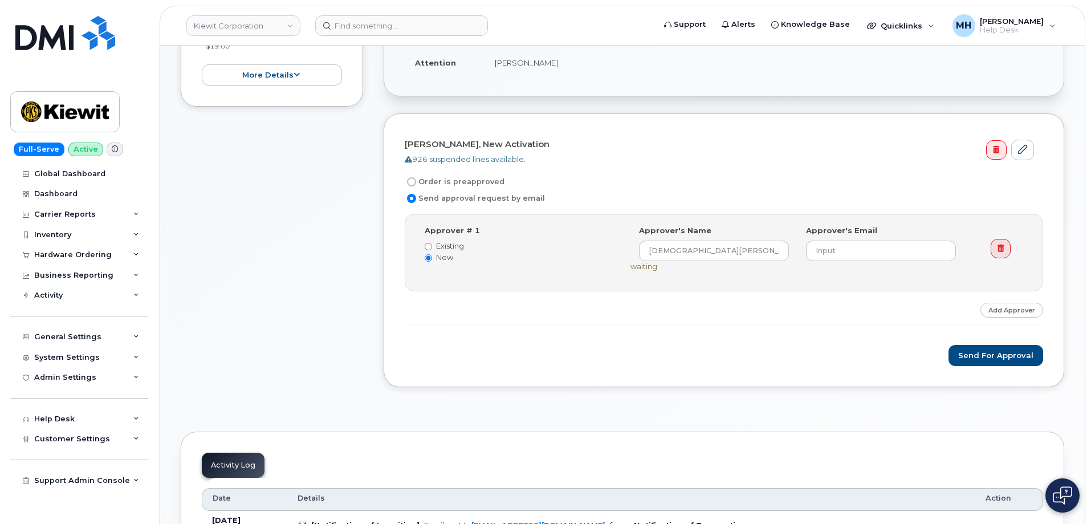
click at [838, 262] on div "Select Approver Bishwajit (undefined) Approver's Name Bishwajit Pradhan Approve…" at bounding box center [801, 248] width 343 height 46
click at [839, 259] on input "email" at bounding box center [881, 250] width 150 height 21
paste input "[PERSON_NAME][EMAIL_ADDRESS][PERSON_NAME][PERSON_NAME][DOMAIN_NAME]"
type input "[PERSON_NAME][EMAIL_ADDRESS][PERSON_NAME][PERSON_NAME][DOMAIN_NAME]"
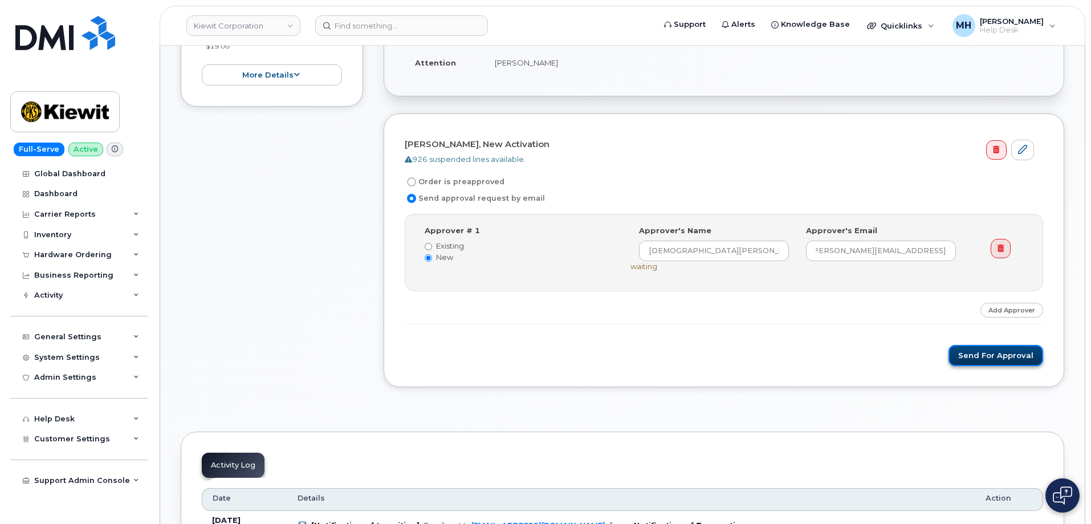
click at [1000, 354] on button "Send for Approval" at bounding box center [995, 355] width 95 height 21
